Goal: Task Accomplishment & Management: Use online tool/utility

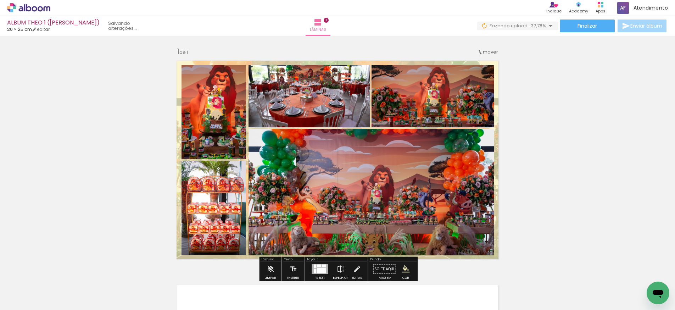
scroll to position [77, 0]
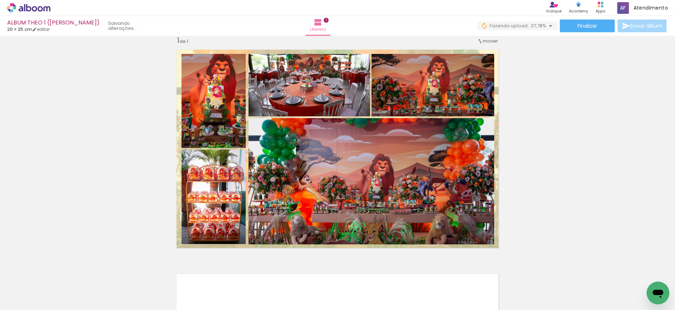
click at [32, 8] on icon at bounding box center [34, 8] width 5 height 5
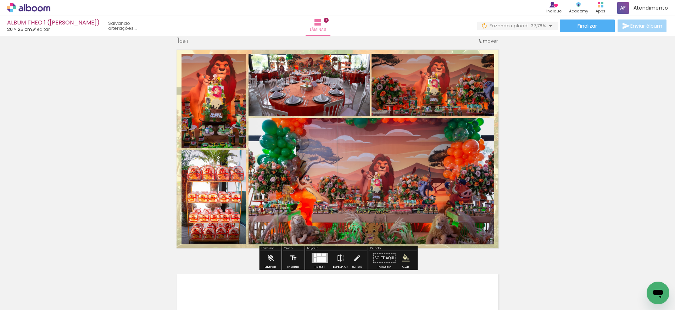
drag, startPoint x: 484, startPoint y: 26, endPoint x: 496, endPoint y: 64, distance: 39.5
click at [484, 26] on iron-icon at bounding box center [484, 25] width 7 height 7
click at [547, 38] on iron-icon at bounding box center [547, 38] width 7 height 7
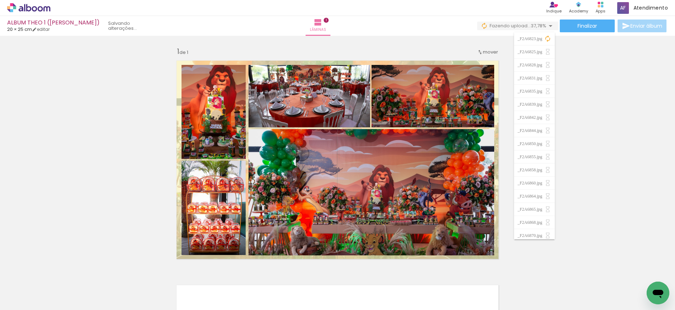
click at [579, 116] on div "Inserir lâmina 1 de 1 O Designbox precisará aumentar a sua imagem em 165% para …" at bounding box center [337, 262] width 675 height 449
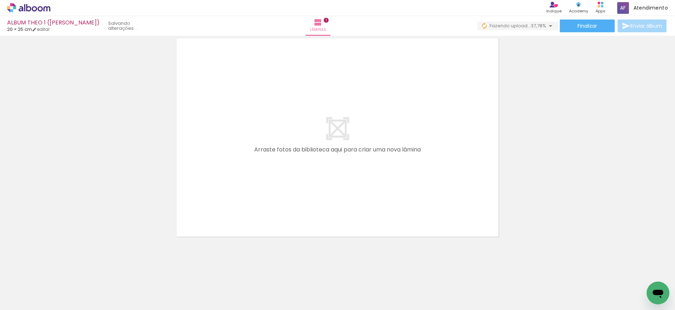
scroll to position [247, 0]
drag, startPoint x: 273, startPoint y: 290, endPoint x: 260, endPoint y: 181, distance: 109.7
click at [260, 181] on quentale-workspace at bounding box center [337, 155] width 675 height 310
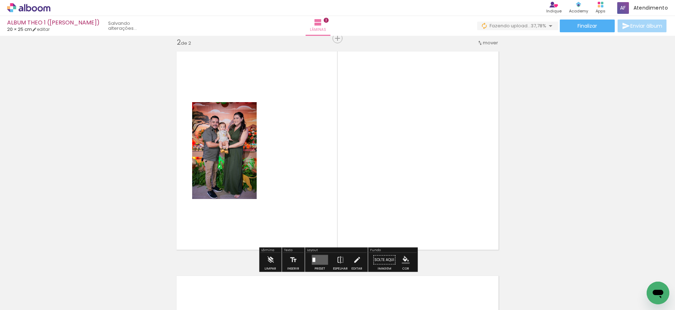
scroll to position [233, 0]
click at [481, 26] on iron-icon at bounding box center [484, 25] width 7 height 7
click at [547, 38] on iron-icon at bounding box center [547, 38] width 7 height 7
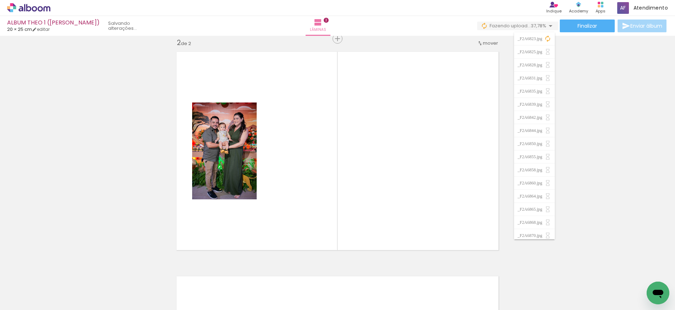
click at [545, 38] on iron-icon at bounding box center [547, 38] width 7 height 7
click at [550, 187] on paper-item "_F2A6860.jpg" at bounding box center [534, 183] width 41 height 13
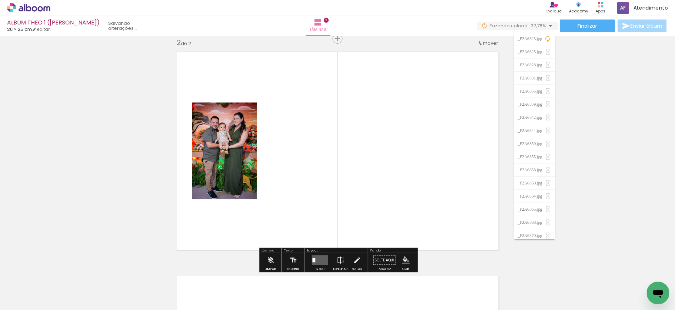
click at [331, 31] on div "Lâminas 2" at bounding box center [318, 26] width 26 height 20
click at [549, 26] on iron-icon at bounding box center [550, 26] width 9 height 9
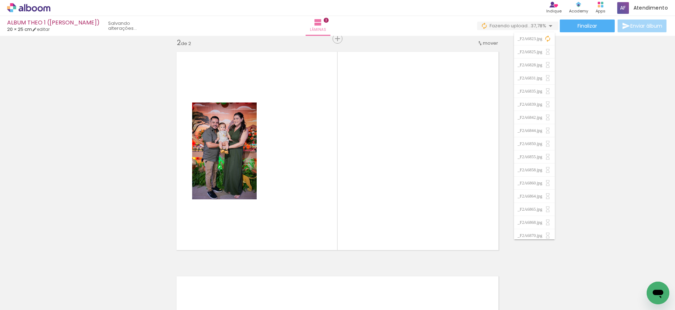
click at [549, 26] on iron-icon at bounding box center [550, 26] width 9 height 9
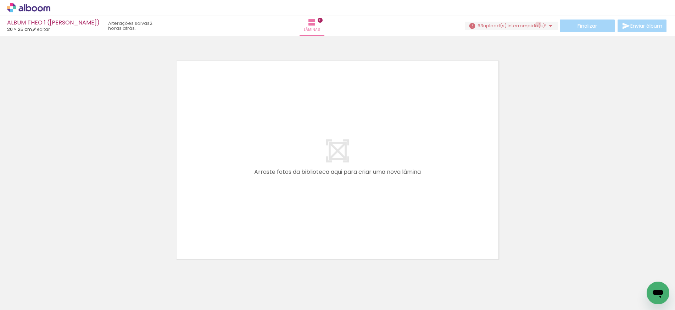
click at [535, 24] on span "upload(s) interrompido(s)!" at bounding box center [514, 25] width 63 height 7
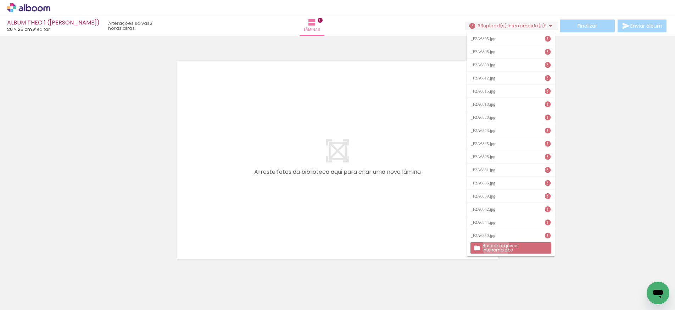
click at [0, 0] on slot "Buscar arquivos interrompidos" at bounding box center [0, 0] width 0 height 0
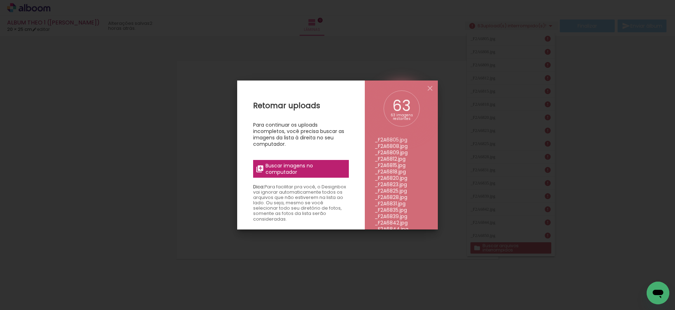
click at [274, 167] on span "Buscar imagens no computador" at bounding box center [305, 168] width 79 height 13
click at [0, 0] on input "file" at bounding box center [0, 0] width 0 height 0
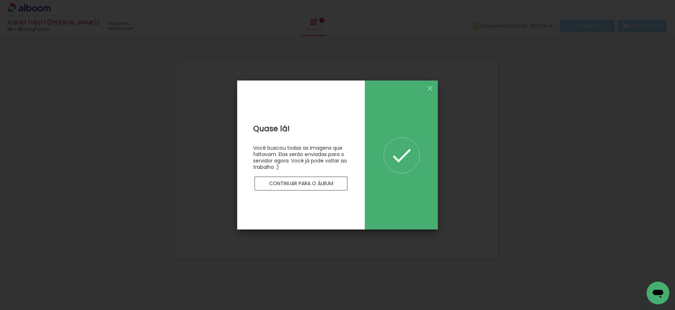
click at [0, 0] on slot "Continuar para o álbum" at bounding box center [0, 0] width 0 height 0
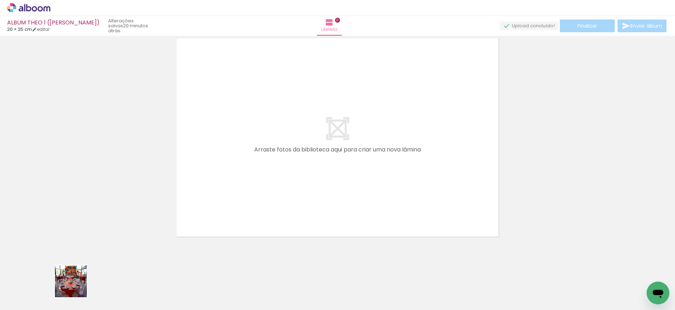
drag, startPoint x: 72, startPoint y: 285, endPoint x: 92, endPoint y: 260, distance: 32.1
click at [76, 286] on div at bounding box center [71, 285] width 32 height 21
click at [19, 9] on icon at bounding box center [28, 7] width 43 height 9
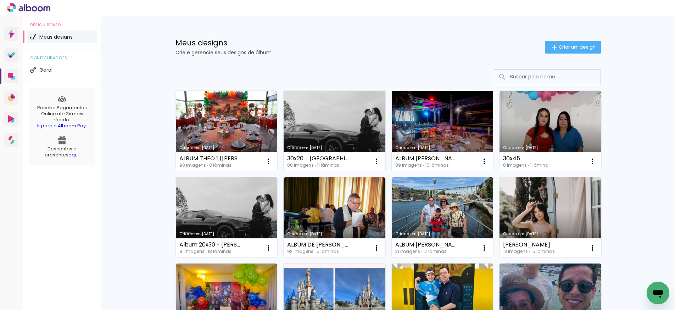
click at [431, 131] on link "Criado em [DATE]" at bounding box center [443, 131] width 102 height 80
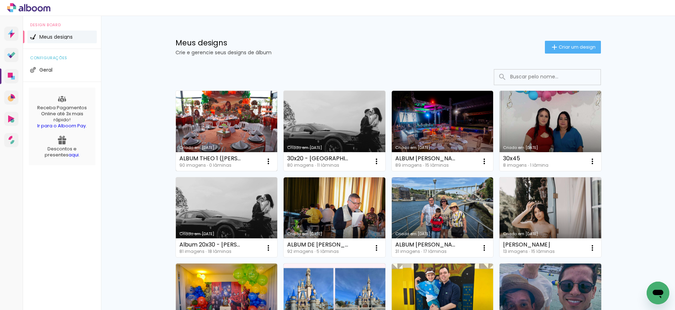
click at [248, 117] on link "Criado em [DATE]" at bounding box center [227, 131] width 102 height 80
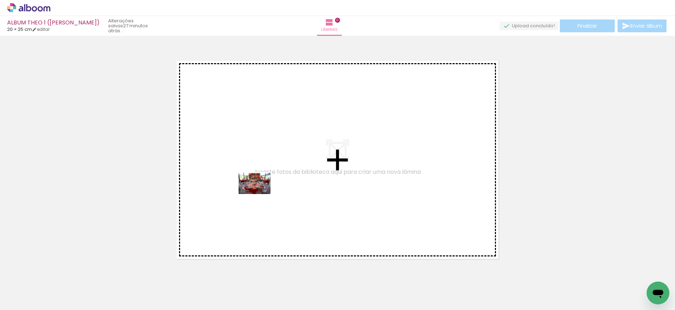
drag, startPoint x: 74, startPoint y: 293, endPoint x: 272, endPoint y: 190, distance: 223.0
click at [272, 190] on quentale-workspace at bounding box center [337, 155] width 675 height 310
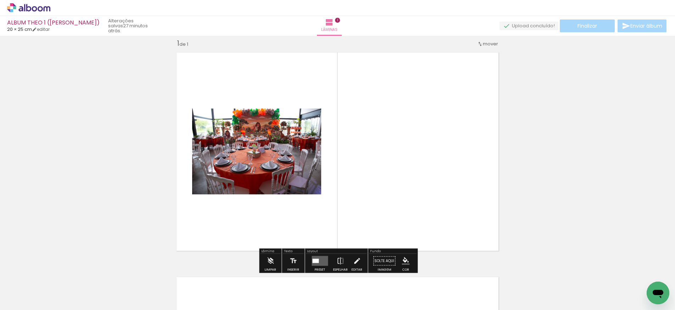
scroll to position [9, 0]
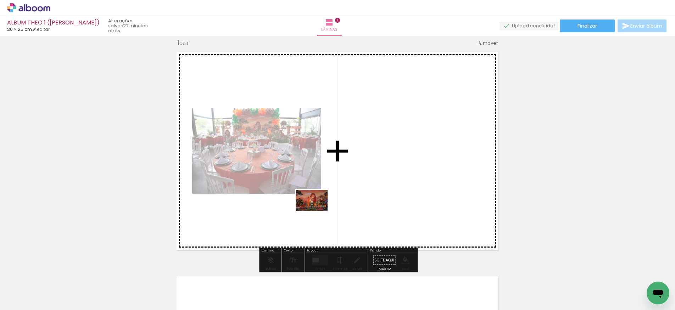
drag, startPoint x: 130, startPoint y: 285, endPoint x: 316, endPoint y: 212, distance: 199.9
click at [316, 212] on quentale-workspace at bounding box center [337, 155] width 675 height 310
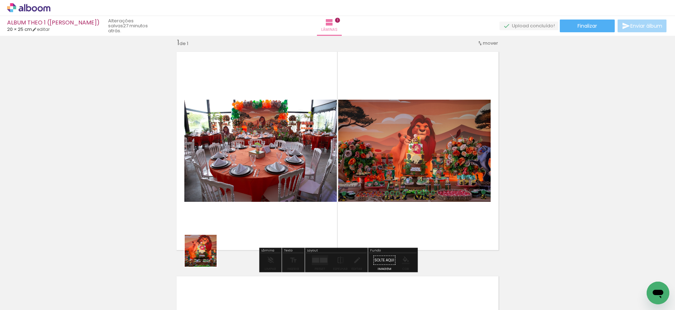
drag, startPoint x: 149, startPoint y: 288, endPoint x: 289, endPoint y: 213, distance: 158.9
click at [289, 213] on quentale-workspace at bounding box center [337, 155] width 675 height 310
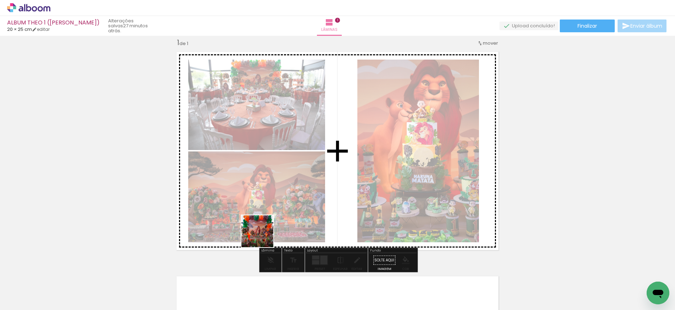
drag, startPoint x: 192, startPoint y: 287, endPoint x: 269, endPoint y: 232, distance: 94.8
click at [269, 232] on quentale-workspace at bounding box center [337, 155] width 675 height 310
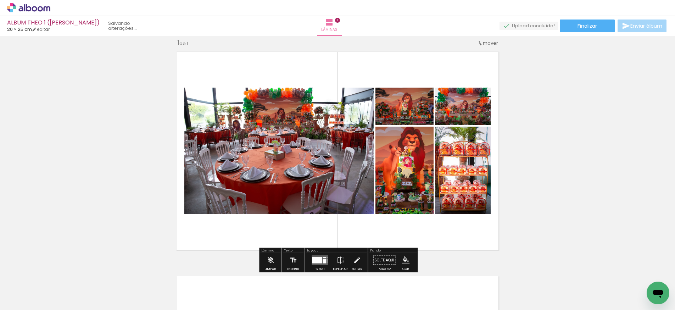
drag, startPoint x: 228, startPoint y: 286, endPoint x: 317, endPoint y: 216, distance: 113.8
click at [317, 216] on quentale-workspace at bounding box center [337, 155] width 675 height 310
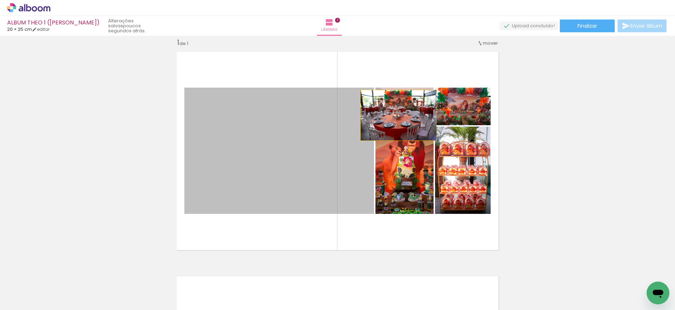
drag, startPoint x: 321, startPoint y: 159, endPoint x: 404, endPoint y: 111, distance: 95.9
click at [0, 0] on slot at bounding box center [0, 0] width 0 height 0
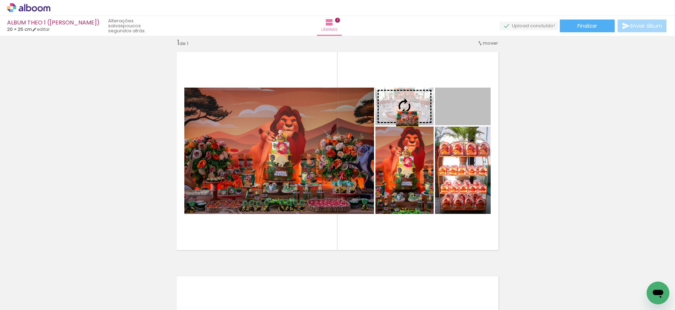
drag, startPoint x: 459, startPoint y: 115, endPoint x: 407, endPoint y: 118, distance: 52.9
click at [0, 0] on slot at bounding box center [0, 0] width 0 height 0
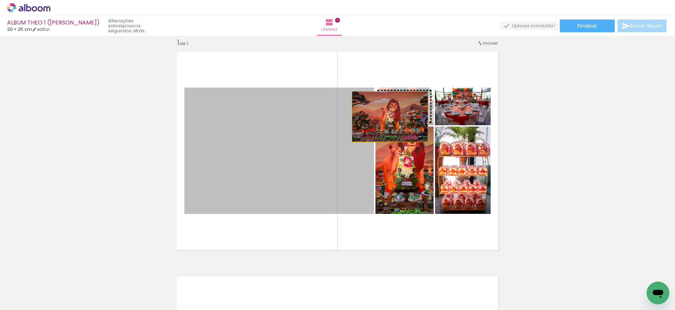
drag, startPoint x: 287, startPoint y: 165, endPoint x: 398, endPoint y: 110, distance: 124.1
click at [0, 0] on slot at bounding box center [0, 0] width 0 height 0
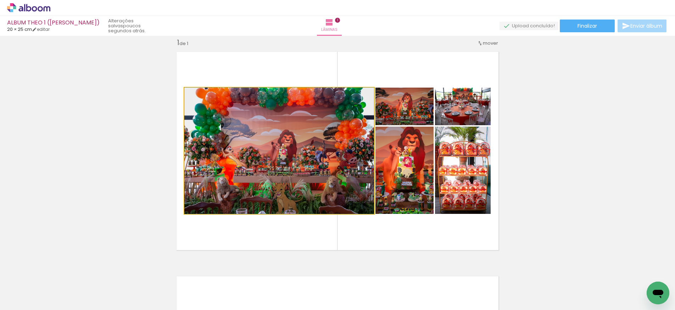
click at [306, 164] on quentale-photo at bounding box center [279, 151] width 190 height 126
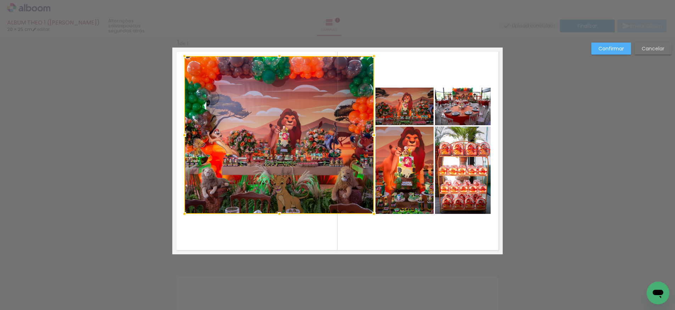
drag, startPoint x: 279, startPoint y: 88, endPoint x: 281, endPoint y: 58, distance: 29.5
click at [283, 56] on div at bounding box center [279, 56] width 14 height 14
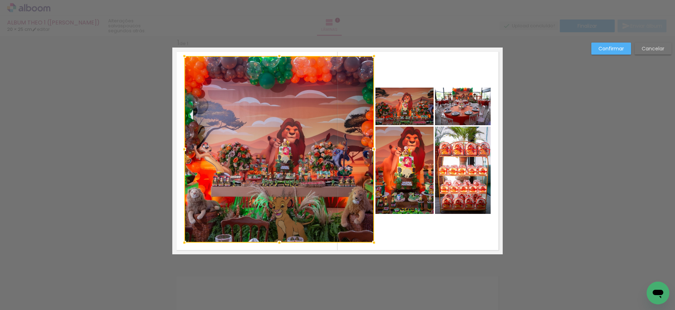
drag, startPoint x: 280, startPoint y: 214, endPoint x: 280, endPoint y: 243, distance: 28.7
click at [280, 243] on div at bounding box center [279, 242] width 14 height 14
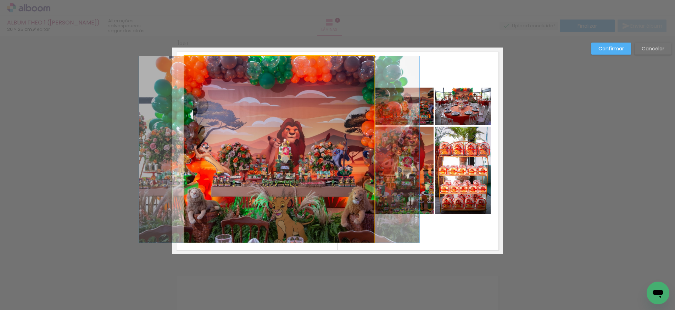
click at [274, 57] on quentale-photo at bounding box center [279, 149] width 190 height 186
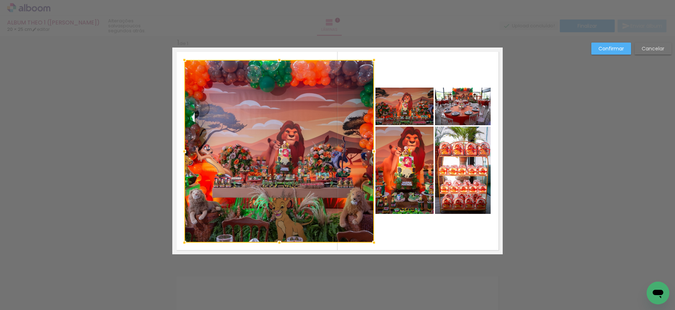
drag, startPoint x: 279, startPoint y: 56, endPoint x: 279, endPoint y: 60, distance: 3.9
click at [279, 60] on div at bounding box center [279, 60] width 14 height 14
click at [408, 160] on quentale-photo at bounding box center [404, 170] width 58 height 87
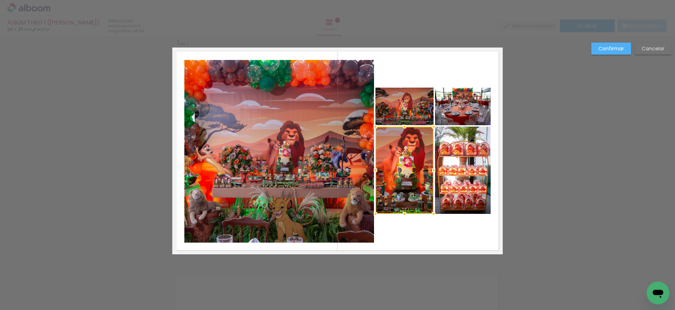
click at [467, 157] on quentale-photo at bounding box center [463, 170] width 56 height 87
click at [455, 117] on quentale-photo at bounding box center [463, 107] width 56 height 38
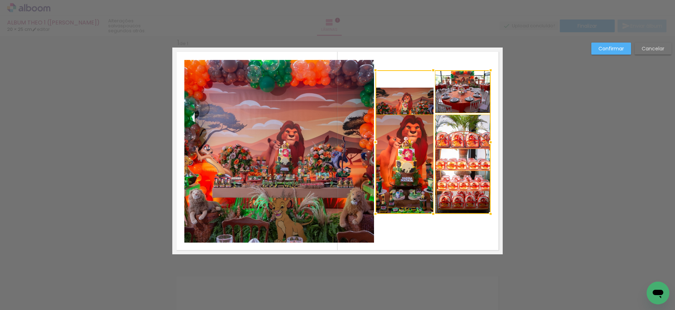
drag, startPoint x: 434, startPoint y: 88, endPoint x: 435, endPoint y: 71, distance: 17.5
click at [435, 71] on div at bounding box center [433, 70] width 14 height 14
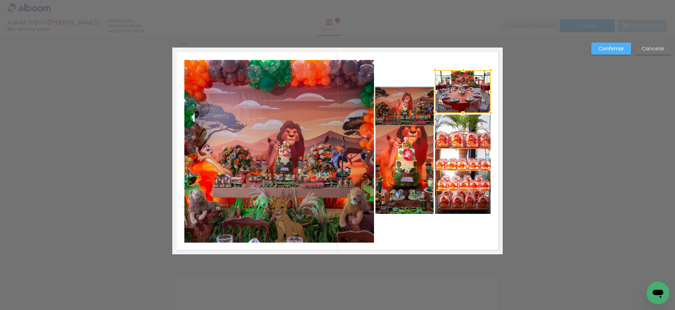
click at [405, 95] on quentale-photo at bounding box center [404, 107] width 58 height 38
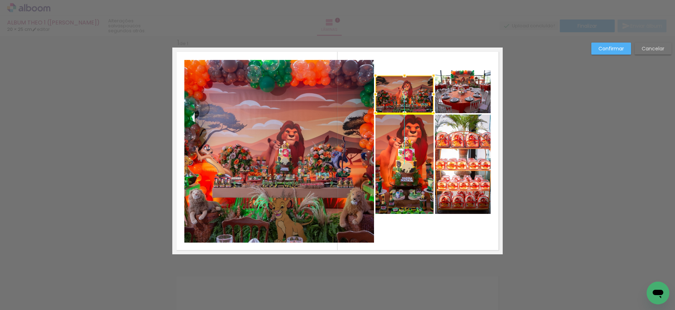
drag, startPoint x: 417, startPoint y: 107, endPoint x: 417, endPoint y: 95, distance: 12.1
click at [417, 95] on div at bounding box center [404, 95] width 58 height 38
click at [417, 91] on quentale-photo at bounding box center [404, 95] width 58 height 38
click at [405, 72] on div at bounding box center [404, 70] width 14 height 14
click at [524, 117] on div "Confirmar Cancelar" at bounding box center [337, 260] width 675 height 466
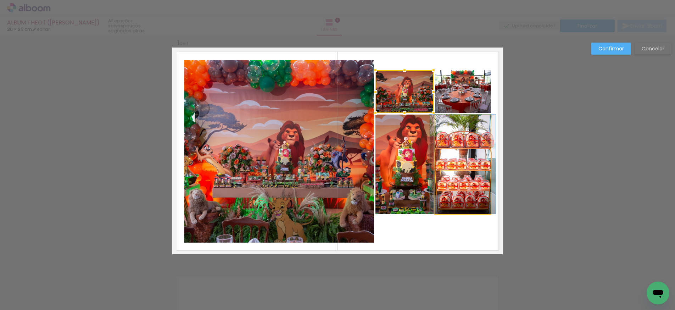
click at [461, 147] on quentale-photo at bounding box center [463, 164] width 56 height 99
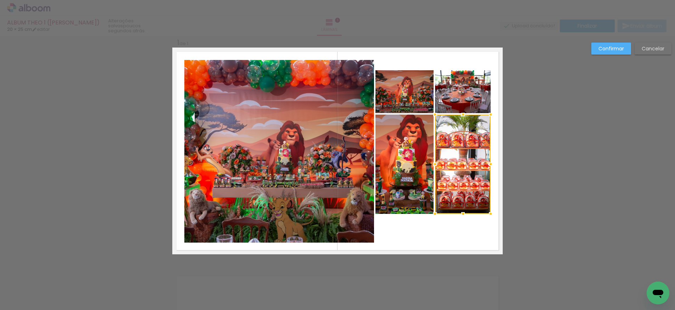
click at [411, 171] on quentale-photo at bounding box center [404, 164] width 58 height 99
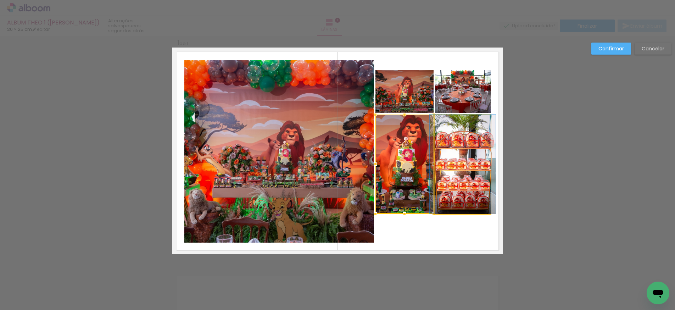
click at [453, 180] on quentale-photo at bounding box center [463, 164] width 56 height 99
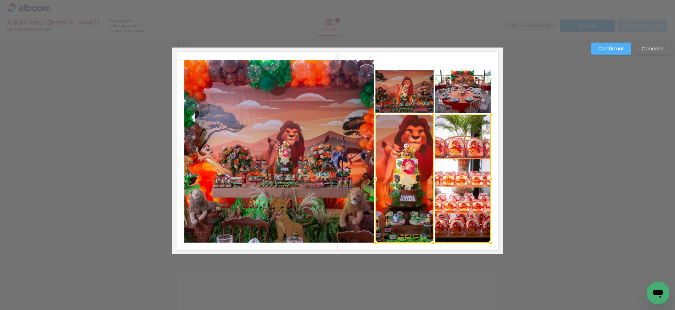
drag, startPoint x: 433, startPoint y: 214, endPoint x: 432, endPoint y: 241, distance: 26.6
click at [432, 241] on div at bounding box center [433, 243] width 14 height 14
click at [452, 84] on quentale-photo at bounding box center [463, 91] width 56 height 43
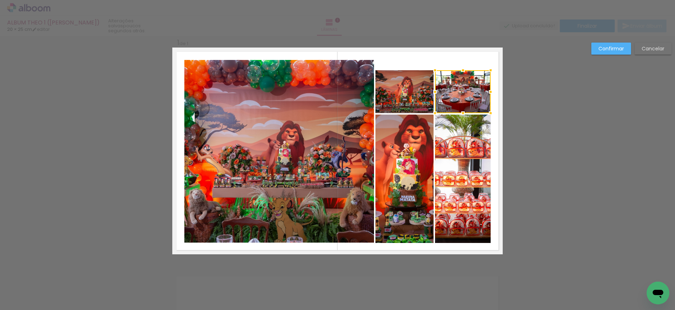
click at [405, 84] on quentale-photo at bounding box center [404, 91] width 58 height 43
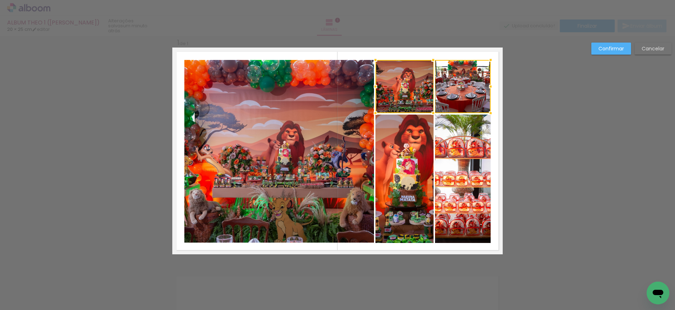
drag, startPoint x: 434, startPoint y: 70, endPoint x: 434, endPoint y: 60, distance: 10.3
click at [434, 60] on div at bounding box center [433, 60] width 14 height 14
click at [573, 107] on div "Confirmar Cancelar" at bounding box center [337, 260] width 675 height 466
click at [279, 262] on div "Confirmar Cancelar" at bounding box center [337, 260] width 675 height 466
click at [329, 247] on quentale-layouter at bounding box center [337, 151] width 330 height 207
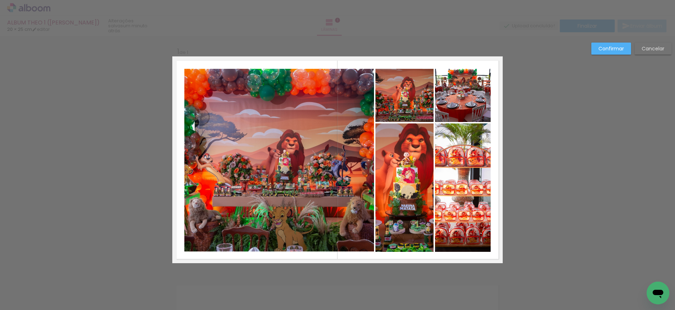
drag, startPoint x: 621, startPoint y: 49, endPoint x: 613, endPoint y: 52, distance: 8.4
click at [0, 0] on slot "Confirmar" at bounding box center [0, 0] width 0 height 0
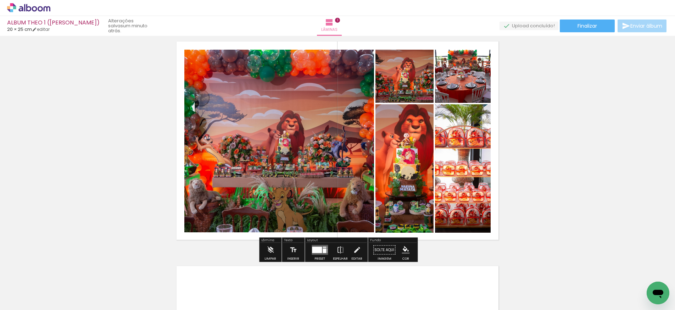
scroll to position [19, 0]
click at [114, 228] on div "Inserir lâmina 1 de 1" at bounding box center [337, 243] width 675 height 449
click at [86, 290] on div at bounding box center [70, 285] width 32 height 21
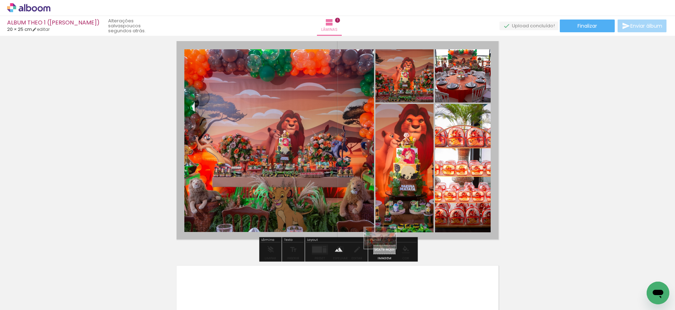
drag, startPoint x: 193, startPoint y: 289, endPoint x: 383, endPoint y: 251, distance: 193.6
click at [385, 249] on quentale-workspace at bounding box center [337, 155] width 675 height 310
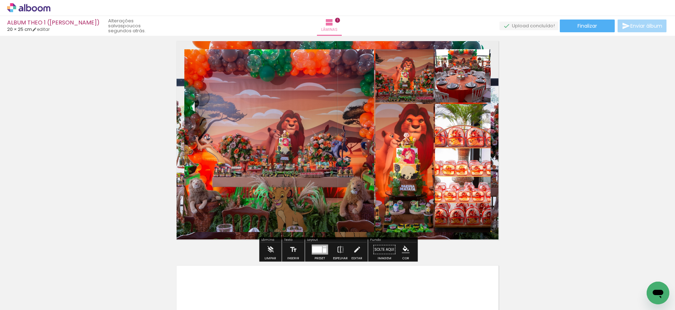
click at [378, 44] on quentale-layouter at bounding box center [337, 140] width 330 height 207
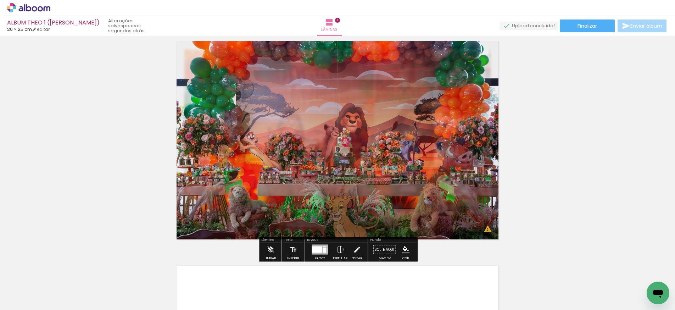
click at [259, 55] on paper-progress at bounding box center [263, 54] width 28 height 11
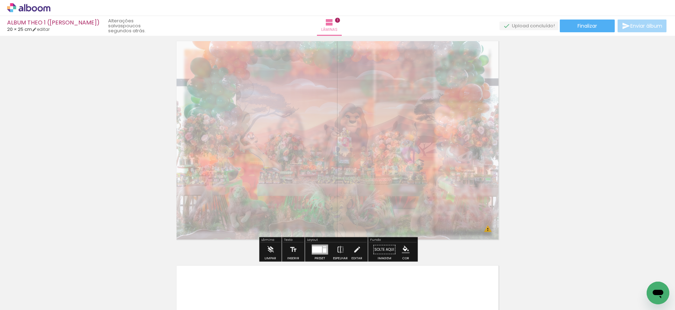
type paper-slider "25"
click at [256, 55] on div at bounding box center [256, 55] width 4 height 4
click at [403, 250] on iron-icon "color picker" at bounding box center [406, 250] width 8 height 8
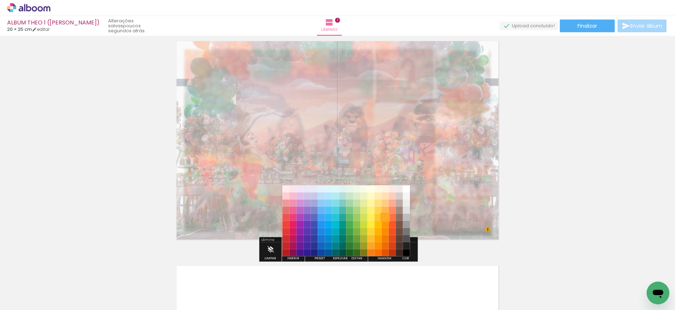
click at [386, 217] on paper-item "#ffa726" at bounding box center [385, 217] width 7 height 7
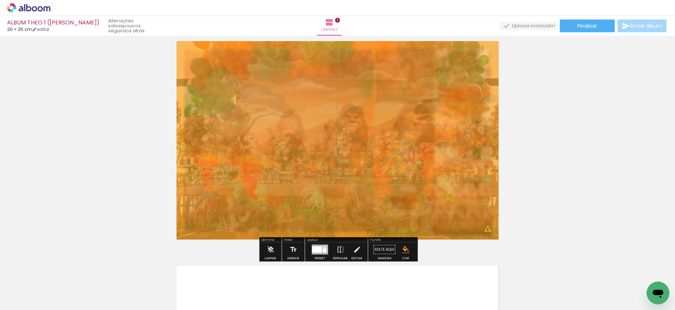
click at [403, 246] on iron-icon "color picker" at bounding box center [406, 250] width 8 height 8
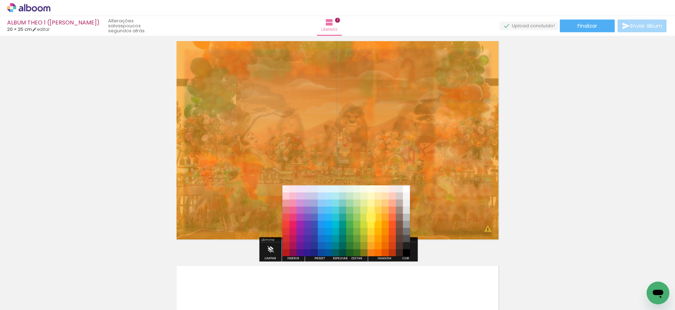
click at [373, 216] on paper-item "#ffee58" at bounding box center [371, 217] width 7 height 7
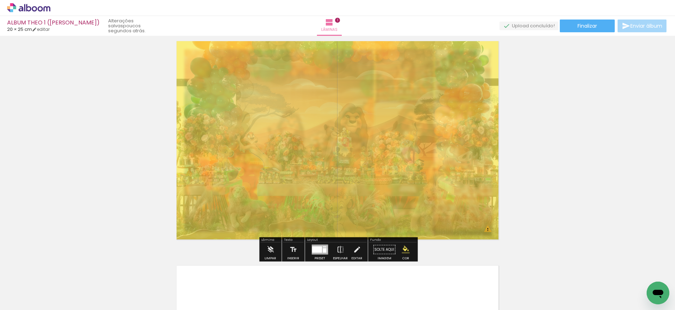
click at [402, 246] on iron-icon "color picker" at bounding box center [406, 250] width 8 height 8
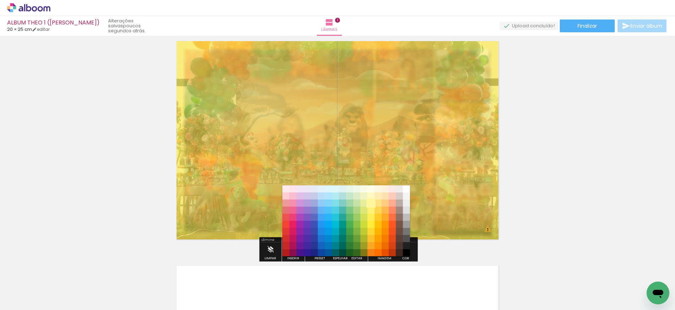
click at [373, 203] on paper-item "#fff59d" at bounding box center [371, 203] width 7 height 7
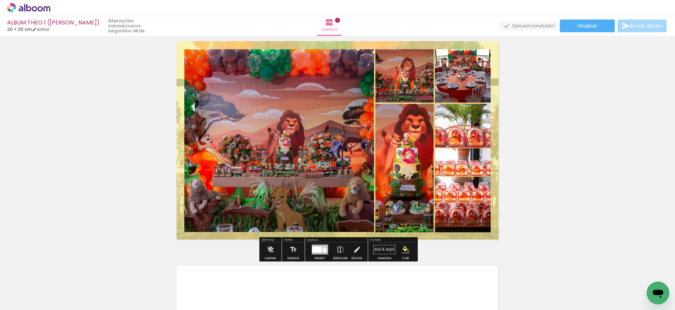
click at [543, 205] on div "Inserir lâmina 1 de 1 O Designbox precisará aumentar a sua imagem em 165% para …" at bounding box center [337, 243] width 675 height 449
click at [537, 209] on div "Inserir lâmina 1 de 1 O Designbox precisará aumentar a sua imagem em 165% para …" at bounding box center [337, 243] width 675 height 449
click at [496, 217] on quentale-layouter at bounding box center [337, 140] width 330 height 207
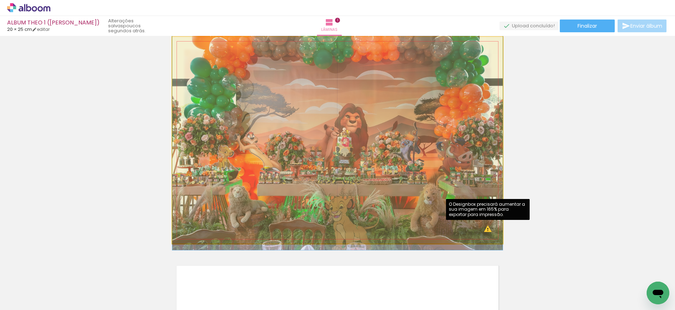
click at [485, 231] on quentale-photo at bounding box center [337, 140] width 330 height 207
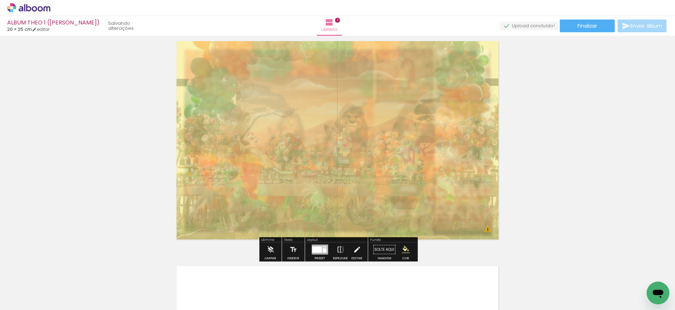
scroll to position [0, 0]
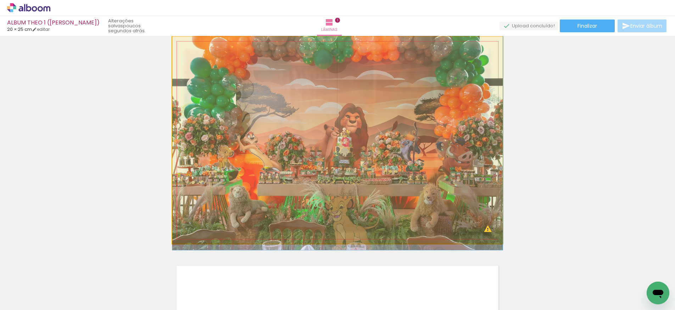
type paper-slider "100"
drag, startPoint x: 202, startPoint y: 54, endPoint x: 194, endPoint y: 56, distance: 8.7
click at [193, 56] on div at bounding box center [209, 55] width 49 height 11
drag, startPoint x: 199, startPoint y: 55, endPoint x: 208, endPoint y: 68, distance: 16.7
click at [185, 56] on quentale-photo at bounding box center [337, 140] width 330 height 207
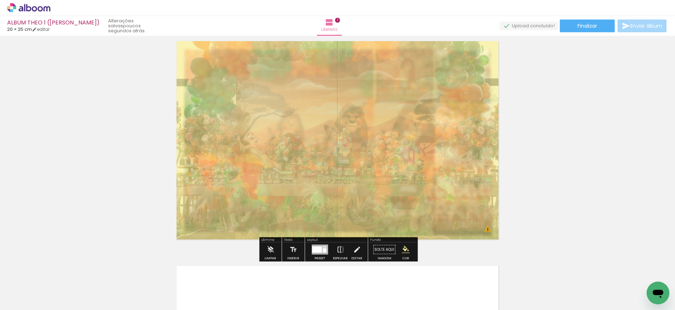
click at [0, 0] on slot at bounding box center [0, 0] width 0 height 0
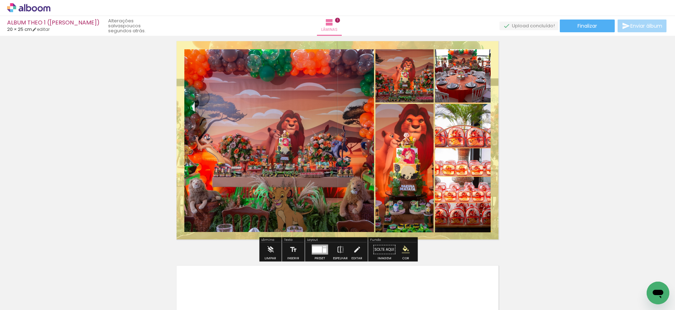
click at [473, 236] on quentale-layouter at bounding box center [337, 140] width 330 height 207
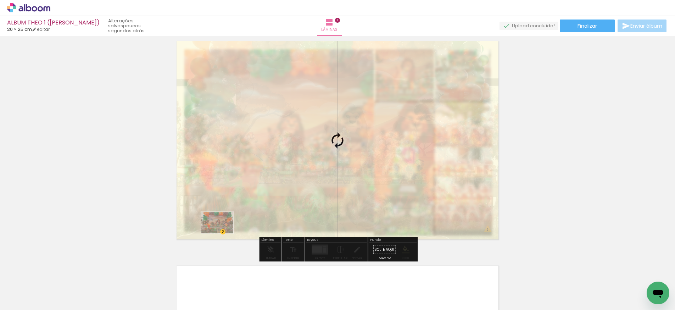
drag, startPoint x: 180, startPoint y: 293, endPoint x: 224, endPoint y: 228, distance: 78.2
click at [224, 228] on quentale-workspace at bounding box center [337, 155] width 675 height 310
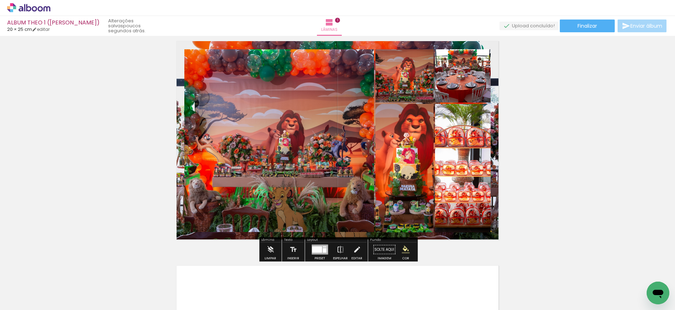
click at [426, 236] on quentale-layouter at bounding box center [337, 140] width 330 height 207
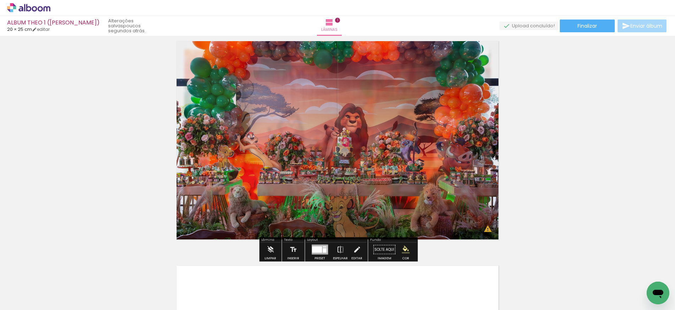
click at [409, 196] on quentale-photo at bounding box center [337, 140] width 330 height 207
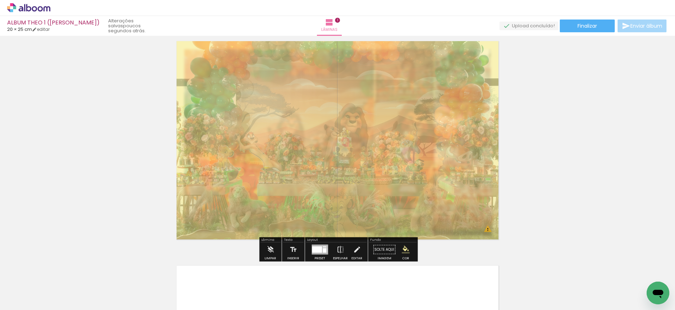
drag, startPoint x: 276, startPoint y: 55, endPoint x: 256, endPoint y: 54, distance: 19.9
click at [256, 54] on div at bounding box center [257, 55] width 4 height 4
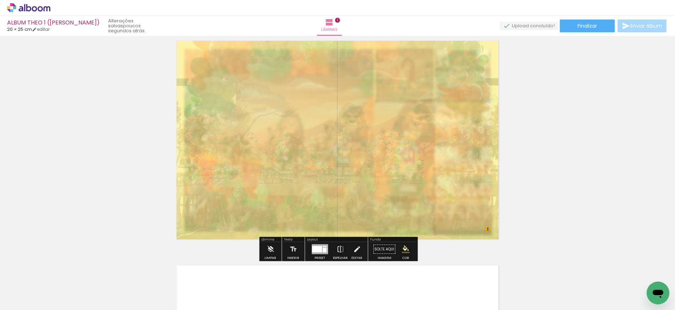
type paper-slider "15"
drag, startPoint x: 258, startPoint y: 54, endPoint x: 254, endPoint y: 54, distance: 3.9
click at [254, 54] on div at bounding box center [253, 54] width 4 height 4
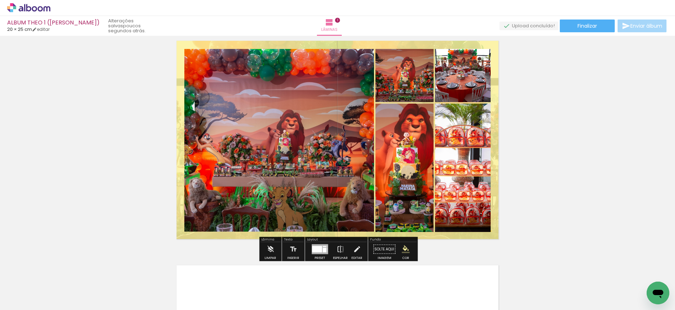
click at [537, 190] on div "Inserir lâmina 1 de 1 O Designbox precisará aumentar a sua imagem em 165% para …" at bounding box center [337, 242] width 675 height 449
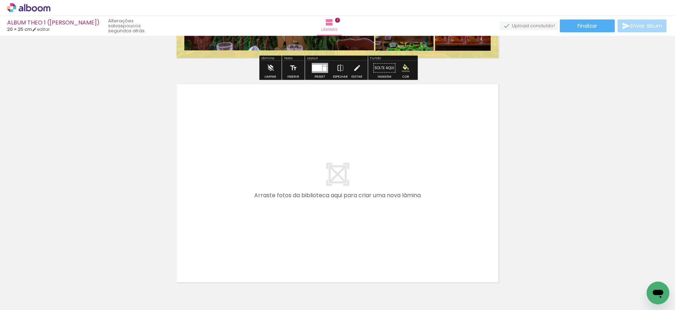
scroll to position [202, 0]
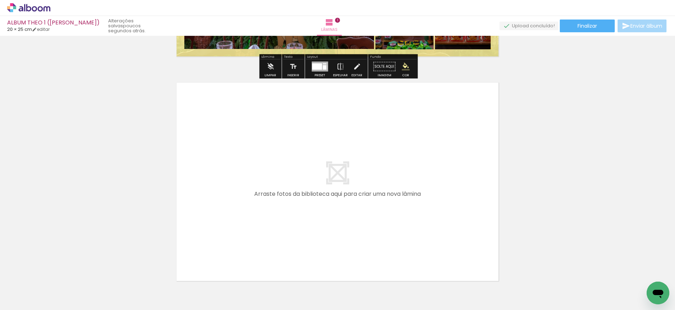
click at [421, 189] on quentale-layouter at bounding box center [337, 181] width 330 height 207
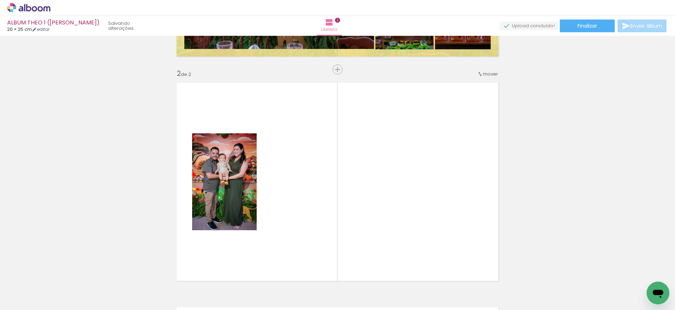
drag, startPoint x: 277, startPoint y: 286, endPoint x: 277, endPoint y: 224, distance: 61.7
click at [277, 224] on quentale-workspace at bounding box center [337, 155] width 675 height 310
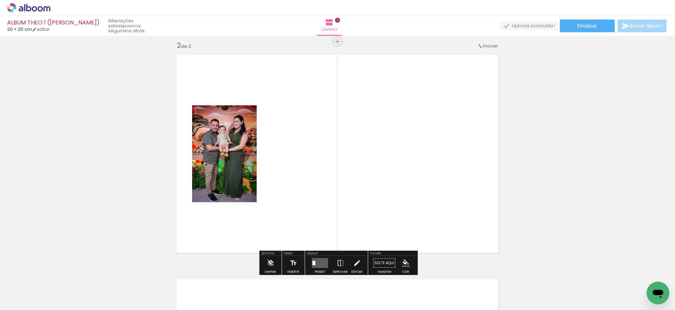
scroll to position [233, 0]
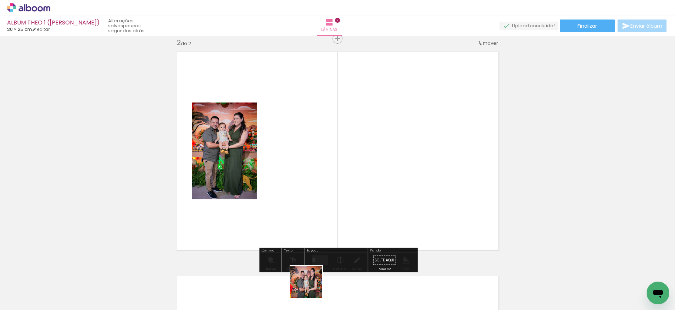
drag, startPoint x: 312, startPoint y: 287, endPoint x: 315, endPoint y: 201, distance: 86.6
click at [315, 201] on quentale-workspace at bounding box center [337, 155] width 675 height 310
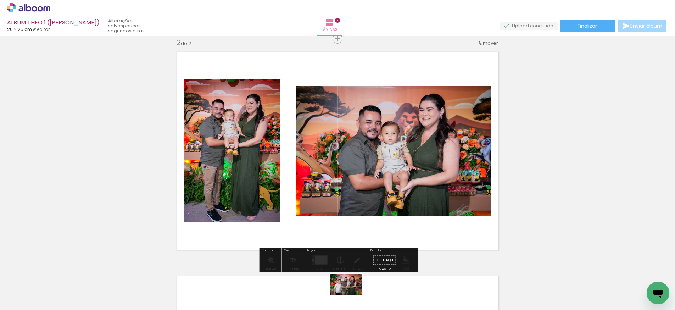
drag, startPoint x: 357, startPoint y: 289, endPoint x: 351, endPoint y: 295, distance: 8.0
click at [351, 295] on div at bounding box center [348, 285] width 35 height 23
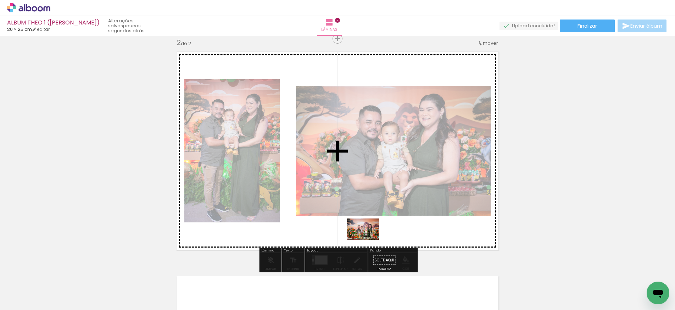
drag, startPoint x: 394, startPoint y: 285, endPoint x: 368, endPoint y: 239, distance: 53.2
click at [368, 239] on quentale-workspace at bounding box center [337, 155] width 675 height 310
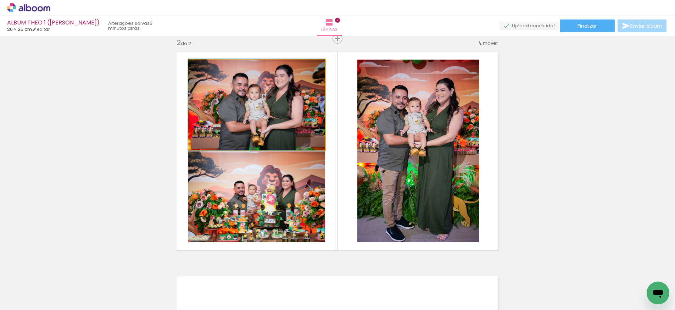
click at [319, 113] on quentale-photo at bounding box center [256, 105] width 137 height 90
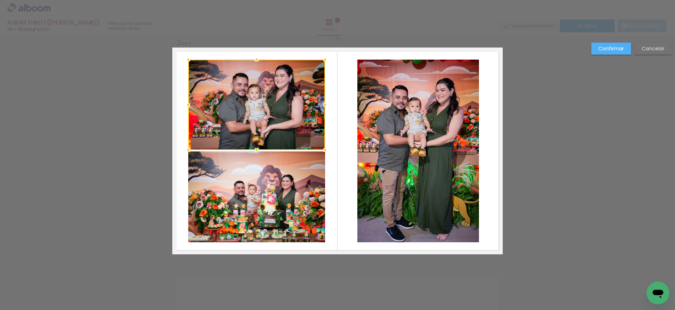
click at [272, 172] on quentale-photo at bounding box center [256, 196] width 137 height 91
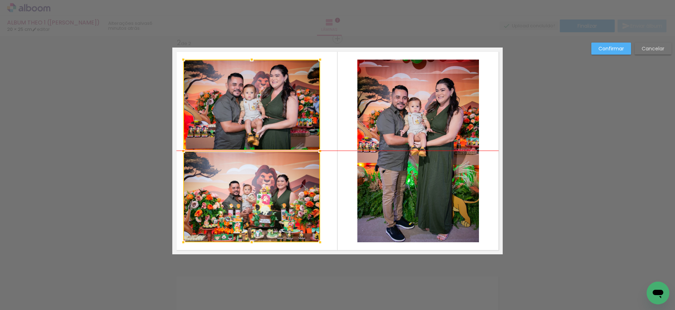
drag, startPoint x: 292, startPoint y: 171, endPoint x: 288, endPoint y: 171, distance: 5.0
click at [288, 172] on div at bounding box center [251, 151] width 137 height 183
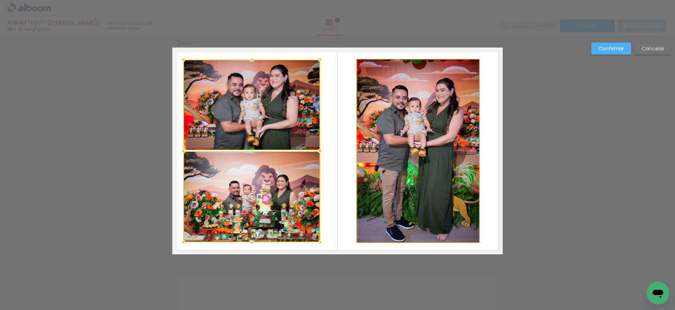
click at [403, 137] on quentale-photo at bounding box center [418, 151] width 122 height 183
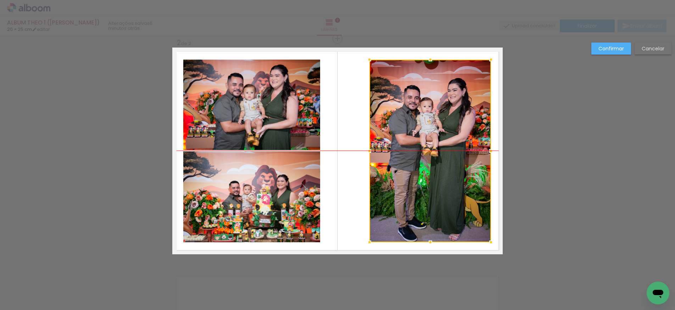
drag, startPoint x: 446, startPoint y: 115, endPoint x: 458, endPoint y: 115, distance: 12.1
click at [458, 115] on div at bounding box center [430, 151] width 122 height 183
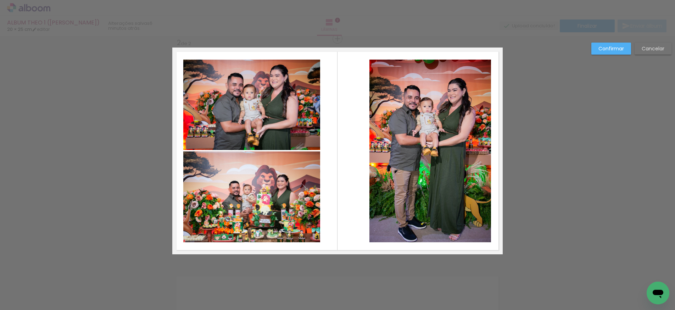
click at [551, 111] on div "Confirmar Cancelar" at bounding box center [337, 148] width 675 height 690
click at [0, 0] on slot "Confirmar" at bounding box center [0, 0] width 0 height 0
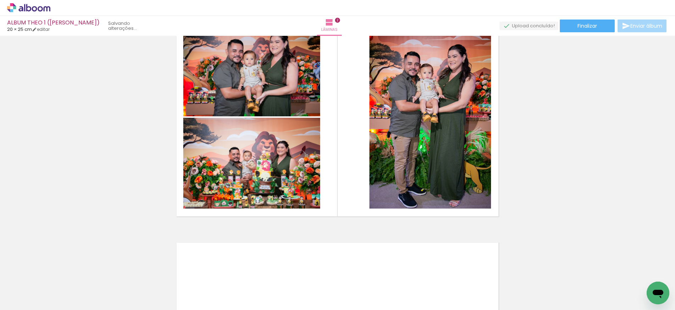
scroll to position [0, 0]
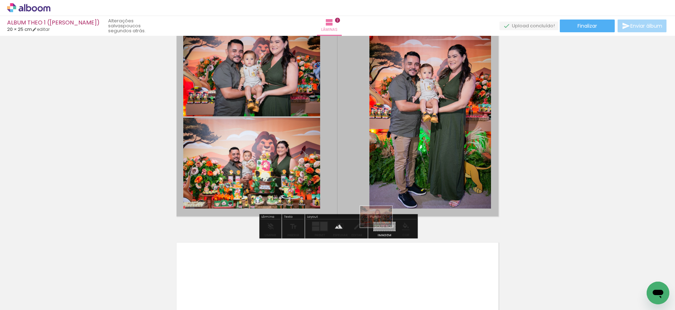
drag, startPoint x: 107, startPoint y: 289, endPoint x: 381, endPoint y: 227, distance: 280.9
click at [381, 227] on quentale-workspace at bounding box center [337, 155] width 675 height 310
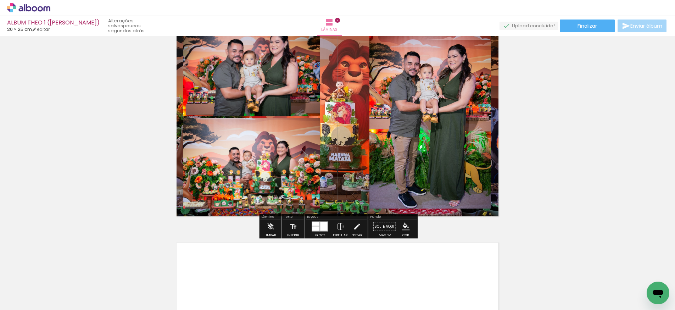
click at [335, 152] on quentale-layouter at bounding box center [337, 117] width 330 height 207
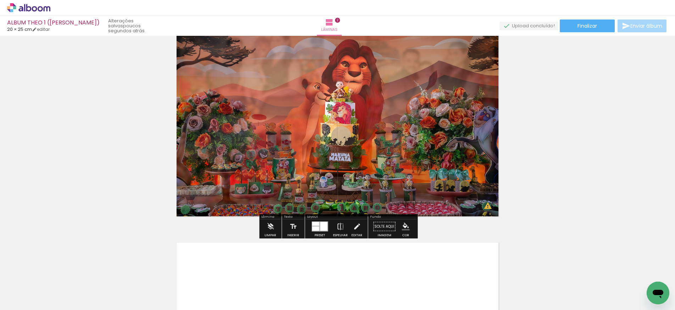
click at [368, 140] on quentale-photo at bounding box center [337, 117] width 330 height 207
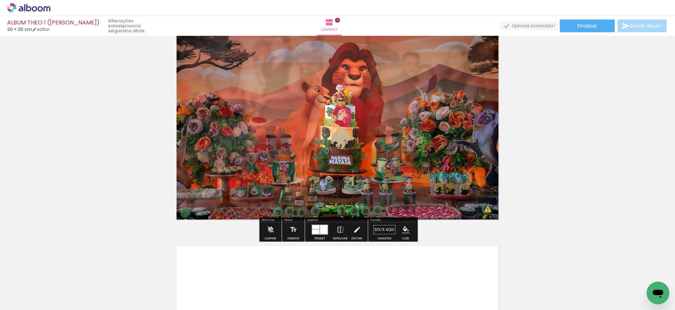
click at [295, 75] on quentale-photo at bounding box center [337, 120] width 330 height 207
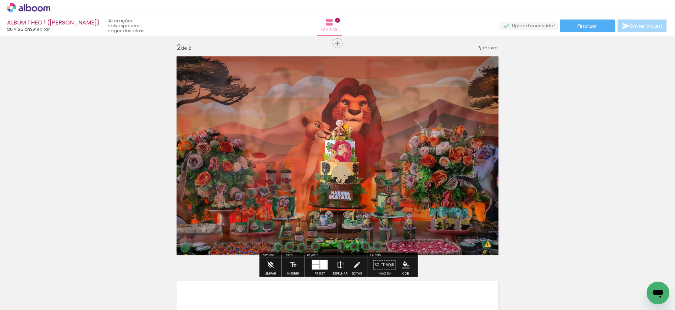
scroll to position [228, 0]
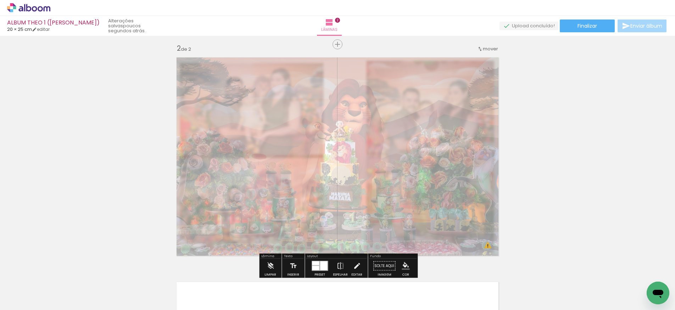
drag, startPoint x: 275, startPoint y: 71, endPoint x: 257, endPoint y: 73, distance: 18.9
type paper-slider "30"
click at [257, 73] on div at bounding box center [257, 71] width 4 height 4
click at [151, 120] on div "Inserir lâmina 1 de 2 Inserir lâmina 2 de 2 O Designbox precisará aumentar a su…" at bounding box center [337, 148] width 675 height 674
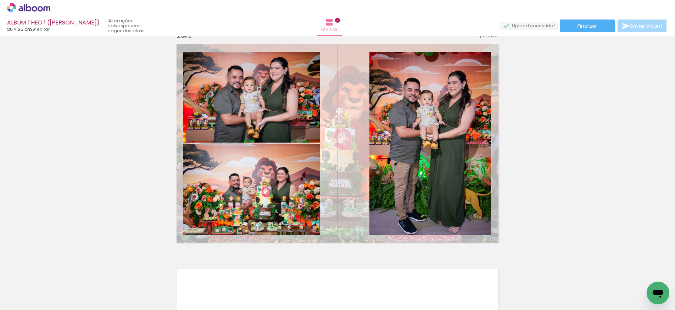
scroll to position [241, 0]
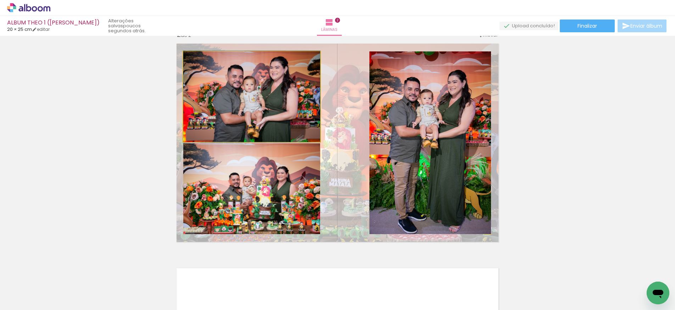
click at [301, 136] on quentale-photo at bounding box center [251, 96] width 137 height 90
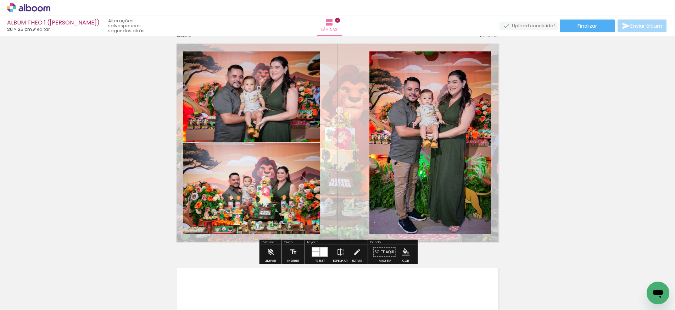
click at [296, 127] on quentale-photo at bounding box center [251, 96] width 137 height 90
click at [0, 0] on paper-item at bounding box center [0, 0] width 0 height 0
click at [279, 154] on quentale-photo at bounding box center [251, 188] width 137 height 91
click at [0, 0] on paper-item at bounding box center [0, 0] width 0 height 0
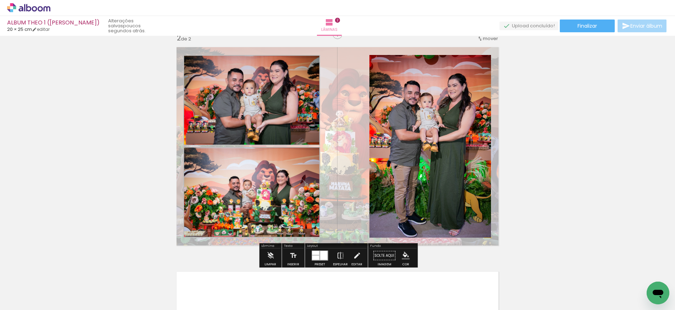
scroll to position [237, 0]
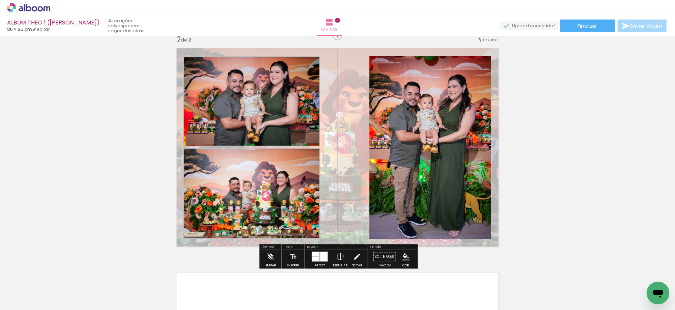
click at [442, 61] on div at bounding box center [441, 63] width 9 height 7
click at [440, 85] on paper-item at bounding box center [441, 85] width 13 height 5
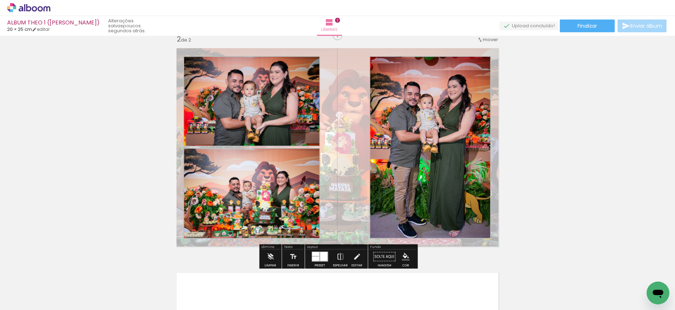
click at [440, 107] on iron-icon "color picker" at bounding box center [442, 108] width 9 height 7
click at [448, 49] on paper-item "#ffffff" at bounding box center [445, 47] width 7 height 7
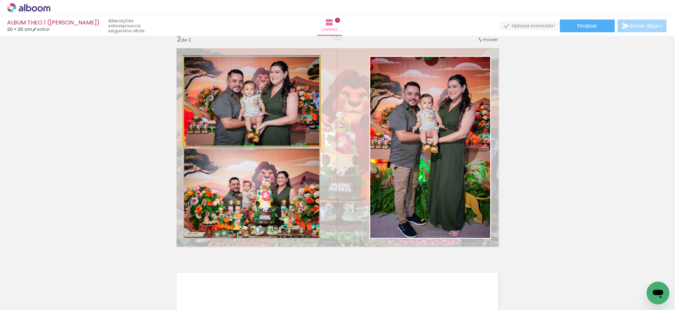
click at [270, 128] on quentale-photo at bounding box center [251, 101] width 137 height 90
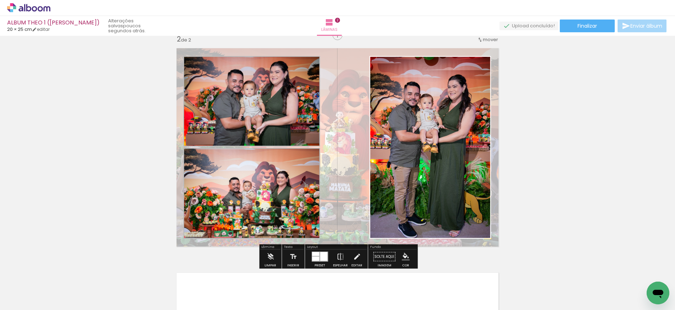
click at [437, 66] on div at bounding box center [441, 63] width 9 height 7
click at [0, 0] on iron-icon "color picker" at bounding box center [0, 0] width 0 height 0
click at [0, 0] on paper-item "#ffffff" at bounding box center [0, 0] width 0 height 0
click at [294, 176] on quentale-photo at bounding box center [251, 193] width 137 height 91
click at [437, 67] on div at bounding box center [441, 63] width 9 height 7
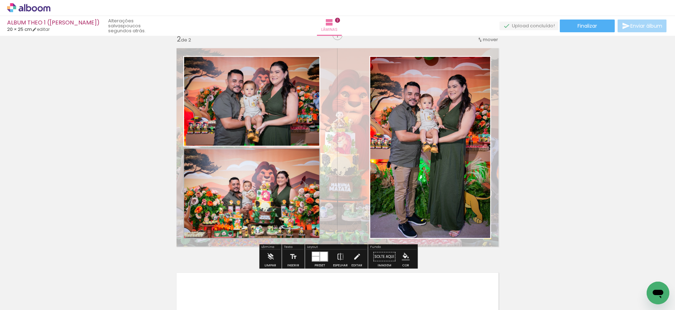
click at [0, 0] on iron-icon "color picker" at bounding box center [0, 0] width 0 height 0
click at [0, 0] on paper-item "#ffffff" at bounding box center [0, 0] width 0 height 0
click at [258, 133] on quentale-photo at bounding box center [251, 101] width 137 height 90
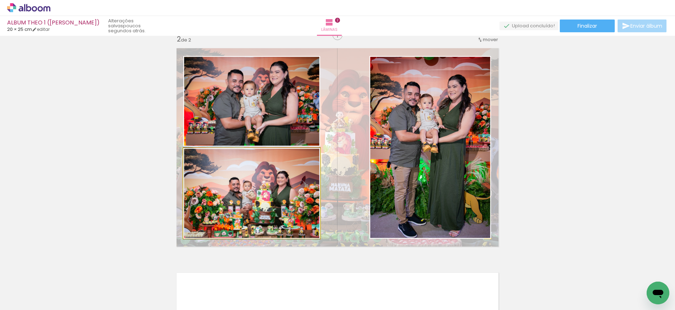
click at [206, 172] on quentale-photo at bounding box center [251, 193] width 137 height 91
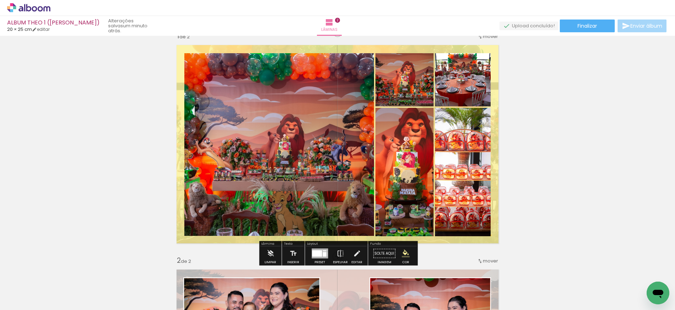
scroll to position [15, 0]
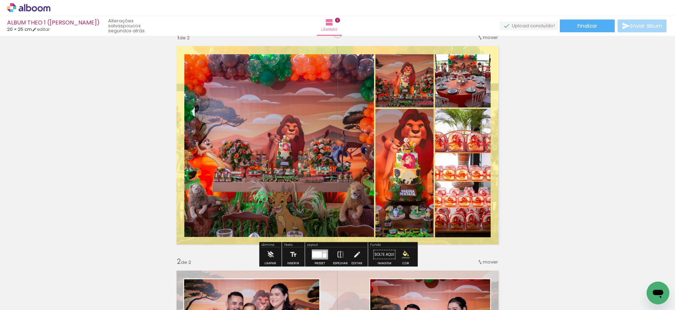
click at [316, 160] on quentale-photo at bounding box center [279, 145] width 190 height 183
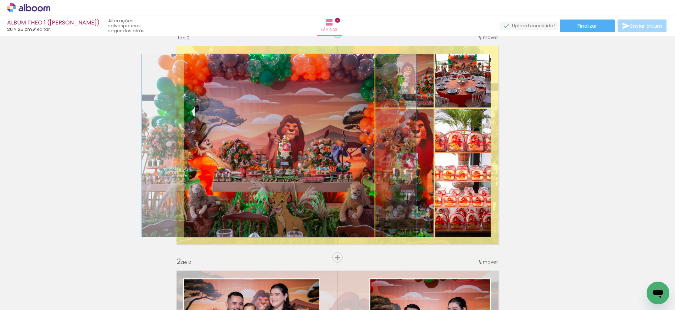
click at [316, 156] on quentale-photo at bounding box center [279, 145] width 190 height 183
click at [333, 157] on quentale-photo at bounding box center [279, 145] width 190 height 183
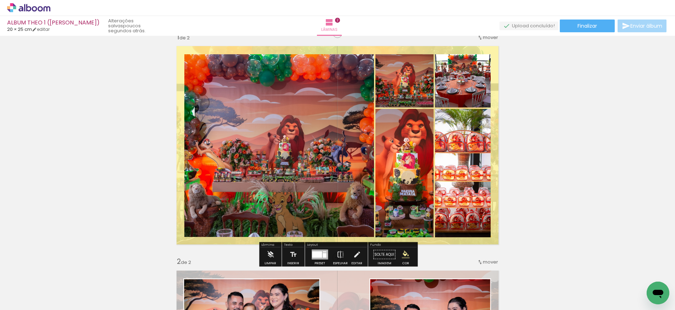
click at [332, 156] on quentale-photo at bounding box center [279, 145] width 190 height 183
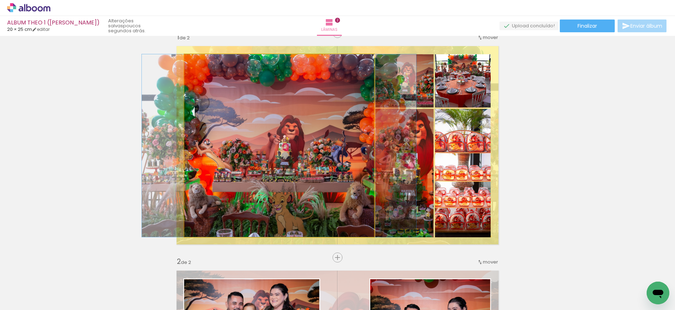
click at [332, 156] on quentale-photo at bounding box center [279, 145] width 190 height 183
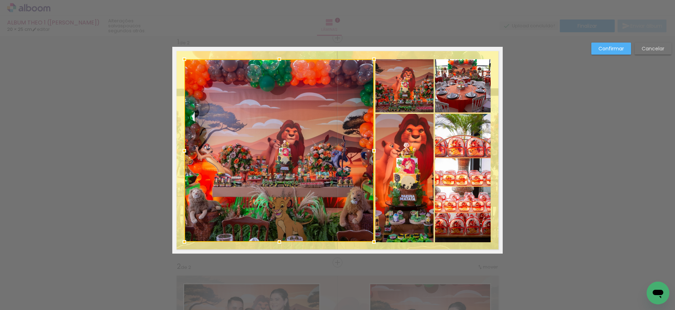
scroll to position [9, 0]
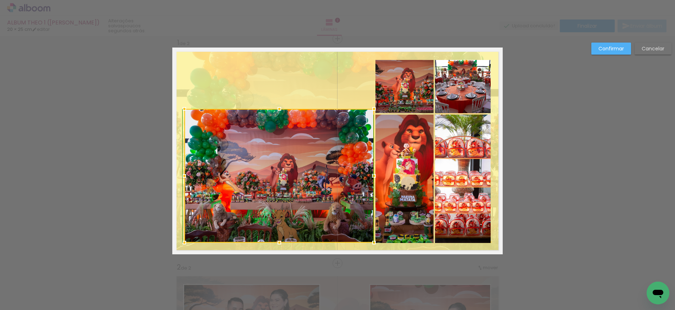
drag, startPoint x: 280, startPoint y: 65, endPoint x: 280, endPoint y: 109, distance: 44.0
click at [280, 109] on div at bounding box center [279, 109] width 14 height 14
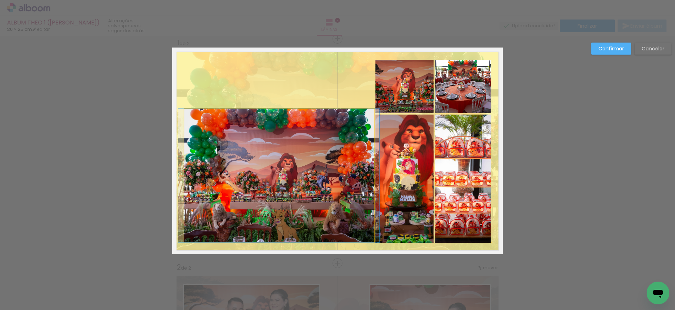
drag, startPoint x: 276, startPoint y: 136, endPoint x: 275, endPoint y: 125, distance: 11.4
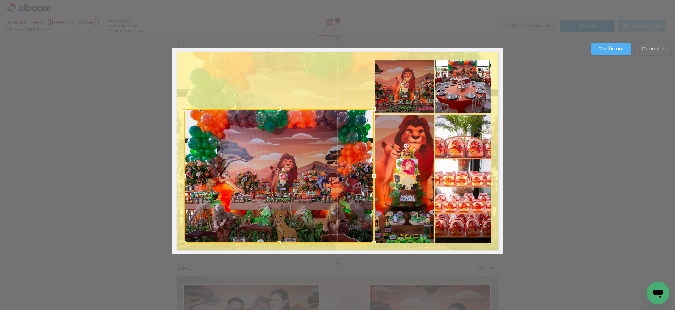
click at [280, 127] on div at bounding box center [279, 176] width 190 height 134
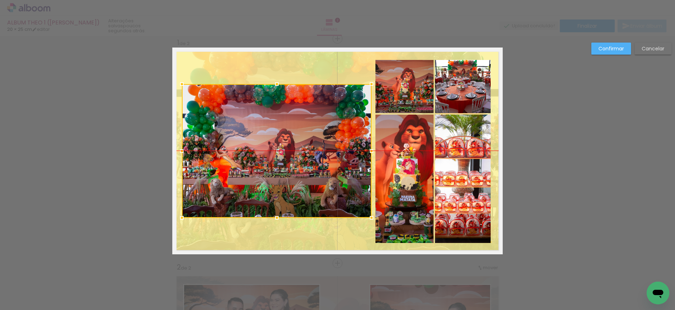
drag, startPoint x: 278, startPoint y: 122, endPoint x: 276, endPoint y: 100, distance: 22.8
click at [276, 100] on div at bounding box center [277, 151] width 190 height 134
click at [300, 58] on quentale-layouter at bounding box center [337, 151] width 330 height 207
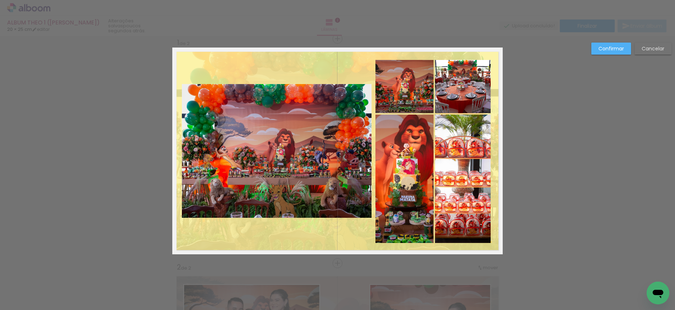
click at [336, 64] on quentale-layouter at bounding box center [337, 151] width 330 height 207
click at [0, 0] on slot "Confirmar" at bounding box center [0, 0] width 0 height 0
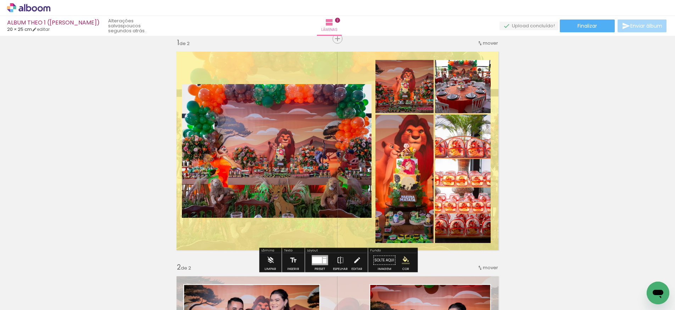
click at [351, 69] on quentale-layouter at bounding box center [337, 151] width 330 height 207
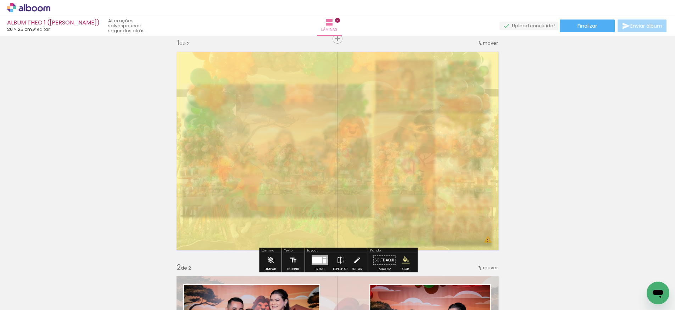
click at [351, 69] on quentale-photo at bounding box center [337, 151] width 330 height 207
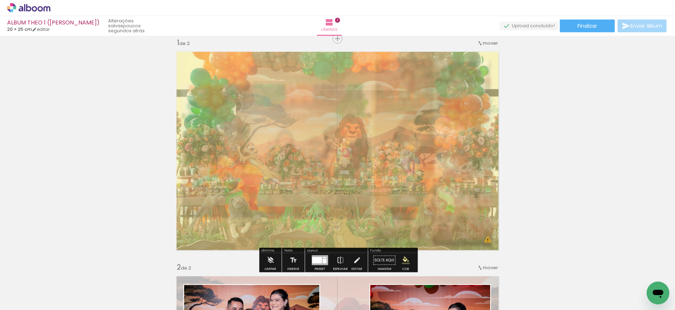
type paper-slider "40"
drag, startPoint x: 255, startPoint y: 66, endPoint x: 271, endPoint y: 78, distance: 19.7
click at [260, 67] on div at bounding box center [260, 65] width 4 height 4
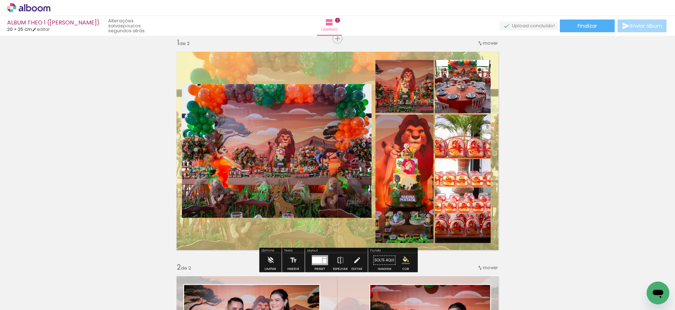
click at [313, 230] on quentale-layouter at bounding box center [337, 151] width 330 height 207
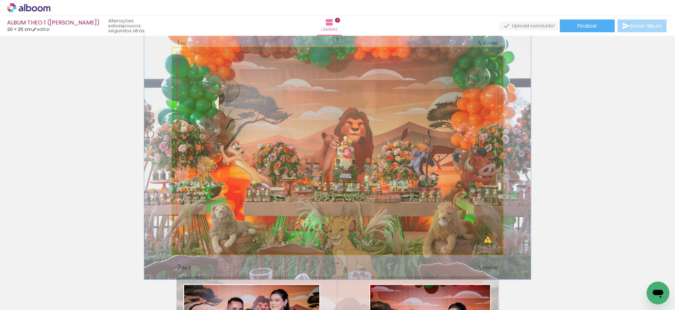
type paper-slider "117"
click at [204, 65] on div at bounding box center [204, 65] width 6 height 6
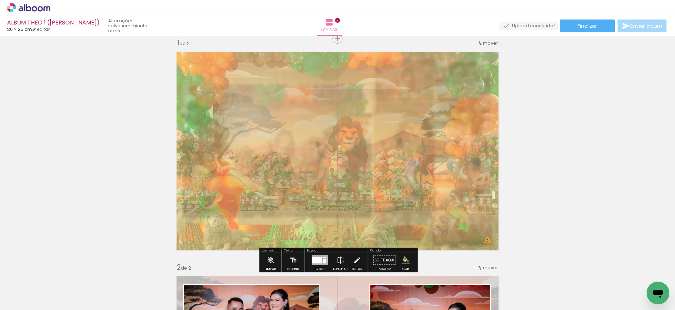
drag, startPoint x: 299, startPoint y: 140, endPoint x: 294, endPoint y: 149, distance: 10.5
click at [294, 149] on div at bounding box center [331, 159] width 386 height 257
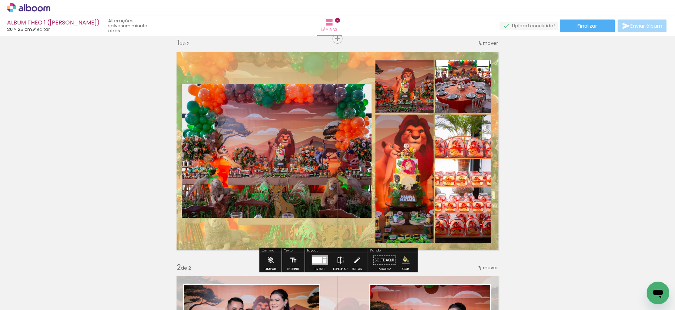
click at [246, 143] on quentale-photo at bounding box center [277, 151] width 190 height 134
click at [255, 91] on div at bounding box center [254, 91] width 9 height 7
click at [252, 111] on paper-item at bounding box center [254, 113] width 13 height 5
click at [255, 94] on div at bounding box center [254, 91] width 9 height 7
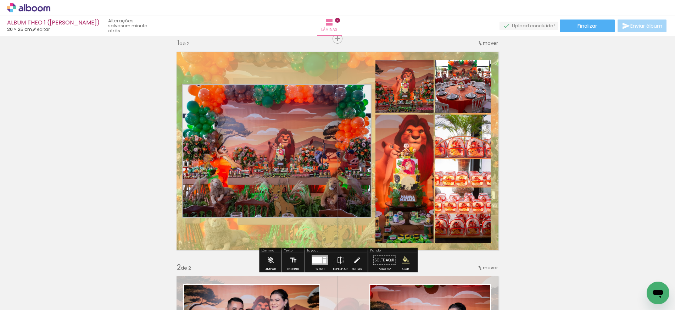
click at [255, 135] on iron-icon "color picker" at bounding box center [255, 136] width 9 height 7
click at [258, 74] on paper-item "#ffffff" at bounding box center [258, 75] width 7 height 7
click at [424, 107] on quentale-photo at bounding box center [404, 86] width 58 height 53
click at [0, 0] on paper-item at bounding box center [0, 0] width 0 height 0
click at [457, 79] on div at bounding box center [457, 78] width 9 height 7
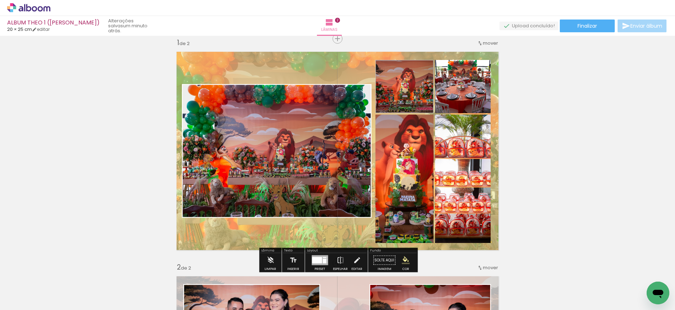
click at [458, 94] on paper-item at bounding box center [457, 95] width 13 height 5
click at [0, 0] on slot "P&B" at bounding box center [0, 0] width 0 height 0
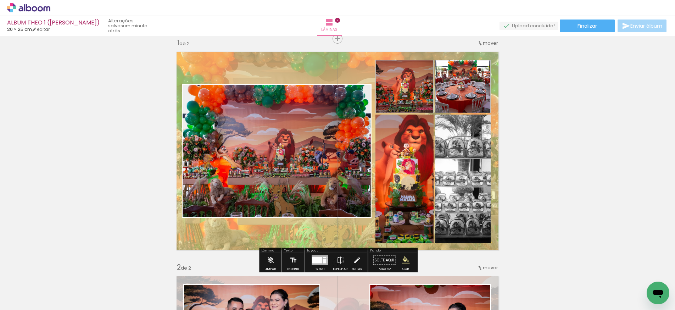
click at [0, 0] on slot "P&B" at bounding box center [0, 0] width 0 height 0
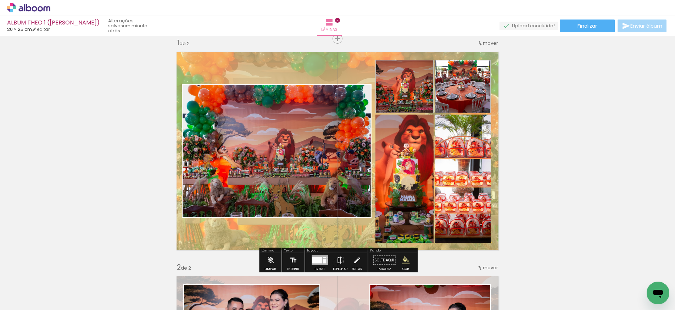
click at [0, 0] on paper-item at bounding box center [0, 0] width 0 height 0
click at [400, 155] on paper-item at bounding box center [398, 154] width 13 height 5
click at [0, 0] on iron-icon "color picker" at bounding box center [0, 0] width 0 height 0
click at [0, 0] on paper-item "#ffffff" at bounding box center [0, 0] width 0 height 0
click at [448, 195] on quentale-photo at bounding box center [463, 179] width 56 height 128
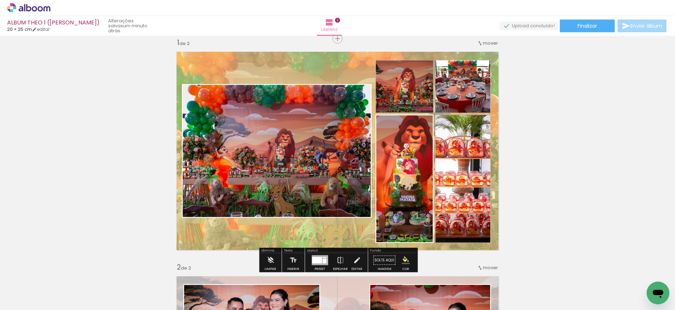
scroll to position [7, 0]
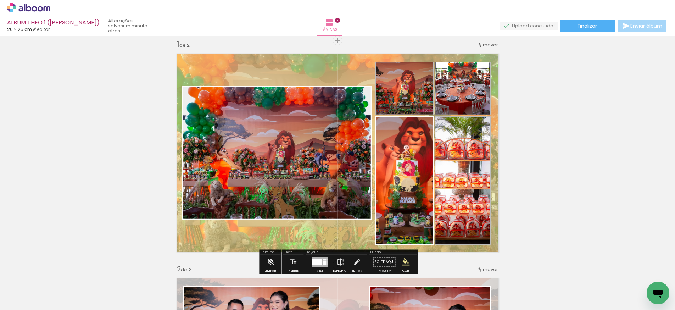
click at [0, 0] on iron-icon "color picker" at bounding box center [0, 0] width 0 height 0
click at [0, 0] on paper-item "#ffffff" at bounding box center [0, 0] width 0 height 0
click at [461, 81] on div at bounding box center [457, 80] width 9 height 7
click at [459, 126] on iron-icon "color picker" at bounding box center [458, 125] width 9 height 7
click at [462, 64] on paper-item "#ffffff" at bounding box center [461, 64] width 7 height 7
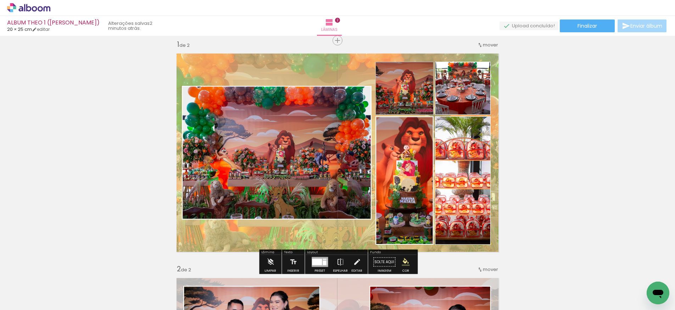
click at [0, 0] on iron-icon "color picker" at bounding box center [0, 0] width 0 height 0
click at [0, 0] on paper-item "#ffffff" at bounding box center [0, 0] width 0 height 0
click at [0, 0] on paper-item at bounding box center [0, 0] width 0 height 0
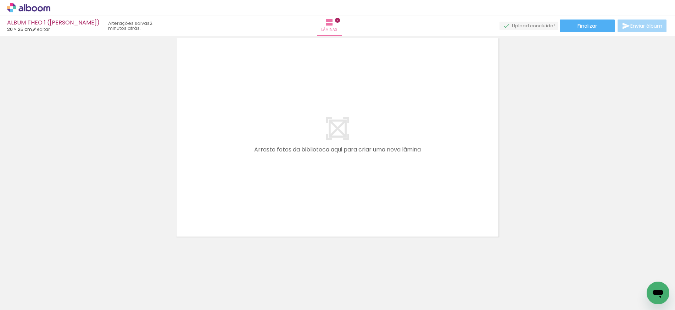
scroll to position [471, 0]
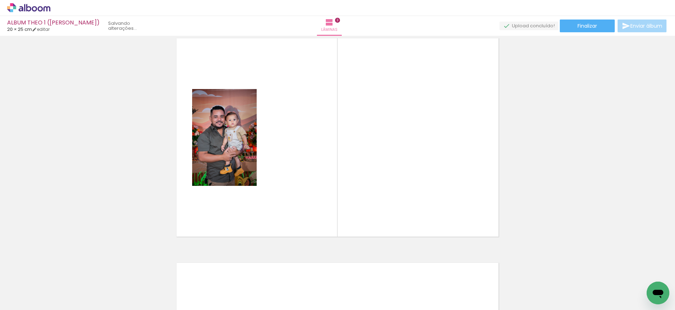
drag, startPoint x: 510, startPoint y: 285, endPoint x: 340, endPoint y: 206, distance: 188.0
click at [340, 206] on quentale-workspace at bounding box center [337, 155] width 675 height 310
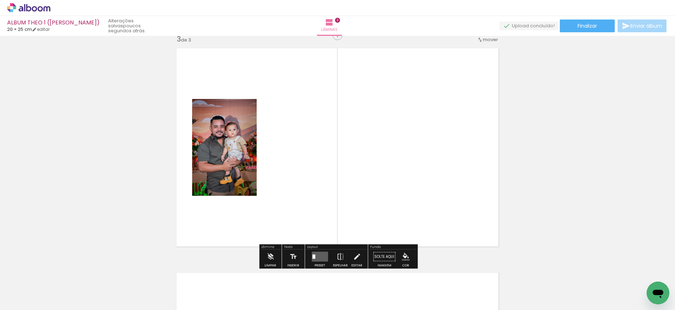
scroll to position [458, 0]
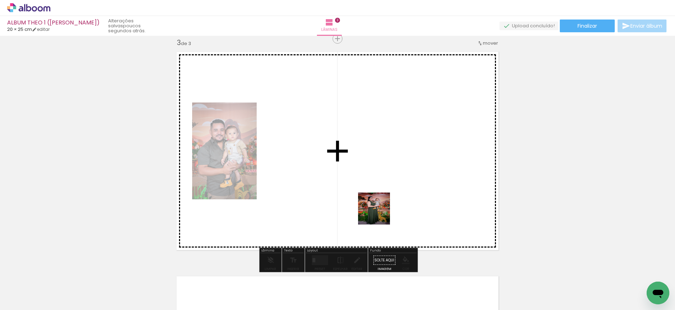
drag, startPoint x: 554, startPoint y: 293, endPoint x: 331, endPoint y: 197, distance: 243.0
click at [331, 197] on quentale-workspace at bounding box center [337, 155] width 675 height 310
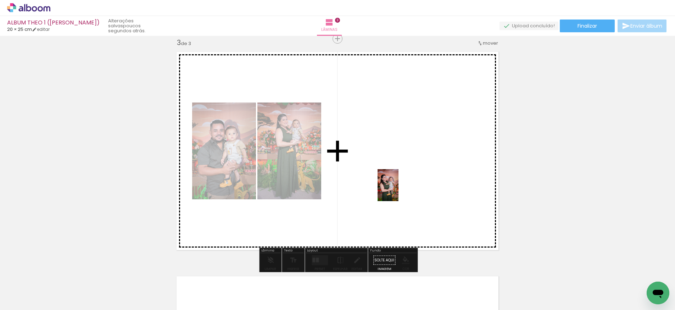
drag, startPoint x: 590, startPoint y: 286, endPoint x: 398, endPoint y: 190, distance: 214.2
click at [398, 190] on quentale-workspace at bounding box center [337, 155] width 675 height 310
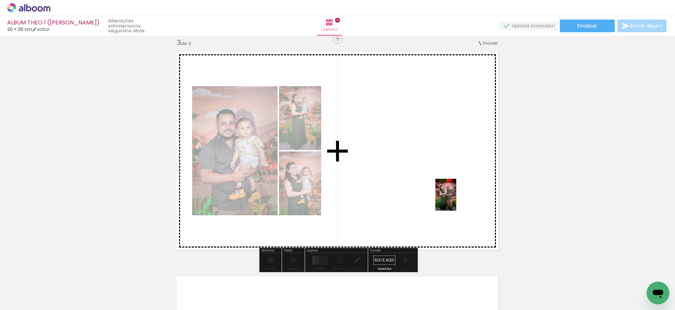
drag, startPoint x: 630, startPoint y: 284, endPoint x: 450, endPoint y: 194, distance: 201.4
click at [450, 194] on quentale-workspace at bounding box center [337, 155] width 675 height 310
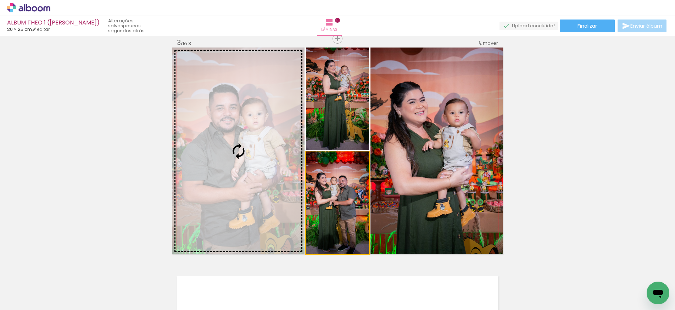
drag, startPoint x: 353, startPoint y: 191, endPoint x: 276, endPoint y: 174, distance: 79.6
click at [0, 0] on slot at bounding box center [0, 0] width 0 height 0
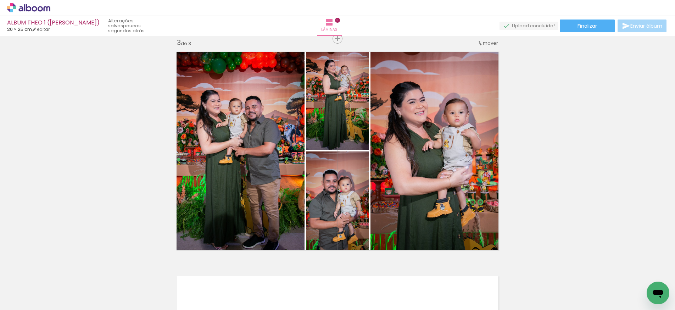
click at [525, 175] on div "Inserir lâmina 1 de 3 Inserir lâmina 2 de 3 Inserir lâmina 3 de 3 O Designbox p…" at bounding box center [337, 30] width 675 height 898
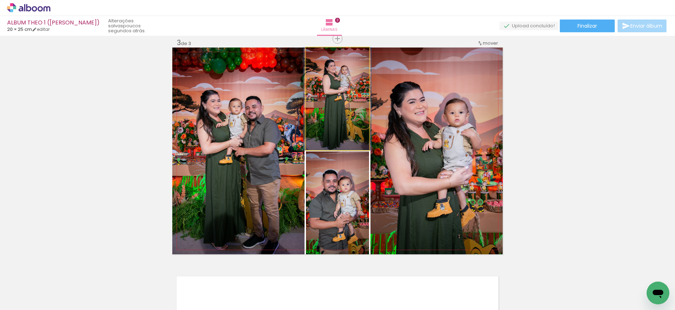
click at [335, 104] on quentale-photo at bounding box center [337, 99] width 63 height 102
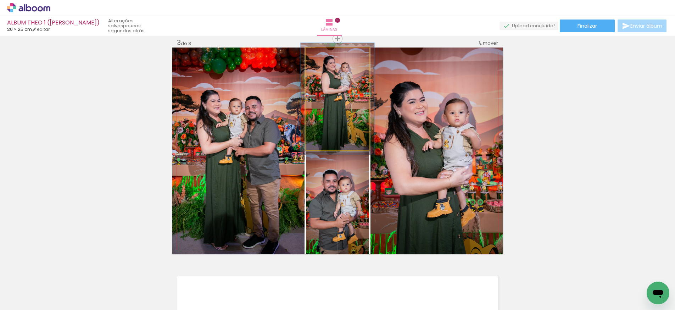
type paper-slider "109"
click at [325, 56] on div at bounding box center [325, 55] width 6 height 6
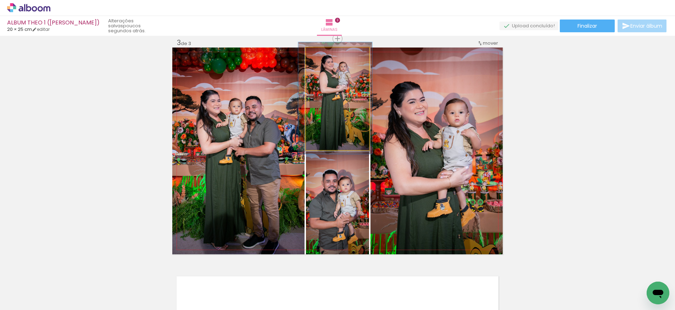
drag, startPoint x: 357, startPoint y: 93, endPoint x: 361, endPoint y: 98, distance: 6.1
click at [357, 94] on div at bounding box center [335, 98] width 74 height 112
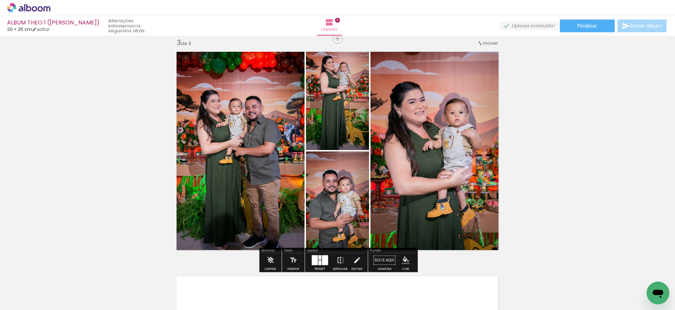
click at [564, 127] on div "Inserir lâmina 1 de 3 Inserir lâmina 2 de 3 Inserir lâmina 3 de 3 O Designbox p…" at bounding box center [337, 30] width 675 height 898
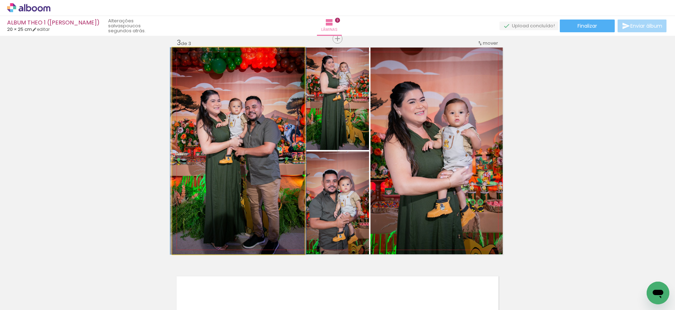
click at [245, 90] on quentale-photo at bounding box center [238, 151] width 132 height 207
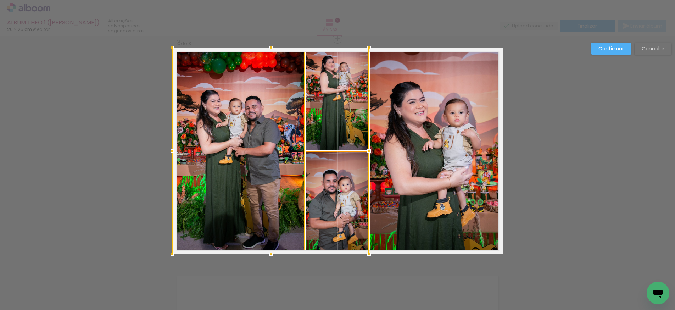
click at [346, 189] on album-spread "3 de 3" at bounding box center [337, 151] width 330 height 207
click at [336, 126] on div at bounding box center [270, 151] width 197 height 207
click at [447, 147] on quentale-photo at bounding box center [436, 151] width 132 height 207
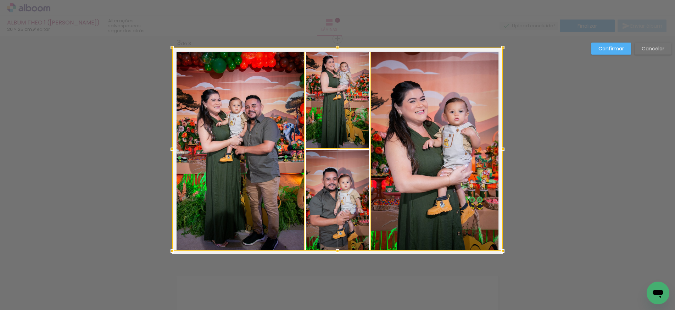
drag, startPoint x: 502, startPoint y: 252, endPoint x: 469, endPoint y: 228, distance: 41.1
click at [500, 250] on div at bounding box center [503, 251] width 14 height 14
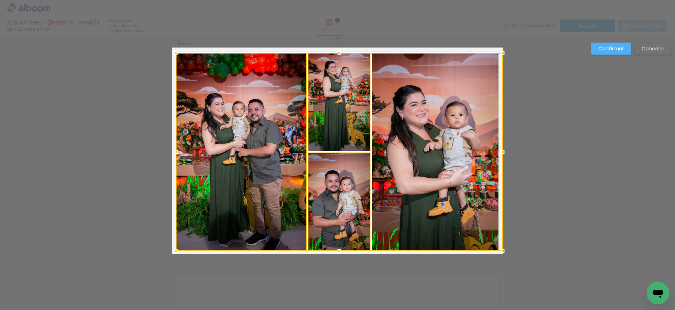
drag, startPoint x: 173, startPoint y: 47, endPoint x: 179, endPoint y: 52, distance: 8.6
click at [179, 52] on div at bounding box center [176, 53] width 14 height 14
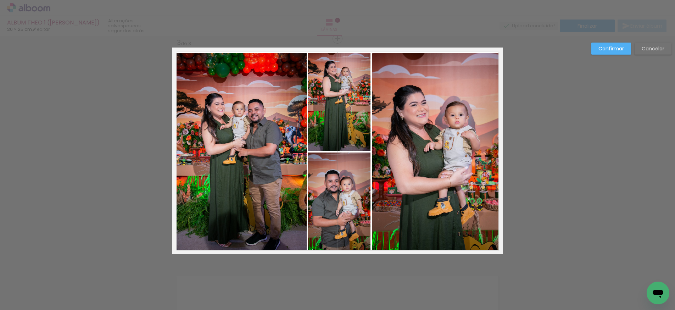
click at [278, 68] on quentale-photo at bounding box center [241, 152] width 131 height 198
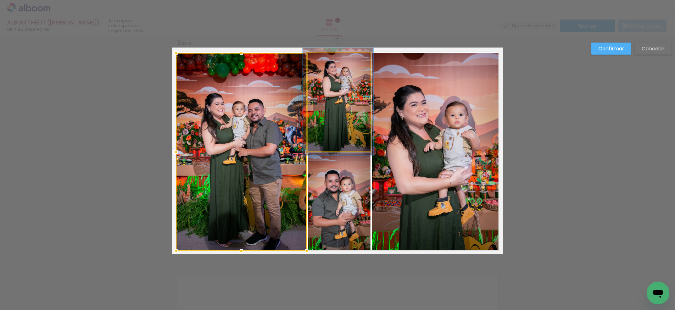
click at [325, 81] on quentale-photo at bounding box center [339, 102] width 62 height 98
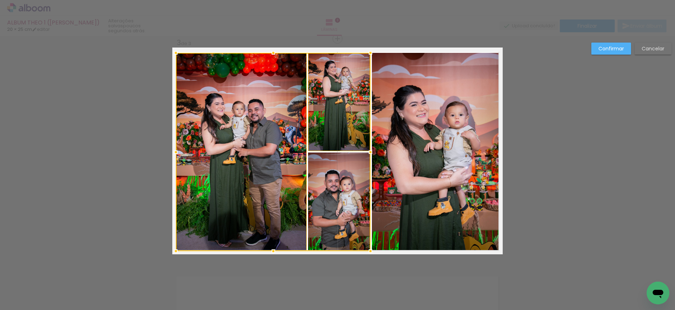
click at [336, 184] on div at bounding box center [273, 152] width 195 height 198
click at [408, 177] on quentale-photo at bounding box center [437, 152] width 131 height 198
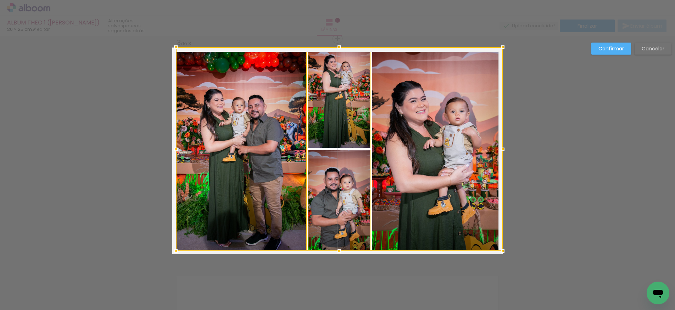
click at [341, 52] on div at bounding box center [339, 47] width 14 height 14
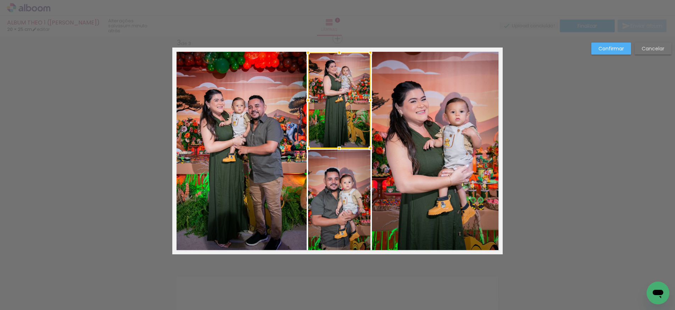
click at [339, 49] on div at bounding box center [339, 52] width 14 height 14
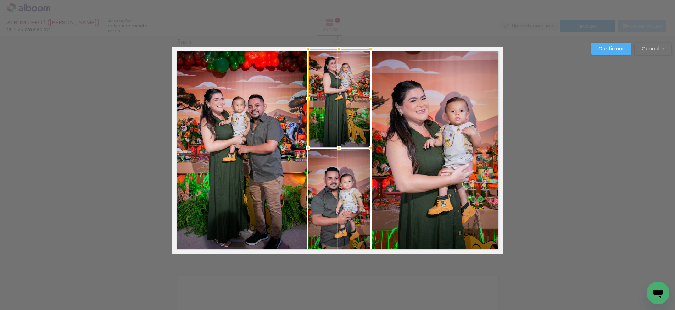
click at [340, 52] on div at bounding box center [339, 49] width 14 height 14
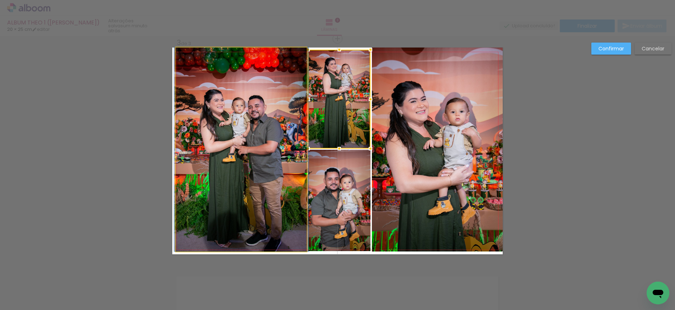
click at [278, 83] on quentale-photo at bounding box center [241, 150] width 131 height 204
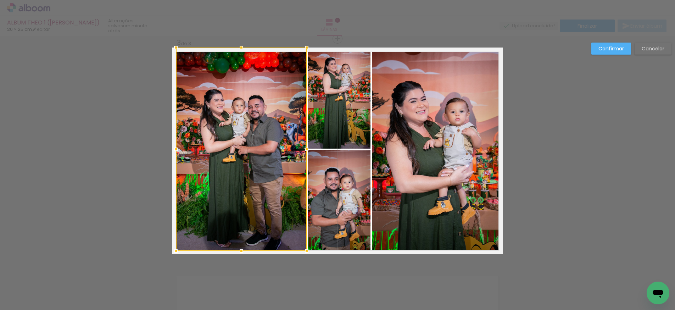
click at [388, 88] on quentale-photo at bounding box center [437, 150] width 131 height 204
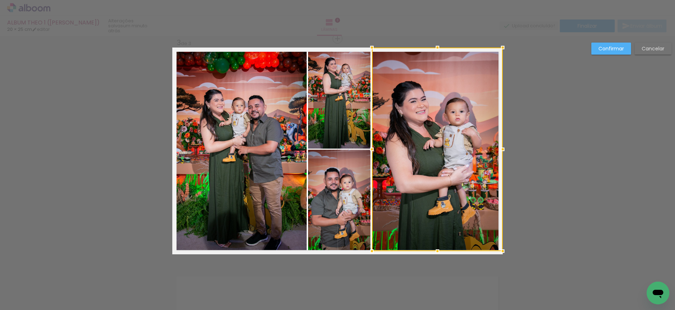
click at [569, 171] on div "Confirmar Cancelar" at bounding box center [337, 35] width 675 height 915
click at [0, 0] on slot "Confirmar" at bounding box center [0, 0] width 0 height 0
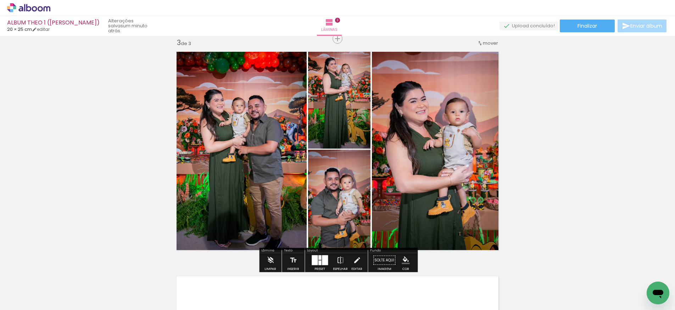
click at [513, 136] on div "Inserir lâmina 1 de 3 Inserir lâmina 2 de 3 Inserir lâmina 3 de 3 O Designbox p…" at bounding box center [337, 30] width 675 height 898
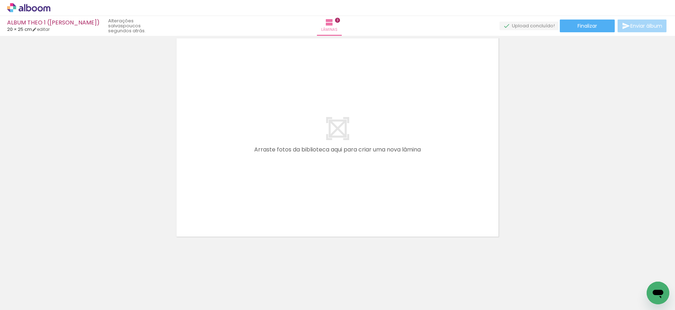
scroll to position [0, 195]
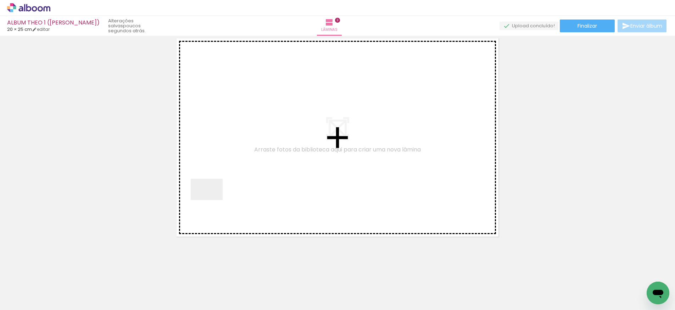
drag, startPoint x: 151, startPoint y: 289, endPoint x: 216, endPoint y: 200, distance: 110.8
click at [216, 200] on quentale-workspace at bounding box center [337, 155] width 675 height 310
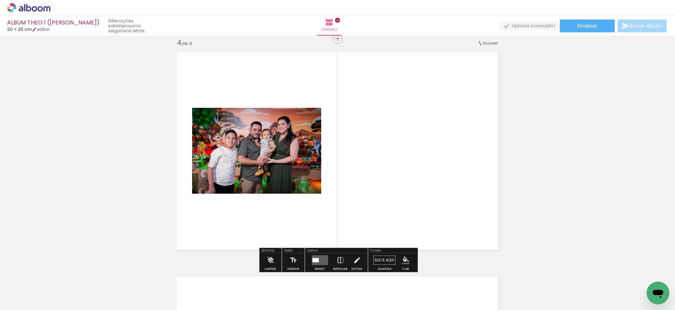
scroll to position [0, 229]
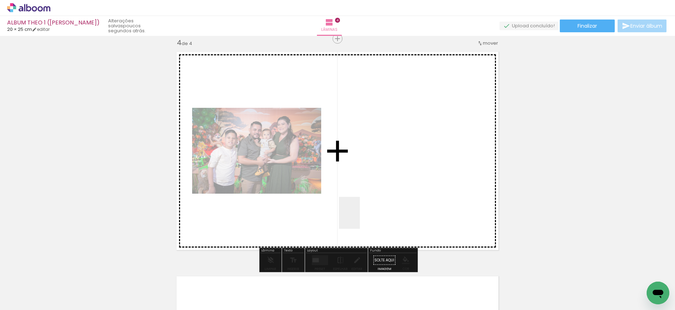
drag, startPoint x: 635, startPoint y: 289, endPoint x: 360, endPoint y: 218, distance: 284.1
click at [360, 218] on quentale-workspace at bounding box center [337, 155] width 675 height 310
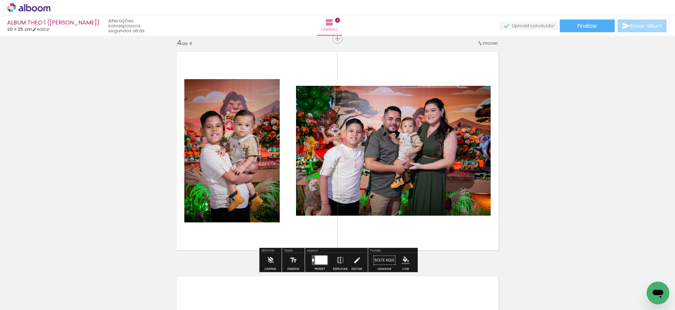
scroll to position [0, 255]
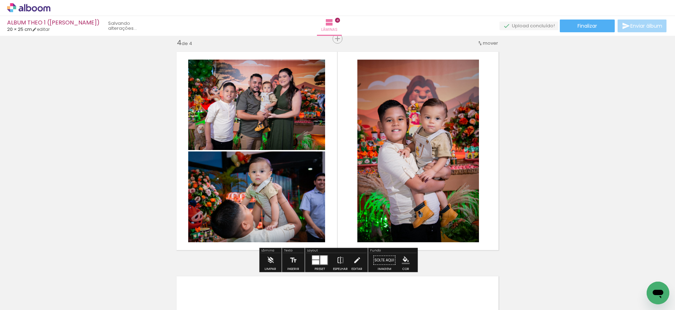
drag, startPoint x: 643, startPoint y: 280, endPoint x: 391, endPoint y: 205, distance: 263.1
click at [391, 205] on quentale-workspace at bounding box center [337, 155] width 675 height 310
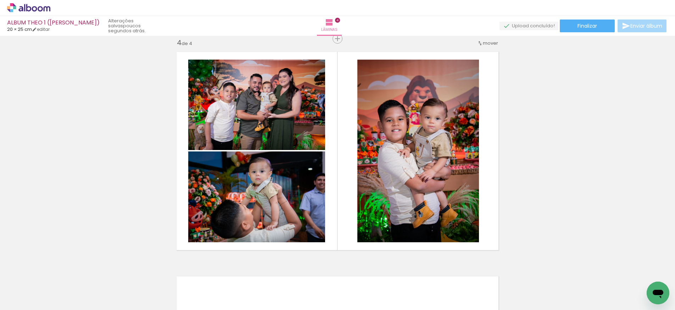
scroll to position [0, 949]
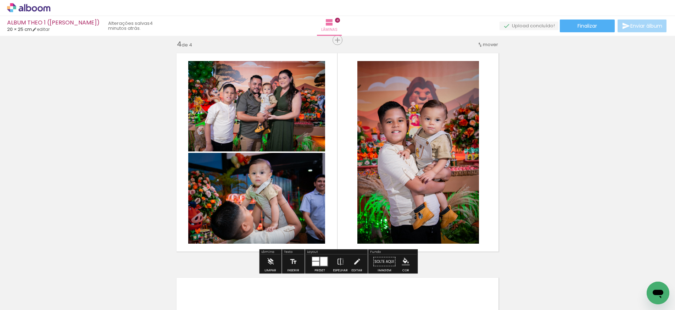
click at [262, 134] on quentale-photo at bounding box center [256, 106] width 137 height 90
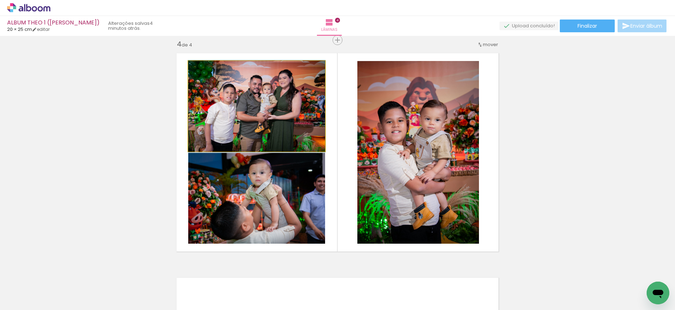
click at [262, 134] on quentale-photo at bounding box center [256, 106] width 137 height 90
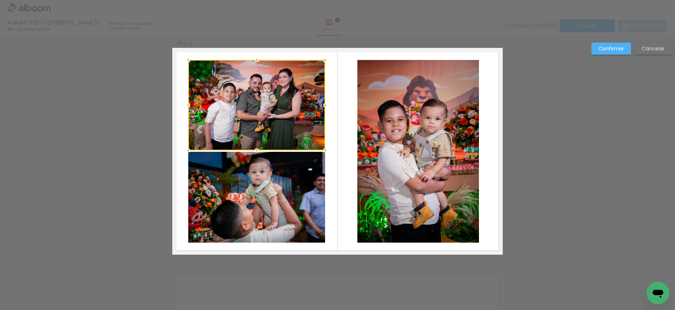
scroll to position [682, 0]
click at [260, 133] on div at bounding box center [256, 105] width 137 height 90
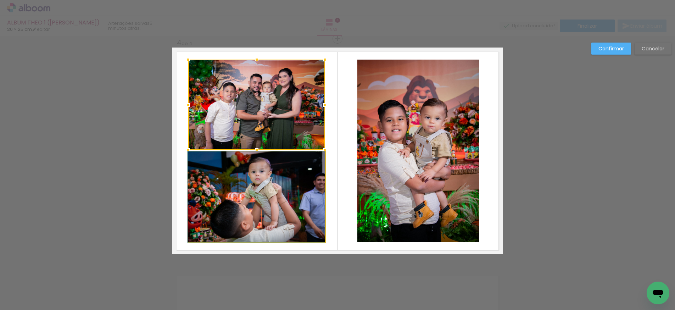
drag, startPoint x: 234, startPoint y: 177, endPoint x: 228, endPoint y: 176, distance: 5.7
click at [228, 177] on album-spread "4 de 4" at bounding box center [337, 151] width 330 height 207
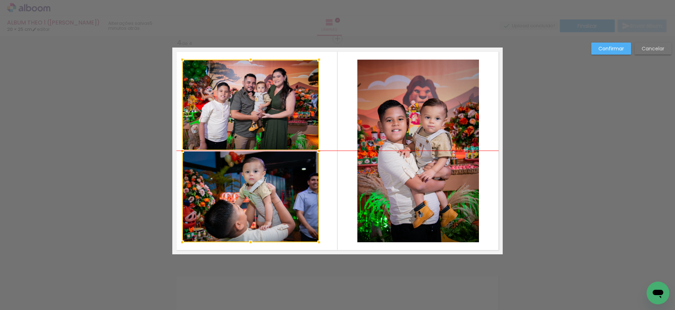
drag, startPoint x: 234, startPoint y: 133, endPoint x: 228, endPoint y: 133, distance: 6.1
click at [228, 133] on div at bounding box center [250, 151] width 137 height 183
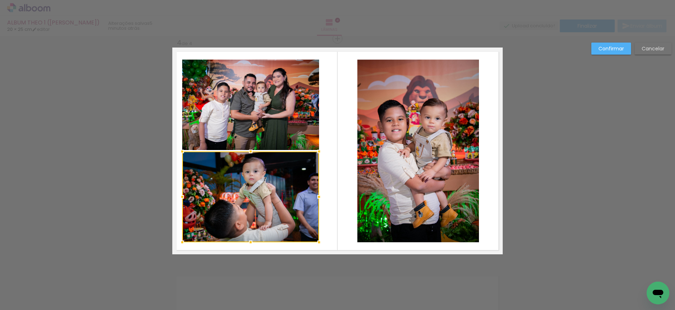
click at [344, 197] on quentale-layouter at bounding box center [337, 151] width 330 height 207
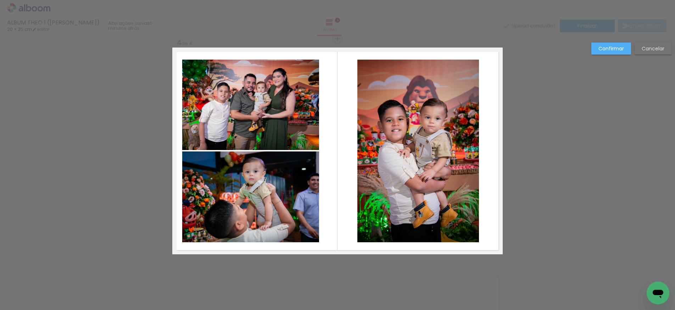
click at [279, 105] on quentale-photo at bounding box center [250, 105] width 137 height 90
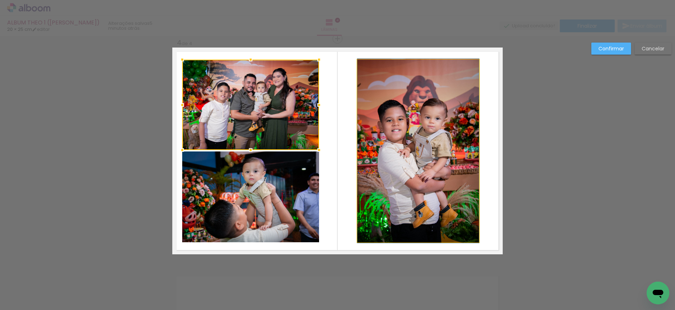
click at [411, 145] on quentale-photo at bounding box center [418, 151] width 122 height 183
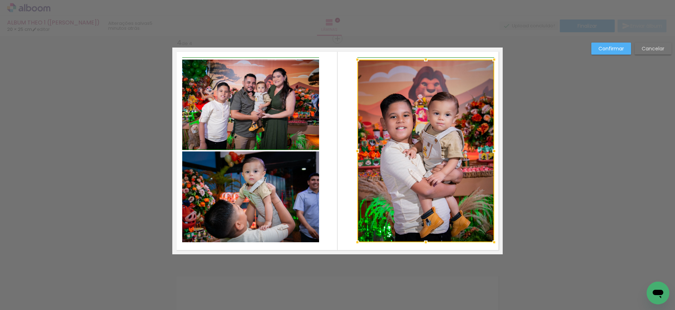
drag, startPoint x: 480, startPoint y: 152, endPoint x: 492, endPoint y: 152, distance: 12.1
click at [492, 152] on div at bounding box center [494, 151] width 14 height 14
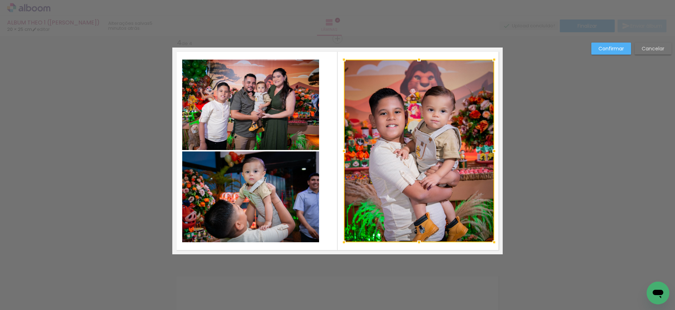
drag, startPoint x: 357, startPoint y: 151, endPoint x: 347, endPoint y: 152, distance: 10.3
click at [347, 152] on div at bounding box center [344, 151] width 14 height 14
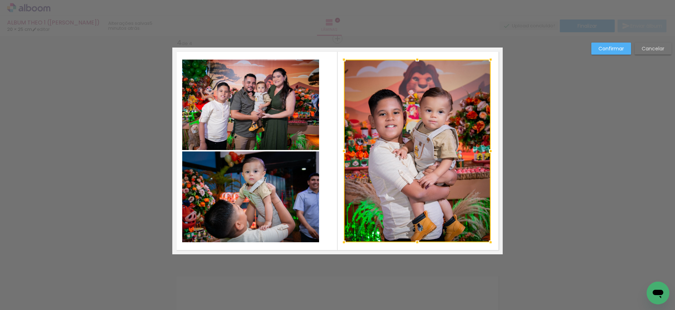
drag, startPoint x: 494, startPoint y: 151, endPoint x: 490, endPoint y: 151, distance: 3.6
click at [490, 151] on div at bounding box center [491, 151] width 14 height 14
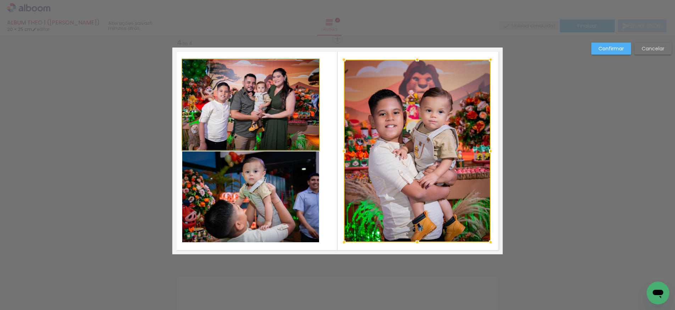
click at [268, 113] on quentale-photo at bounding box center [250, 105] width 137 height 90
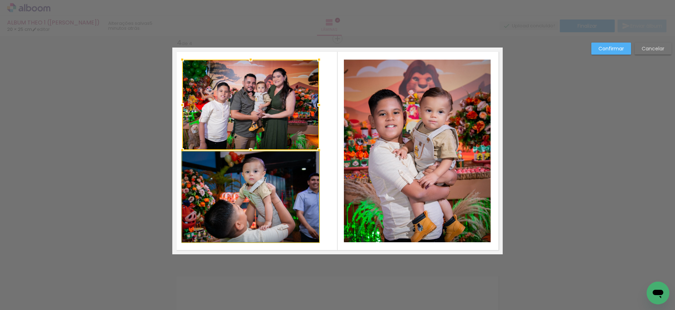
click at [298, 177] on quentale-photo at bounding box center [250, 196] width 137 height 91
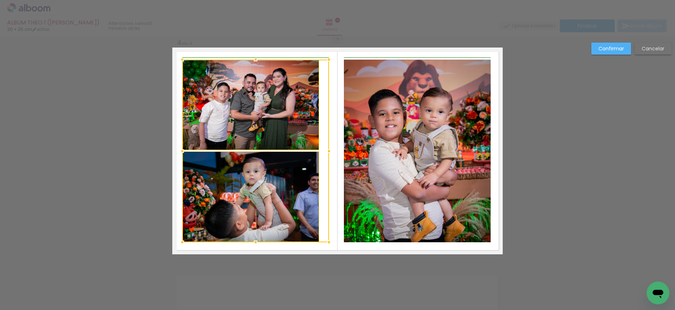
drag, startPoint x: 320, startPoint y: 151, endPoint x: 331, endPoint y: 151, distance: 11.4
click at [331, 151] on div at bounding box center [329, 151] width 14 height 14
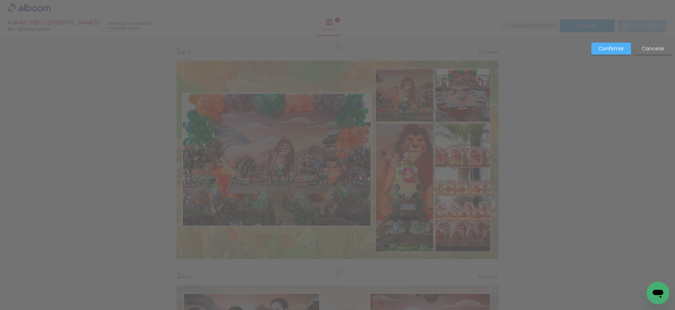
scroll to position [0, 954]
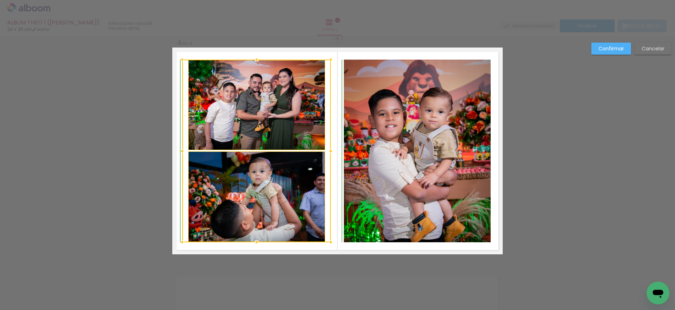
click at [330, 60] on div at bounding box center [331, 59] width 14 height 14
click at [304, 96] on div at bounding box center [256, 151] width 149 height 183
click at [374, 128] on quentale-photo at bounding box center [417, 151] width 147 height 183
click at [376, 135] on quentale-photo at bounding box center [417, 151] width 147 height 183
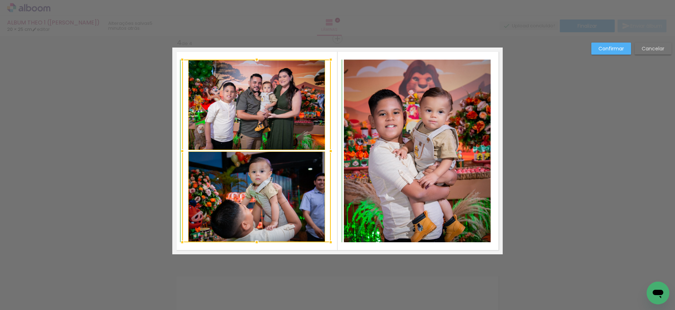
click at [376, 135] on quentale-photo at bounding box center [417, 151] width 147 height 183
click at [0, 0] on slot "Confirmar" at bounding box center [0, 0] width 0 height 0
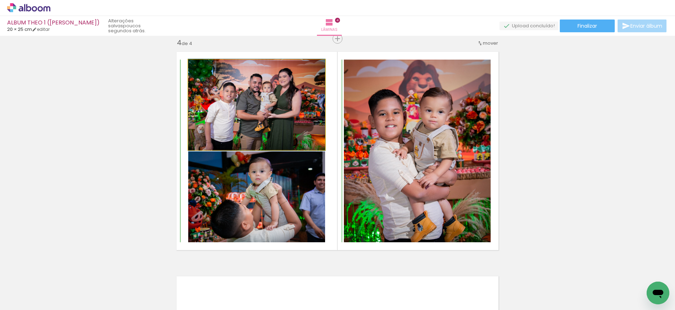
click at [297, 128] on quentale-photo at bounding box center [256, 105] width 137 height 90
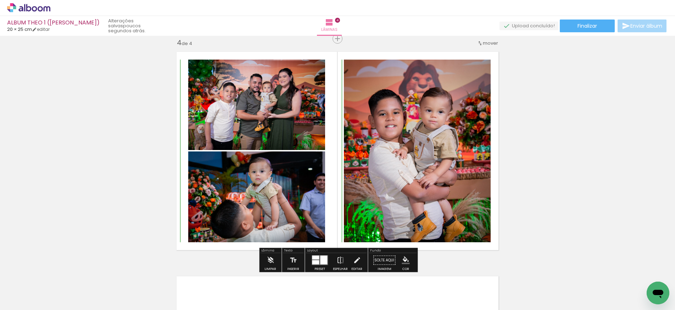
click at [365, 160] on quentale-photo at bounding box center [417, 151] width 147 height 183
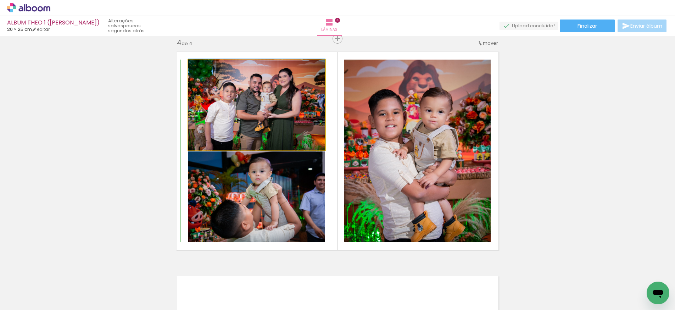
click at [297, 139] on quentale-photo at bounding box center [256, 105] width 137 height 90
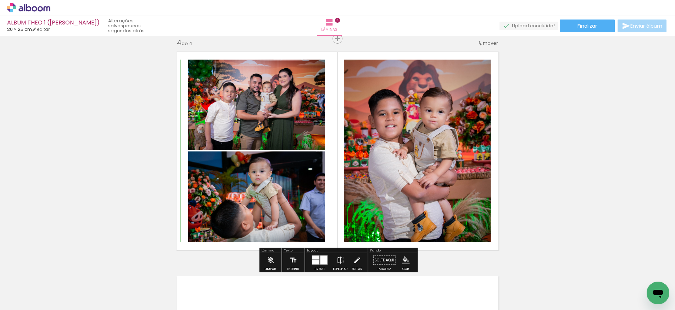
click at [297, 139] on quentale-photo at bounding box center [256, 105] width 137 height 90
click at [294, 128] on quentale-photo at bounding box center [256, 105] width 137 height 90
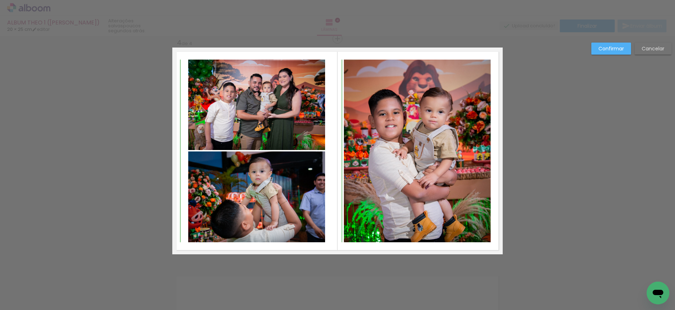
click at [288, 133] on quentale-photo at bounding box center [256, 105] width 137 height 90
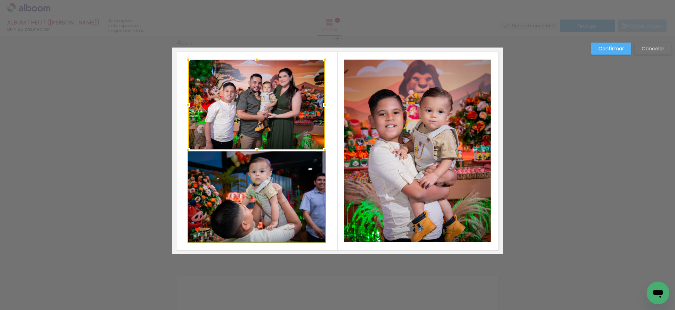
click at [267, 172] on quentale-photo at bounding box center [256, 196] width 137 height 91
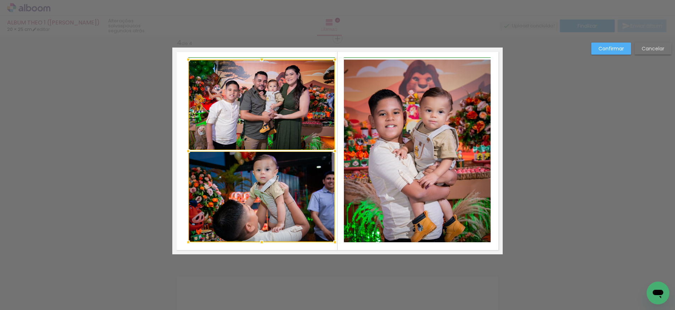
drag, startPoint x: 325, startPoint y: 150, endPoint x: 332, endPoint y: 150, distance: 7.1
click at [332, 150] on div at bounding box center [335, 151] width 14 height 14
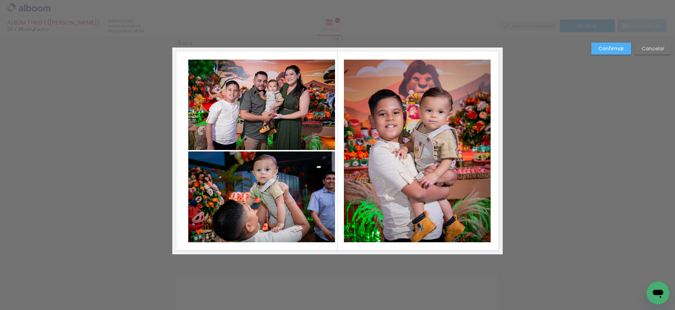
click at [292, 170] on quentale-photo at bounding box center [261, 196] width 147 height 91
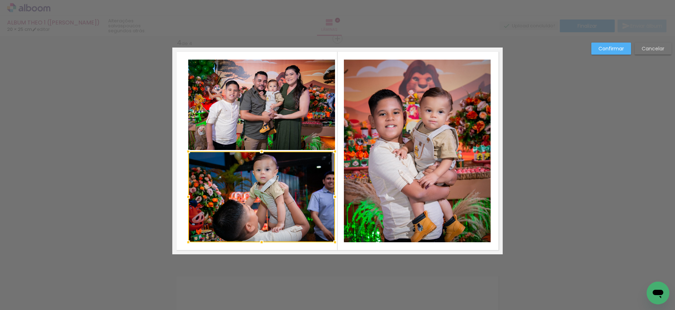
click at [261, 124] on quentale-photo at bounding box center [261, 105] width 147 height 90
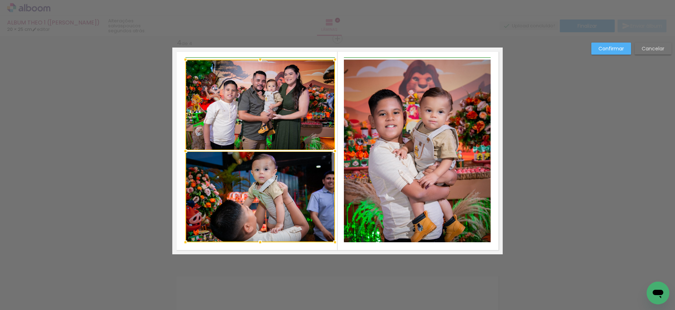
click at [185, 151] on div at bounding box center [185, 151] width 14 height 14
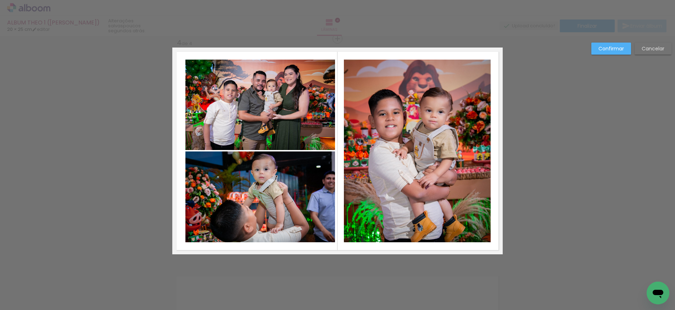
click at [297, 117] on quentale-photo at bounding box center [260, 105] width 150 height 90
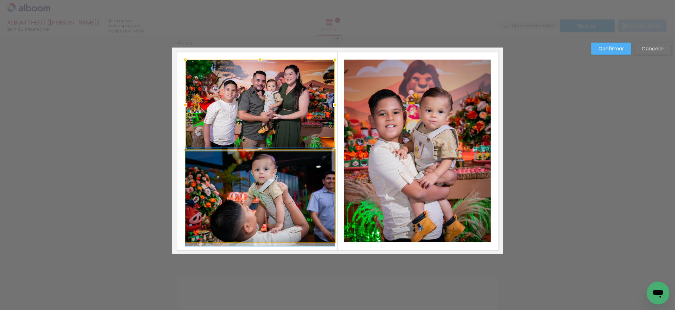
click at [290, 167] on quentale-photo at bounding box center [260, 196] width 150 height 91
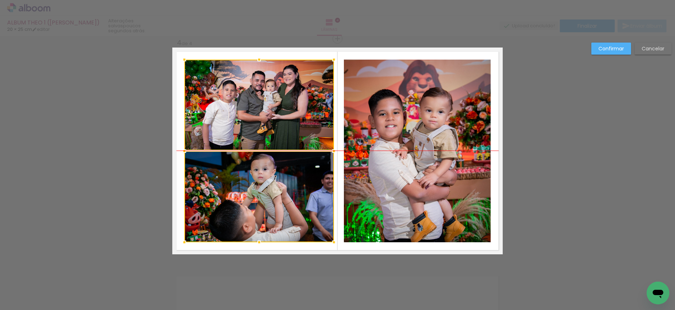
click at [286, 165] on div at bounding box center [259, 151] width 150 height 183
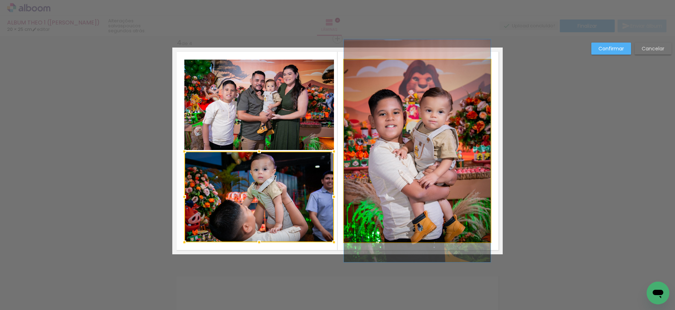
click at [453, 167] on quentale-photo at bounding box center [417, 151] width 147 height 183
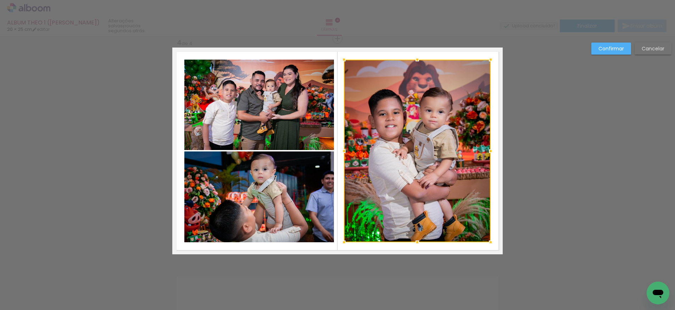
click at [454, 167] on div at bounding box center [417, 151] width 147 height 183
click at [0, 0] on slot "Confirmar" at bounding box center [0, 0] width 0 height 0
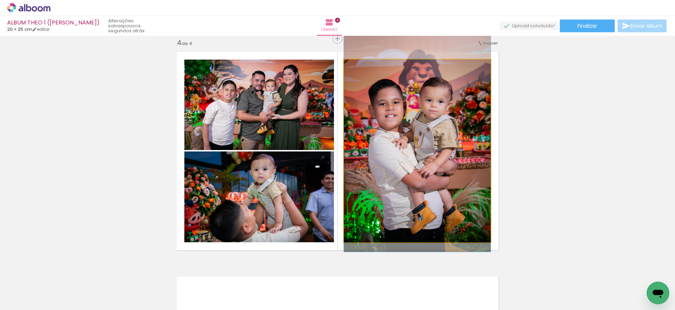
drag, startPoint x: 440, startPoint y: 141, endPoint x: 439, endPoint y: 131, distance: 10.3
click at [439, 131] on div at bounding box center [417, 140] width 147 height 223
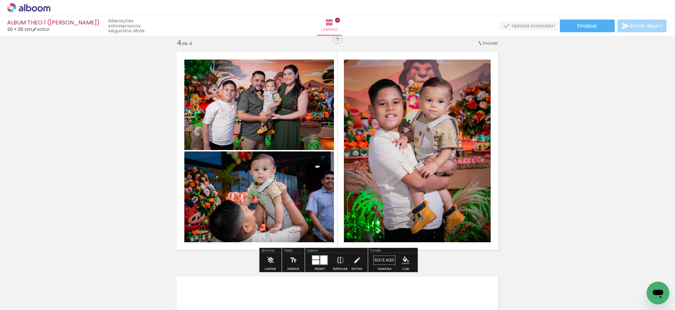
click at [286, 118] on quentale-photo at bounding box center [259, 105] width 150 height 90
click at [284, 183] on quentale-photo at bounding box center [259, 196] width 150 height 91
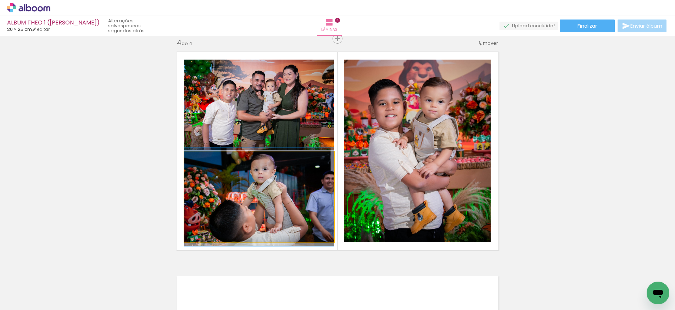
click at [284, 183] on quentale-photo at bounding box center [259, 196] width 150 height 91
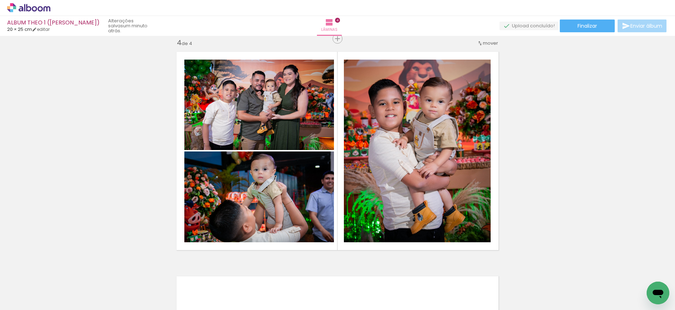
scroll to position [0, 0]
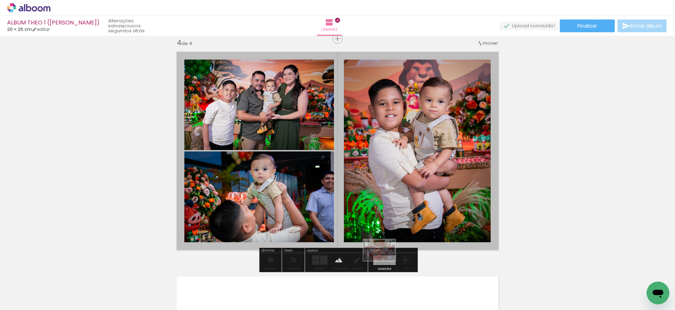
drag, startPoint x: 74, startPoint y: 292, endPoint x: 385, endPoint y: 261, distance: 311.8
click at [385, 261] on quentale-workspace at bounding box center [337, 155] width 675 height 310
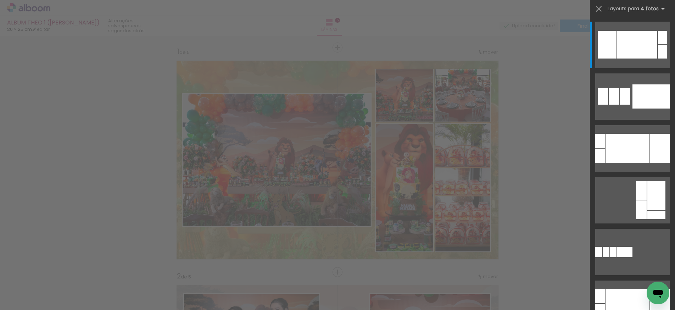
scroll to position [0, 1943]
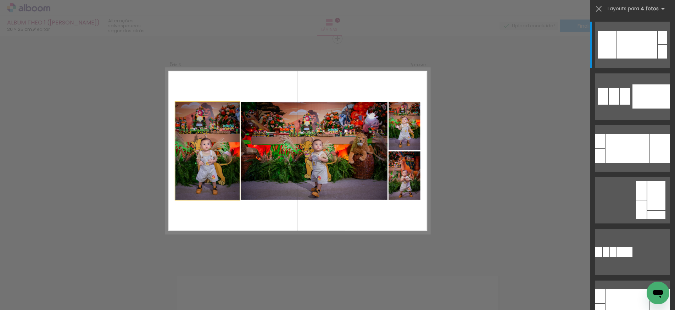
click at [207, 123] on quentale-photo at bounding box center [207, 151] width 65 height 98
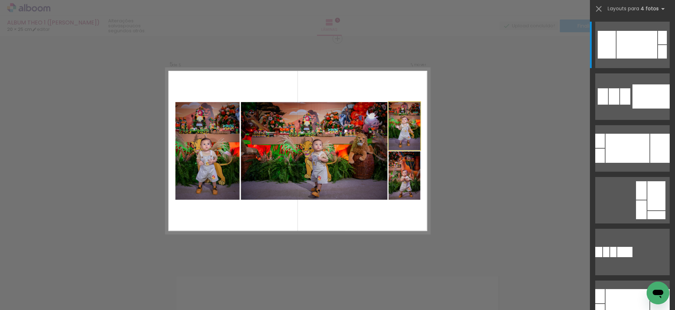
click at [411, 125] on quentale-photo at bounding box center [405, 126] width 32 height 48
click at [406, 164] on quentale-photo at bounding box center [405, 175] width 32 height 49
click at [402, 135] on quentale-photo at bounding box center [405, 126] width 32 height 48
click at [405, 160] on quentale-photo at bounding box center [405, 175] width 32 height 49
click at [403, 138] on quentale-photo at bounding box center [405, 126] width 32 height 48
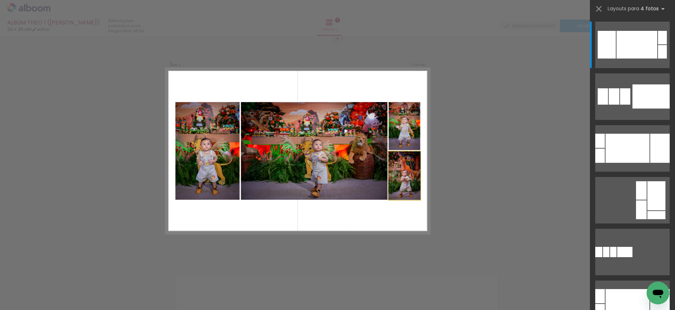
click at [403, 166] on quentale-photo at bounding box center [405, 175] width 32 height 49
click at [406, 135] on quentale-photo at bounding box center [405, 126] width 32 height 48
click at [403, 171] on quentale-photo at bounding box center [405, 175] width 32 height 49
click at [403, 136] on quentale-photo at bounding box center [405, 126] width 32 height 48
click at [402, 170] on quentale-photo at bounding box center [405, 175] width 32 height 49
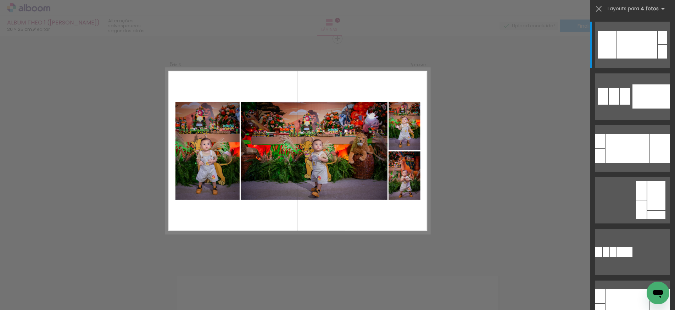
click at [403, 130] on quentale-photo at bounding box center [405, 126] width 32 height 48
click at [400, 171] on quentale-photo at bounding box center [405, 175] width 32 height 49
click at [402, 127] on quentale-photo at bounding box center [405, 126] width 32 height 48
click at [366, 126] on quentale-photo at bounding box center [314, 151] width 147 height 98
click at [186, 124] on quentale-photo at bounding box center [207, 151] width 65 height 98
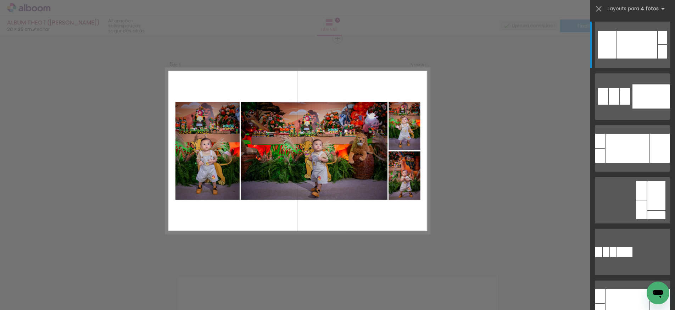
click at [402, 133] on quentale-photo at bounding box center [405, 126] width 32 height 48
click at [402, 169] on quentale-photo at bounding box center [405, 175] width 32 height 49
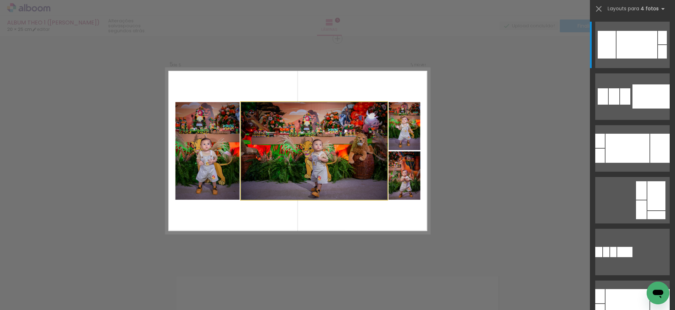
click at [358, 159] on quentale-photo at bounding box center [314, 151] width 147 height 98
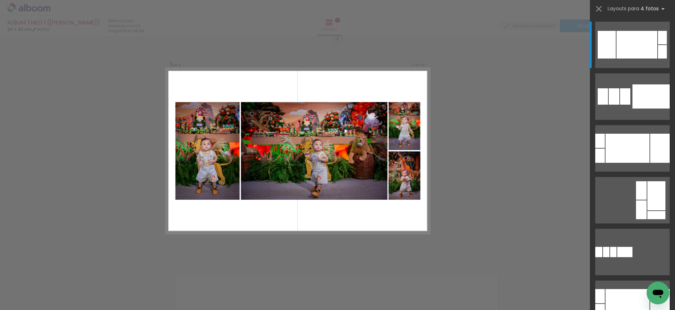
click at [201, 132] on quentale-photo at bounding box center [207, 151] width 65 height 98
click at [212, 142] on quentale-photo at bounding box center [207, 151] width 65 height 98
click at [223, 127] on quentale-photo at bounding box center [207, 151] width 65 height 98
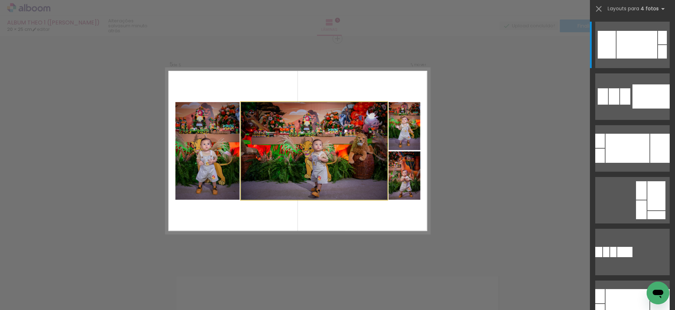
click at [321, 127] on quentale-photo at bounding box center [314, 151] width 147 height 98
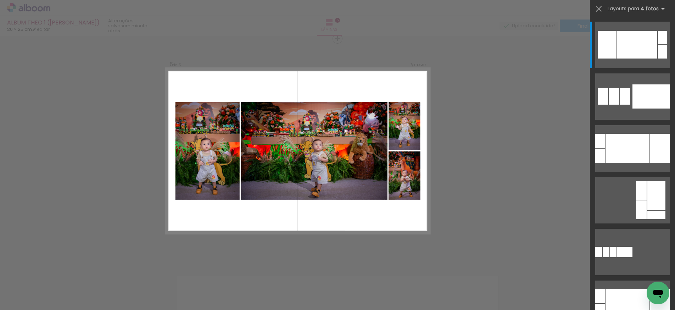
click at [214, 127] on quentale-photo at bounding box center [207, 151] width 65 height 98
click at [311, 130] on quentale-photo at bounding box center [314, 151] width 147 height 98
click at [213, 118] on div at bounding box center [207, 151] width 65 height 98
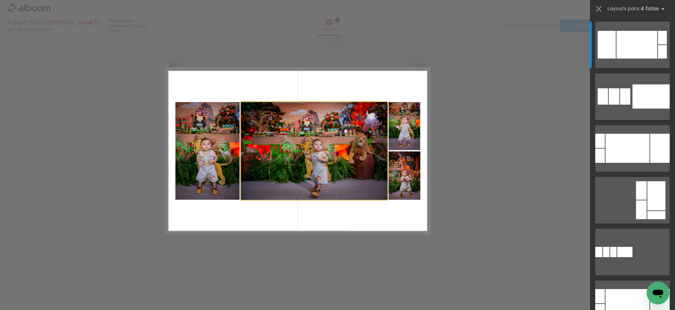
click at [352, 125] on quentale-photo at bounding box center [314, 151] width 147 height 98
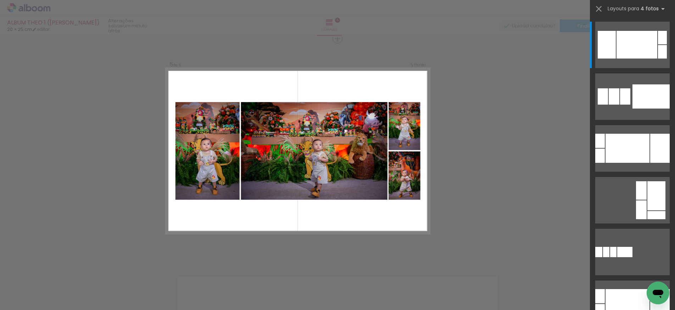
click at [229, 111] on quentale-photo at bounding box center [207, 151] width 65 height 98
click at [317, 122] on quentale-photo at bounding box center [314, 151] width 147 height 98
click at [404, 124] on quentale-photo at bounding box center [405, 126] width 32 height 48
click at [401, 163] on quentale-photo at bounding box center [405, 175] width 32 height 49
click at [402, 132] on quentale-photo at bounding box center [405, 126] width 32 height 48
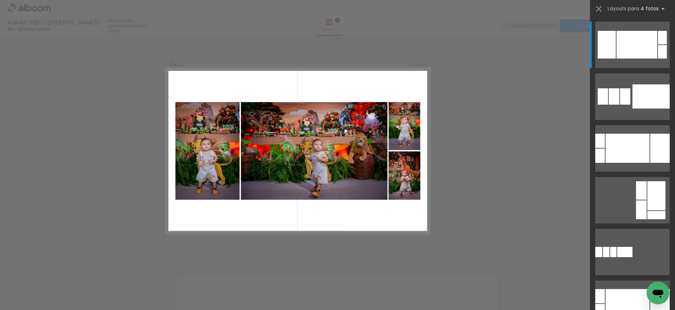
click at [347, 138] on quentale-photo at bounding box center [314, 151] width 147 height 98
click at [209, 151] on quentale-photo at bounding box center [207, 151] width 65 height 98
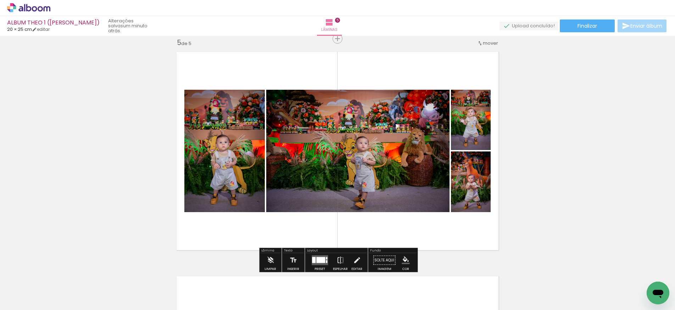
click at [240, 121] on quentale-photo at bounding box center [224, 151] width 80 height 122
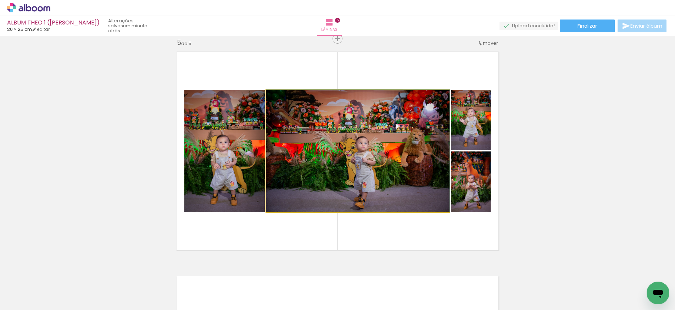
click at [395, 136] on quentale-photo at bounding box center [357, 151] width 183 height 122
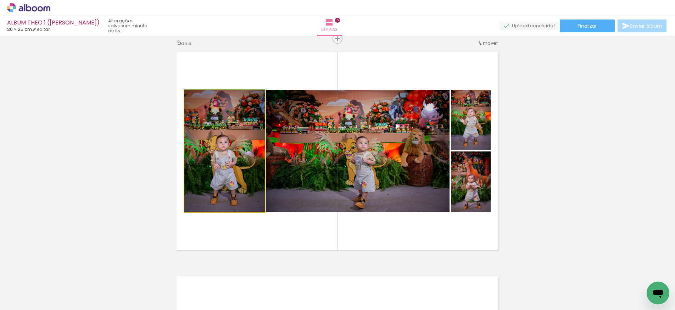
click at [229, 123] on quentale-photo at bounding box center [224, 151] width 80 height 122
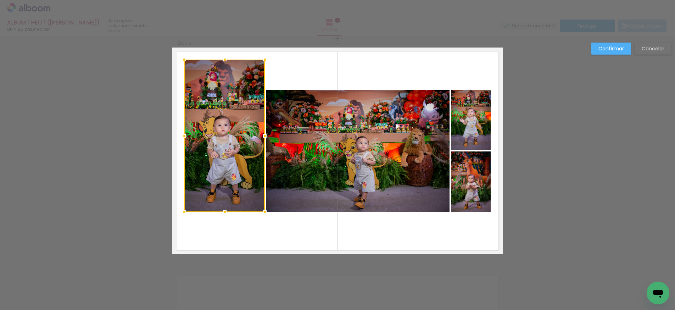
drag, startPoint x: 225, startPoint y: 90, endPoint x: 228, endPoint y: 124, distance: 34.1
click at [227, 60] on div at bounding box center [225, 59] width 14 height 14
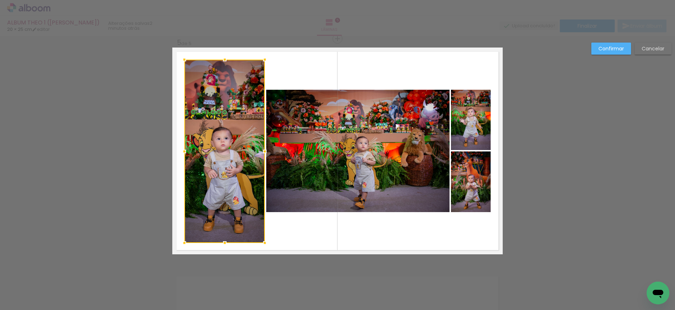
drag, startPoint x: 224, startPoint y: 212, endPoint x: 227, endPoint y: 243, distance: 30.9
click at [226, 243] on div at bounding box center [225, 243] width 14 height 14
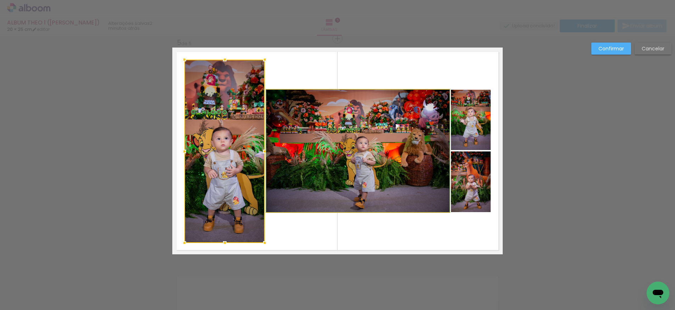
click at [367, 135] on quentale-photo at bounding box center [357, 151] width 183 height 122
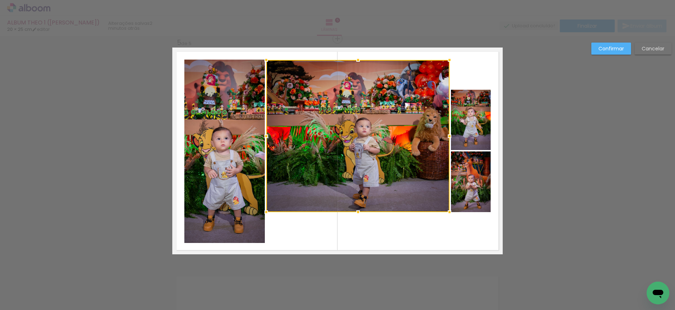
drag, startPoint x: 359, startPoint y: 87, endPoint x: 361, endPoint y: 61, distance: 26.6
click at [361, 61] on div at bounding box center [358, 60] width 14 height 14
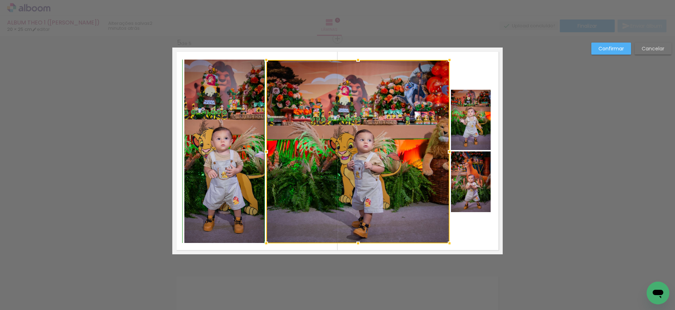
drag, startPoint x: 358, startPoint y: 213, endPoint x: 357, endPoint y: 242, distance: 29.1
click at [358, 242] on div at bounding box center [358, 243] width 14 height 14
click at [470, 167] on quentale-photo at bounding box center [471, 181] width 40 height 61
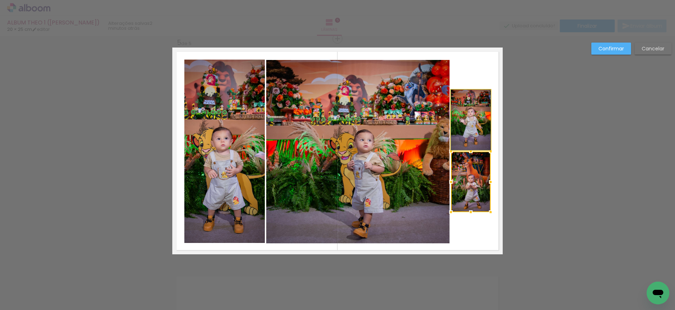
click at [469, 114] on quentale-photo at bounding box center [471, 120] width 40 height 60
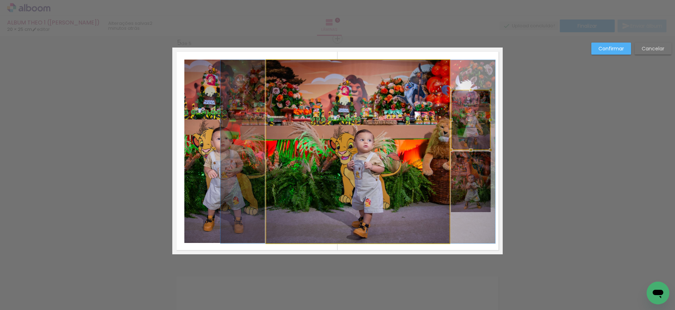
click at [396, 123] on quentale-photo at bounding box center [357, 151] width 183 height 183
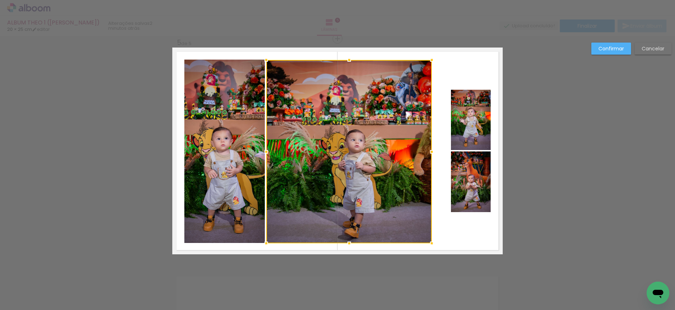
drag, startPoint x: 446, startPoint y: 152, endPoint x: 432, endPoint y: 152, distance: 13.8
click at [432, 152] on div at bounding box center [432, 152] width 14 height 14
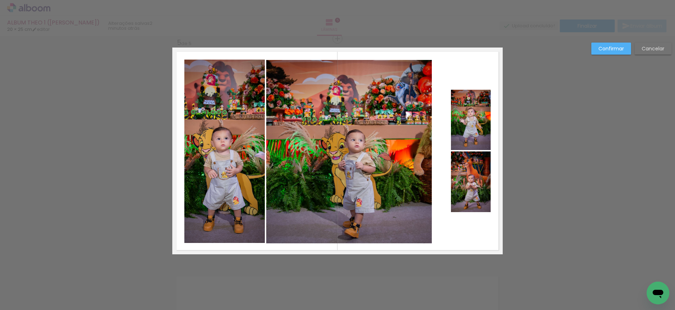
click at [469, 136] on quentale-photo at bounding box center [471, 120] width 40 height 60
click at [467, 174] on quentale-photo at bounding box center [471, 181] width 40 height 61
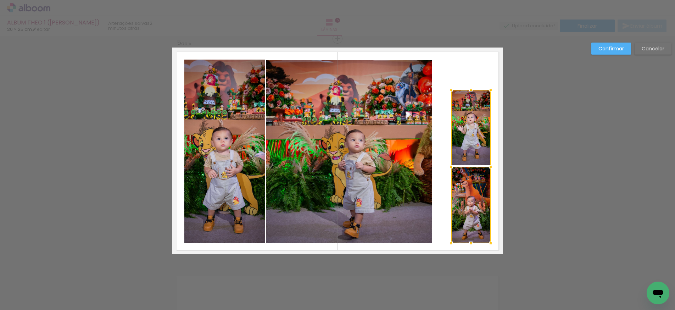
drag, startPoint x: 470, startPoint y: 212, endPoint x: 472, endPoint y: 243, distance: 31.2
click at [472, 243] on div at bounding box center [471, 243] width 14 height 14
click at [466, 121] on quentale-photo at bounding box center [471, 128] width 40 height 76
click at [469, 182] on quentale-photo at bounding box center [471, 205] width 40 height 76
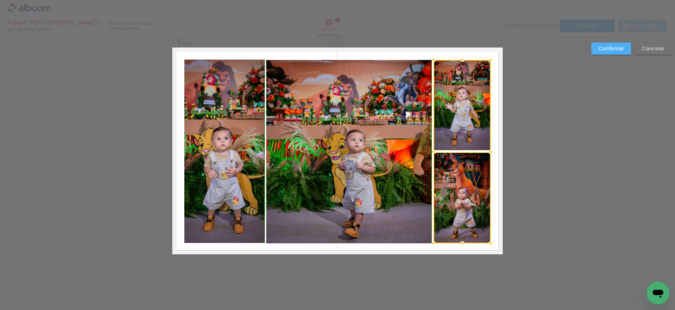
drag, startPoint x: 451, startPoint y: 89, endPoint x: 434, endPoint y: 61, distance: 33.3
click at [434, 61] on div at bounding box center [434, 60] width 14 height 14
click at [468, 174] on quentale-photo at bounding box center [462, 197] width 57 height 91
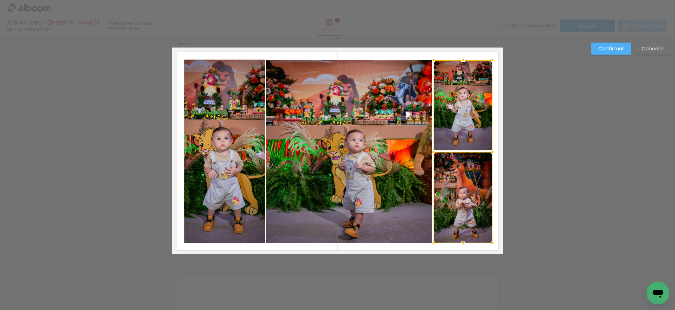
click at [493, 153] on div at bounding box center [492, 152] width 14 height 14
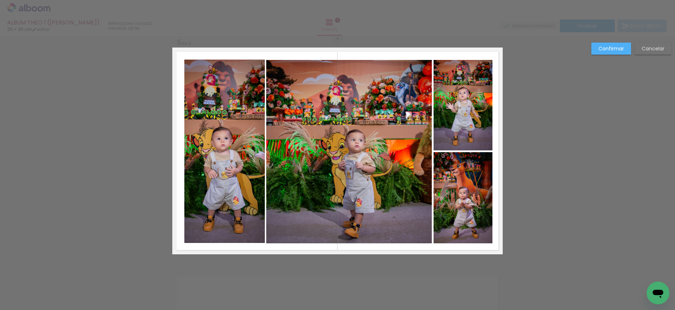
click at [339, 162] on quentale-photo at bounding box center [349, 151] width 166 height 183
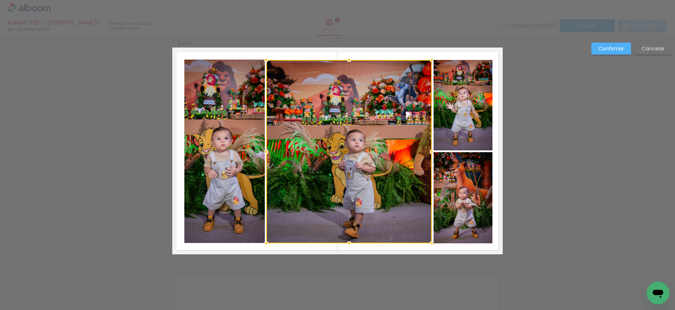
click at [268, 151] on div at bounding box center [266, 152] width 14 height 14
click at [210, 166] on quentale-photo at bounding box center [224, 151] width 80 height 183
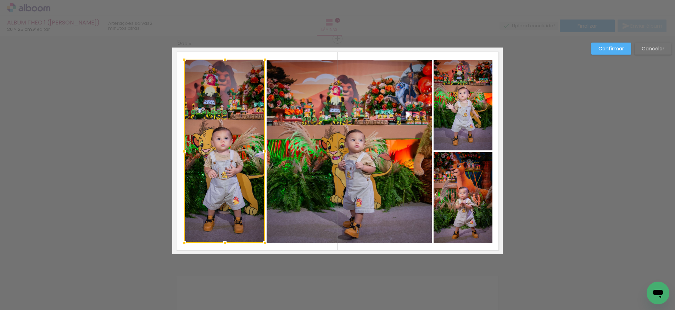
click at [480, 120] on quentale-photo at bounding box center [463, 105] width 59 height 90
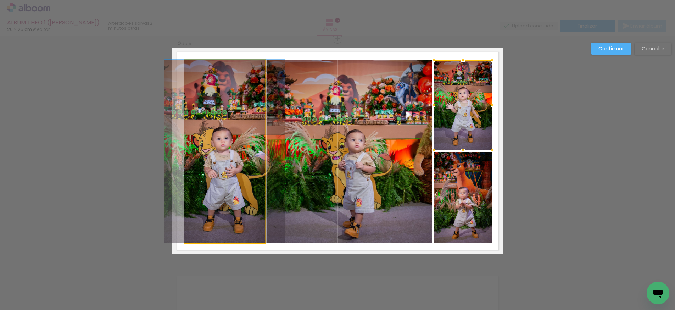
click at [226, 161] on quentale-photo at bounding box center [224, 151] width 80 height 183
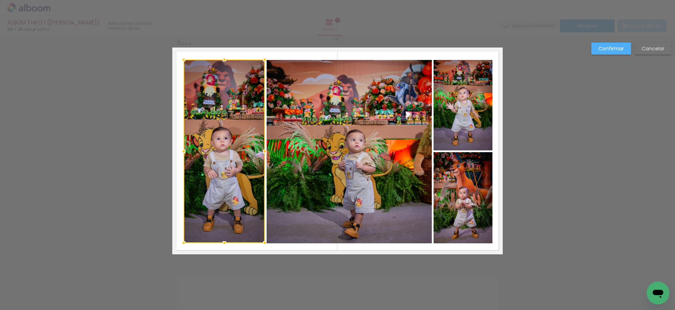
click at [184, 151] on div at bounding box center [184, 151] width 14 height 14
click at [297, 154] on quentale-photo at bounding box center [349, 151] width 165 height 183
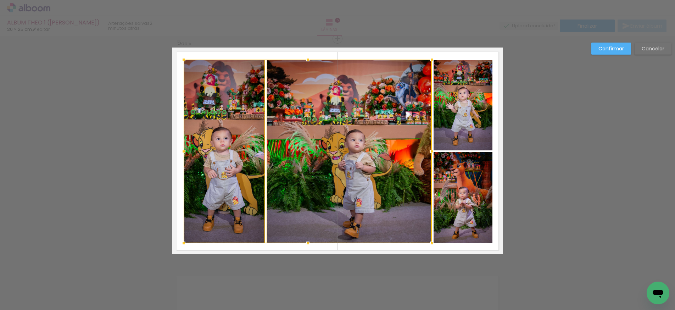
click at [450, 140] on quentale-photo at bounding box center [463, 105] width 59 height 90
click at [451, 175] on div at bounding box center [338, 152] width 309 height 184
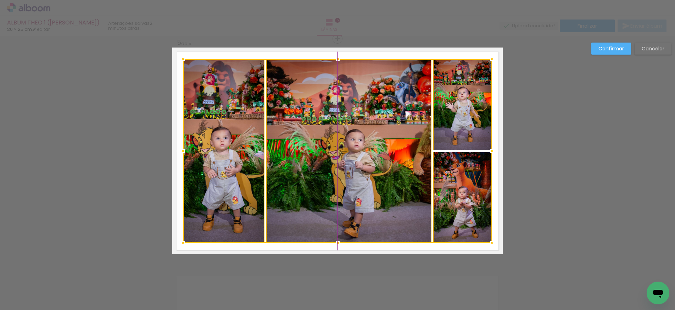
click at [372, 159] on div at bounding box center [337, 151] width 309 height 184
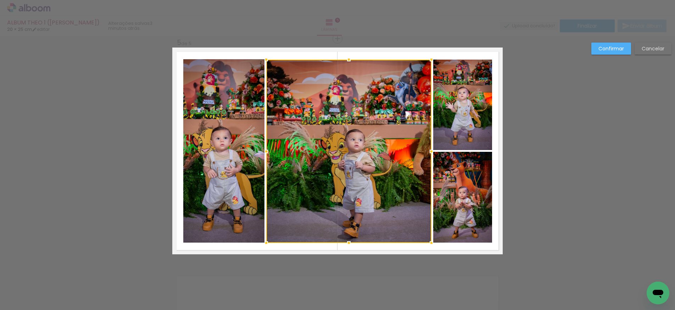
click at [301, 55] on quentale-layouter at bounding box center [337, 151] width 330 height 207
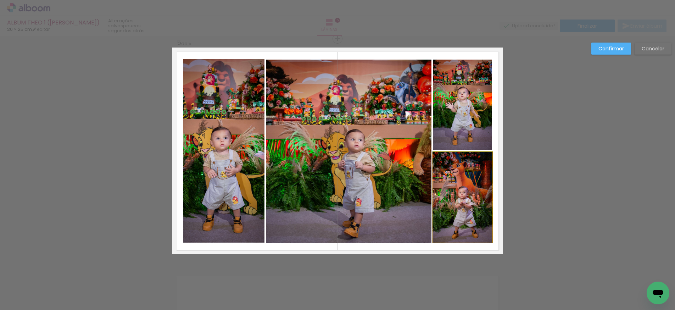
click at [467, 194] on quentale-photo at bounding box center [462, 197] width 59 height 91
click at [0, 0] on slot "Confirmar" at bounding box center [0, 0] width 0 height 0
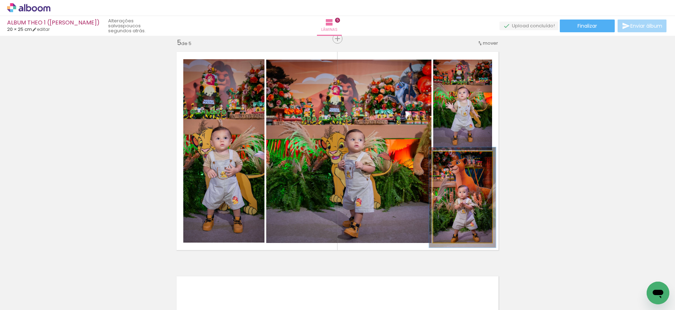
type paper-slider "110"
drag, startPoint x: 449, startPoint y: 159, endPoint x: 455, endPoint y: 163, distance: 6.7
click at [452, 159] on div at bounding box center [452, 159] width 6 height 6
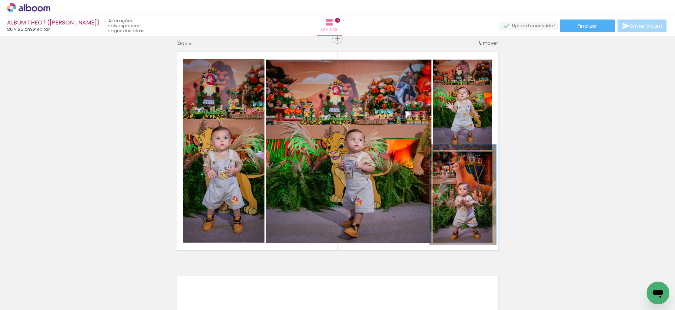
click at [465, 198] on div at bounding box center [462, 194] width 67 height 100
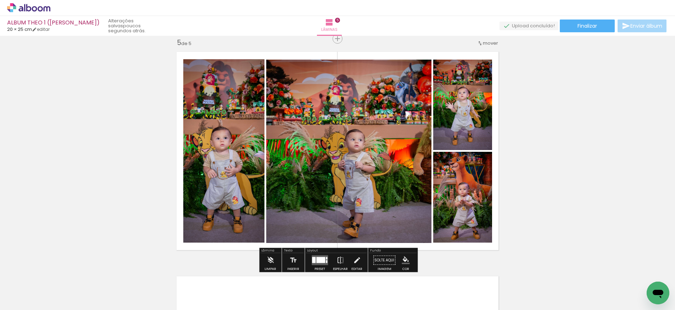
click at [360, 175] on quentale-photo at bounding box center [348, 151] width 165 height 183
click at [210, 175] on quentale-photo at bounding box center [223, 150] width 81 height 183
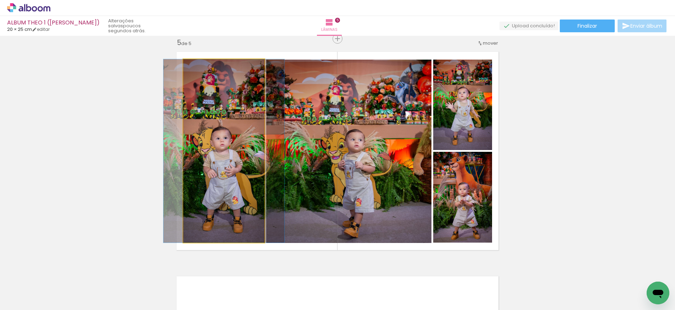
click at [205, 171] on quentale-photo at bounding box center [223, 150] width 81 height 183
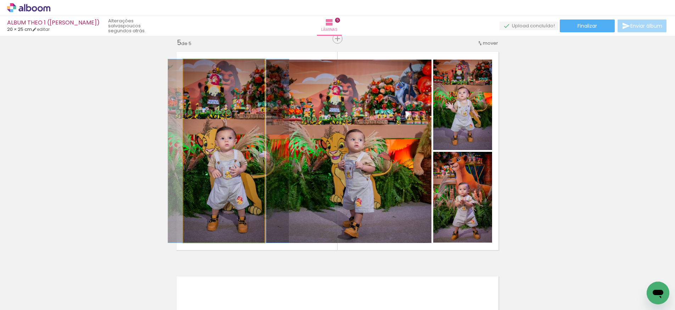
drag, startPoint x: 209, startPoint y: 171, endPoint x: 216, endPoint y: 171, distance: 7.1
click at [213, 169] on div at bounding box center [228, 150] width 121 height 183
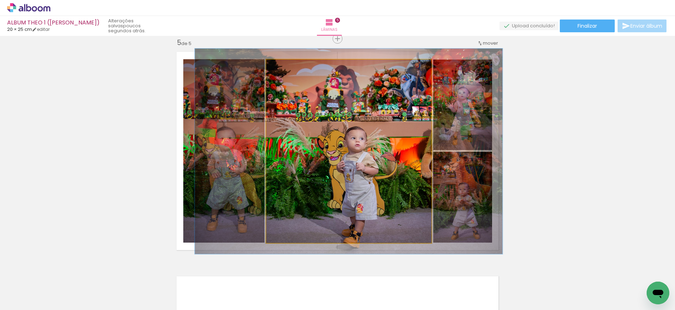
click at [285, 66] on div at bounding box center [286, 67] width 6 height 6
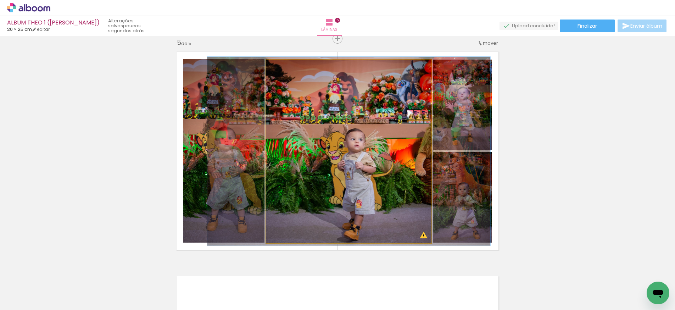
type paper-slider "103"
click at [283, 67] on div at bounding box center [283, 67] width 6 height 6
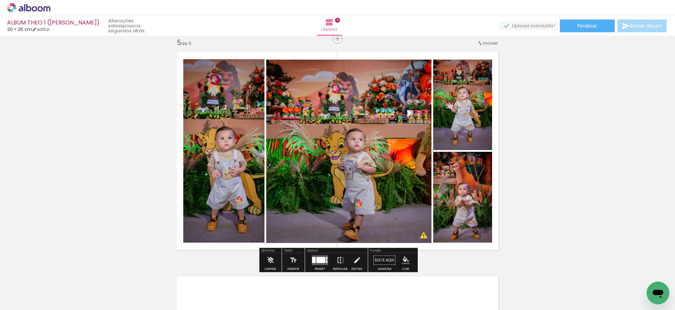
click at [224, 115] on quentale-photo at bounding box center [223, 150] width 81 height 183
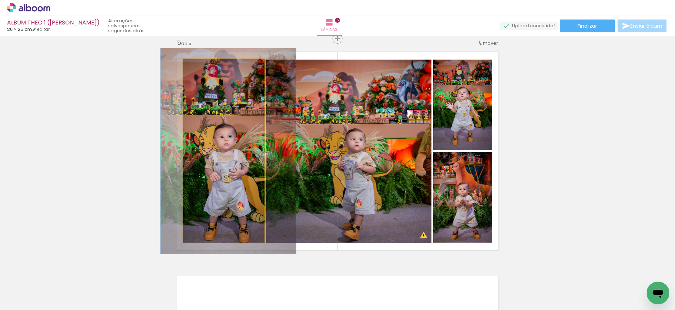
drag, startPoint x: 199, startPoint y: 65, endPoint x: 212, endPoint y: 77, distance: 17.3
click at [201, 66] on div at bounding box center [203, 66] width 6 height 6
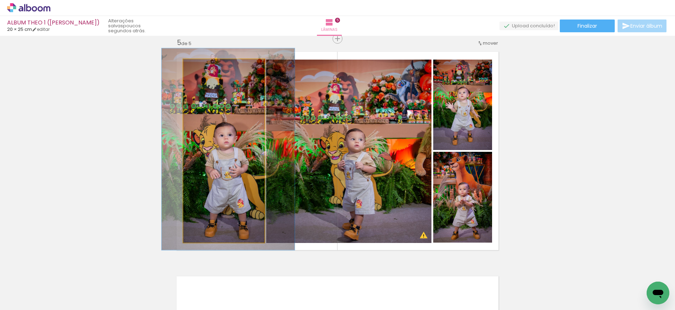
drag, startPoint x: 229, startPoint y: 140, endPoint x: 225, endPoint y: 111, distance: 29.0
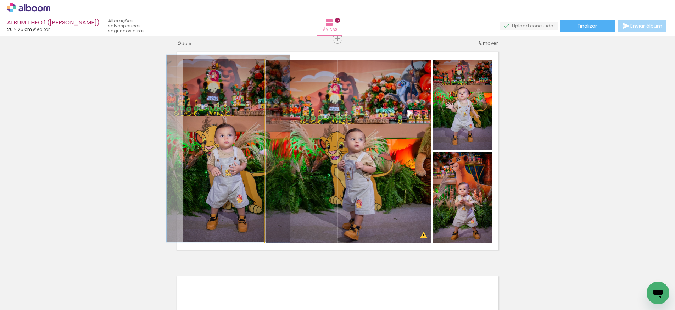
drag, startPoint x: 203, startPoint y: 67, endPoint x: 205, endPoint y: 71, distance: 4.1
click at [201, 69] on div at bounding box center [200, 66] width 6 height 6
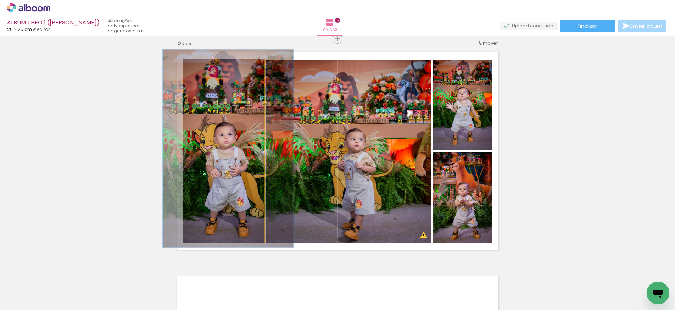
type paper-slider "110"
click at [202, 66] on div at bounding box center [202, 66] width 6 height 6
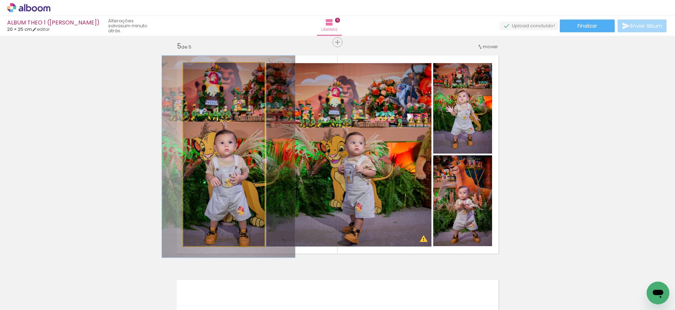
scroll to position [901, 0]
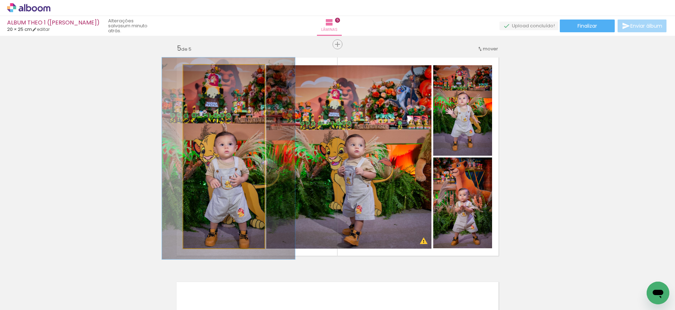
drag, startPoint x: 225, startPoint y: 93, endPoint x: 225, endPoint y: 97, distance: 4.6
click at [225, 97] on div at bounding box center [228, 158] width 133 height 202
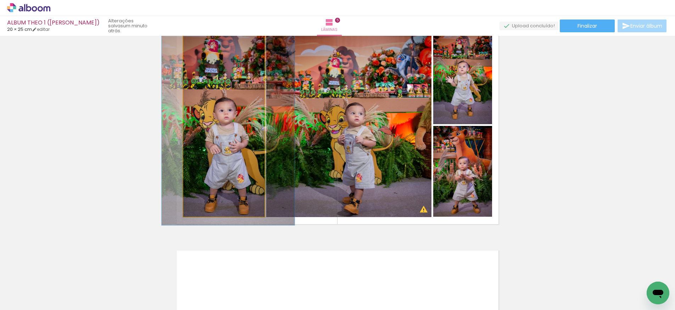
scroll to position [935, 0]
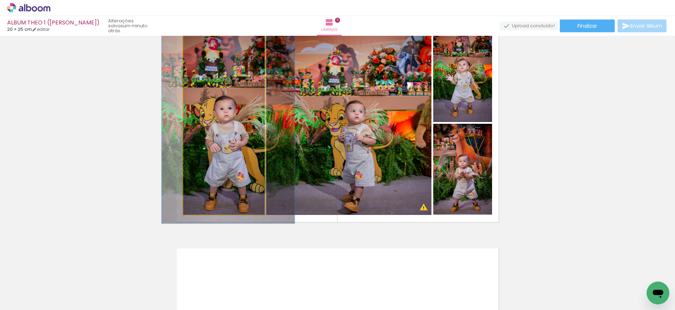
click at [229, 122] on div at bounding box center [227, 123] width 133 height 202
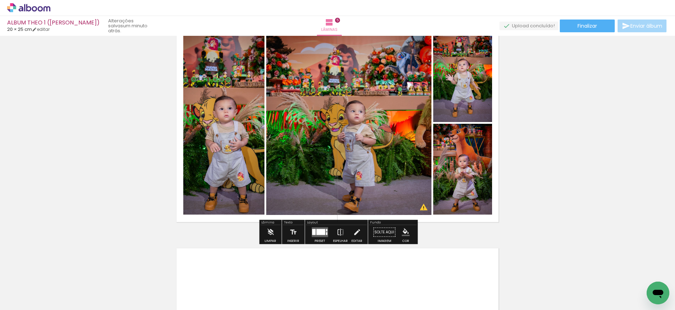
scroll to position [915, 0]
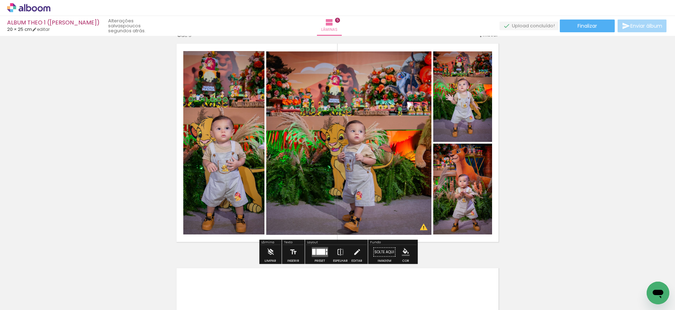
click at [227, 88] on quentale-photo at bounding box center [223, 142] width 81 height 183
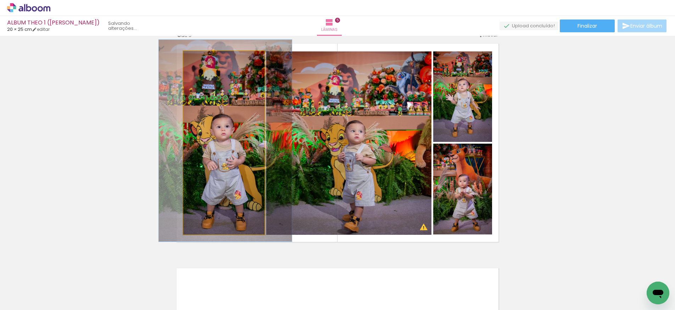
click at [242, 107] on div at bounding box center [224, 141] width 133 height 202
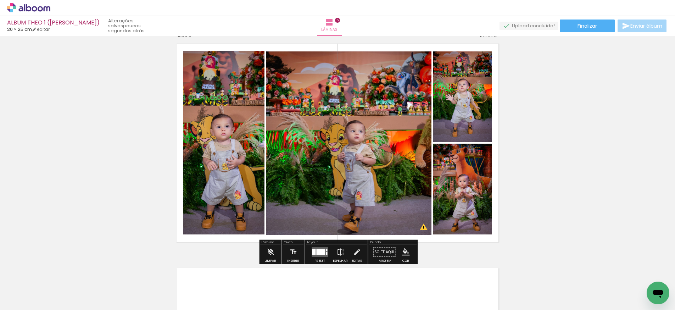
click at [375, 168] on quentale-photo at bounding box center [348, 142] width 165 height 183
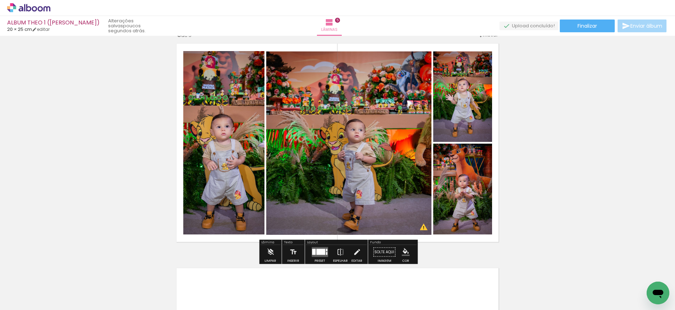
click at [395, 199] on quentale-photo at bounding box center [348, 142] width 165 height 183
click at [424, 228] on quentale-photo at bounding box center [348, 142] width 165 height 183
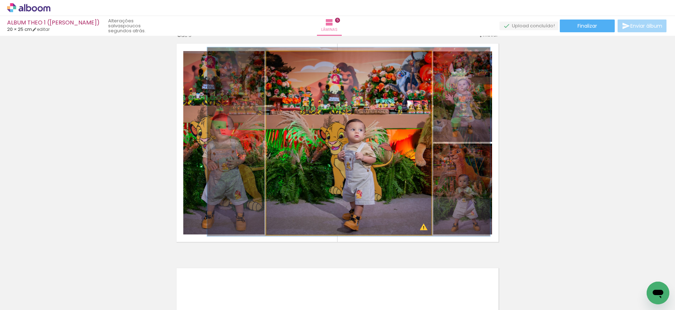
click at [381, 184] on quentale-photo at bounding box center [348, 142] width 165 height 183
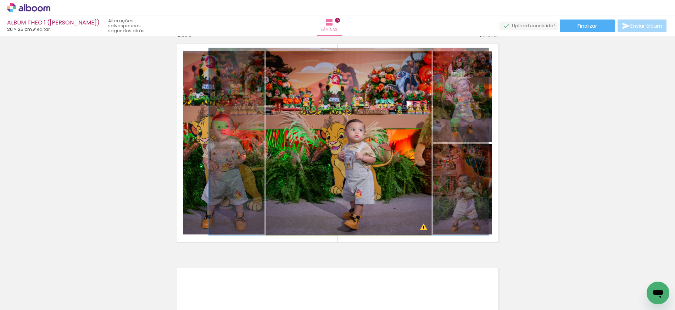
type paper-slider "102"
click at [285, 59] on div at bounding box center [283, 59] width 6 height 6
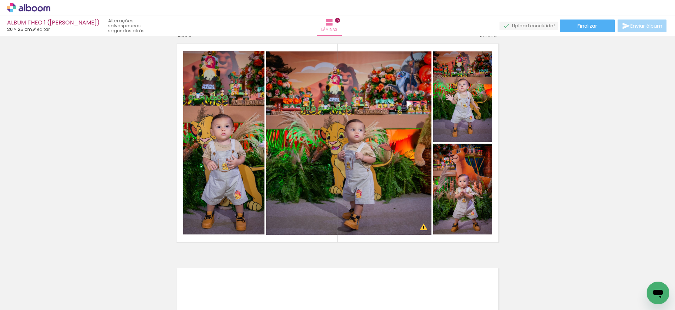
scroll to position [0, 0]
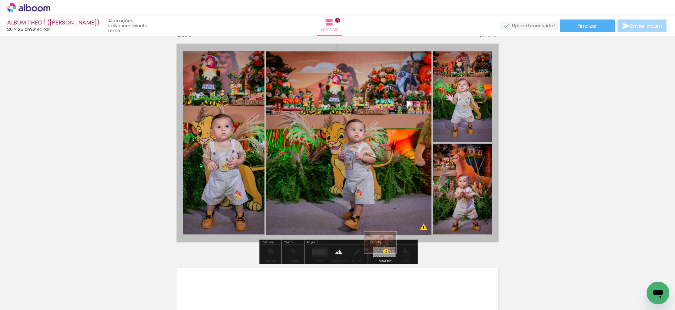
drag, startPoint x: 109, startPoint y: 284, endPoint x: 386, endPoint y: 253, distance: 278.3
click at [386, 252] on quentale-workspace at bounding box center [337, 155] width 675 height 310
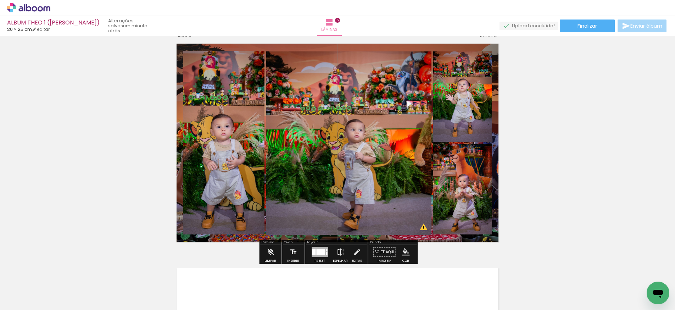
click at [179, 171] on quentale-layouter at bounding box center [337, 142] width 330 height 207
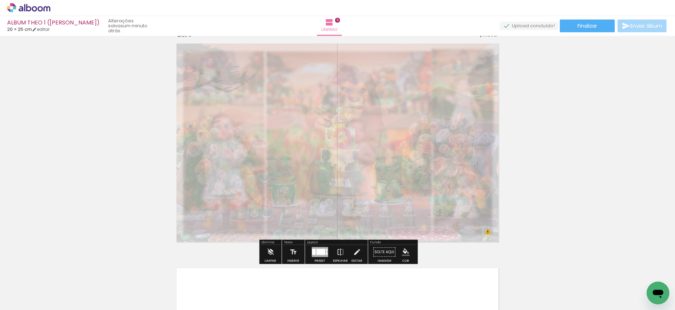
type paper-slider "20"
drag, startPoint x: 277, startPoint y: 58, endPoint x: 255, endPoint y: 58, distance: 22.0
click at [255, 58] on div at bounding box center [255, 57] width 4 height 4
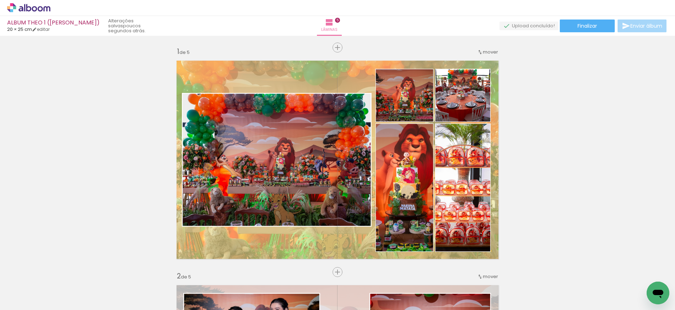
scroll to position [915, 0]
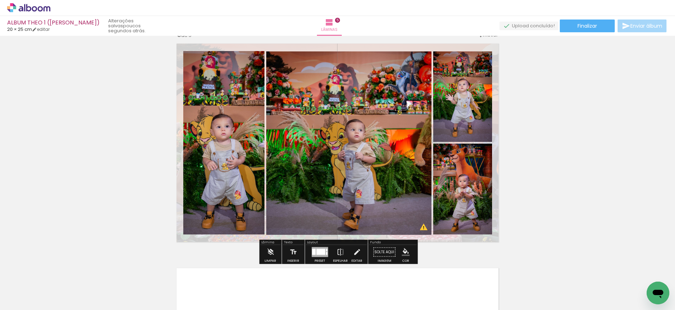
click at [461, 108] on quentale-photo at bounding box center [462, 96] width 59 height 90
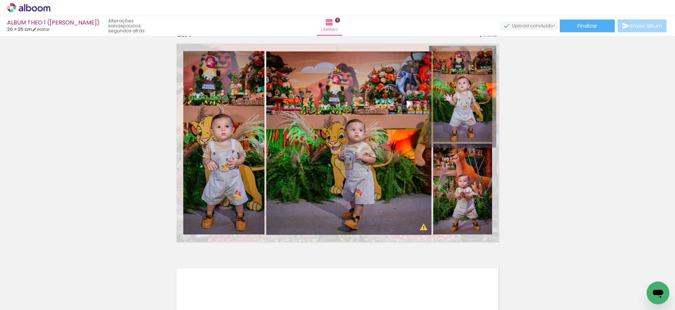
type paper-slider "113"
drag, startPoint x: 450, startPoint y: 59, endPoint x: 469, endPoint y: 77, distance: 26.1
click at [453, 59] on div at bounding box center [453, 59] width 6 height 6
click at [473, 115] on div at bounding box center [462, 95] width 67 height 102
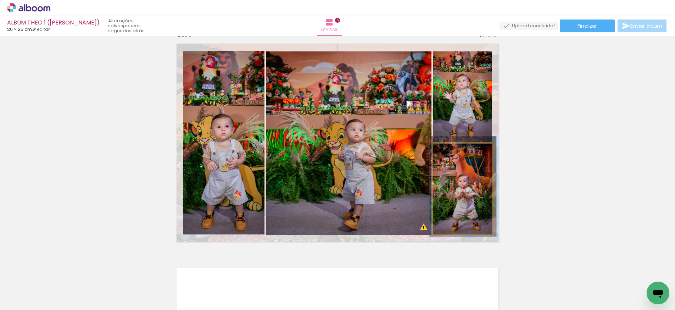
click at [466, 188] on quentale-photo at bounding box center [462, 189] width 59 height 91
type paper-slider "115"
drag, startPoint x: 453, startPoint y: 151, endPoint x: 457, endPoint y: 153, distance: 4.8
click at [454, 151] on div at bounding box center [453, 151] width 6 height 6
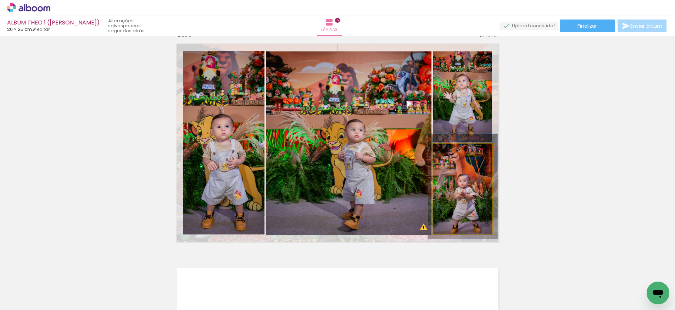
click at [460, 191] on quentale-photo at bounding box center [462, 189] width 59 height 91
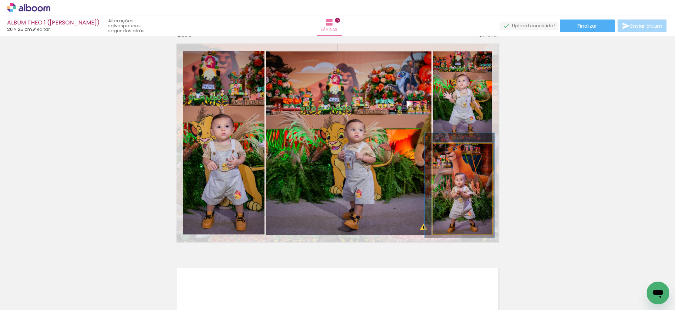
click at [459, 190] on div at bounding box center [460, 185] width 70 height 105
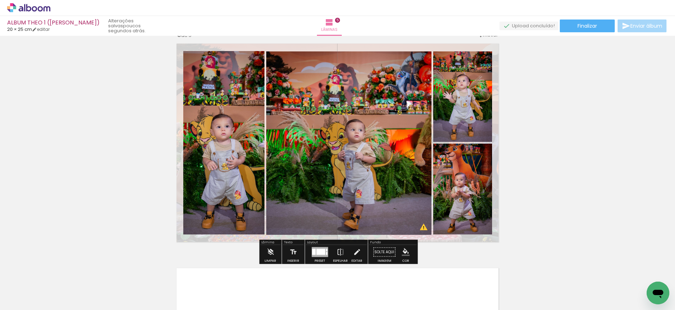
click at [336, 166] on quentale-photo at bounding box center [348, 142] width 165 height 183
click at [230, 139] on quentale-photo at bounding box center [223, 142] width 81 height 183
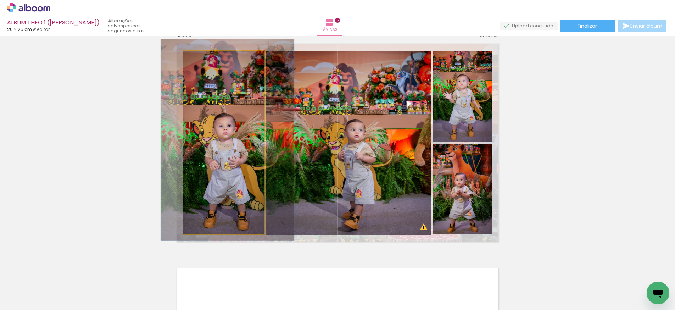
click at [232, 138] on div at bounding box center [227, 140] width 133 height 202
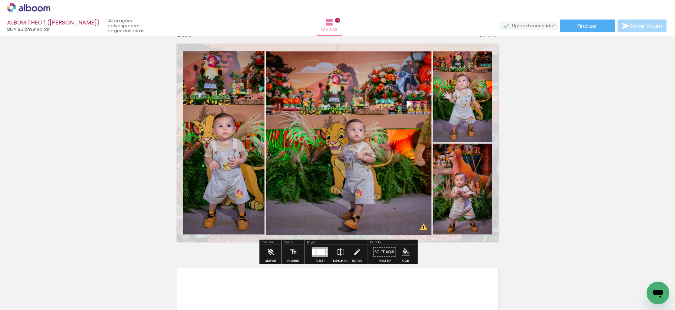
click at [214, 172] on quentale-photo at bounding box center [223, 142] width 81 height 183
click at [188, 138] on quentale-photo at bounding box center [223, 142] width 81 height 183
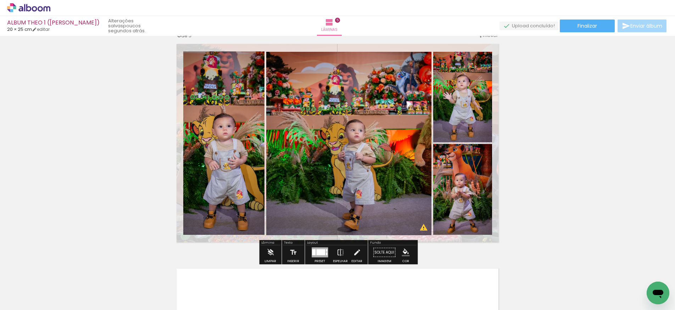
click at [220, 138] on quentale-photo at bounding box center [223, 142] width 81 height 183
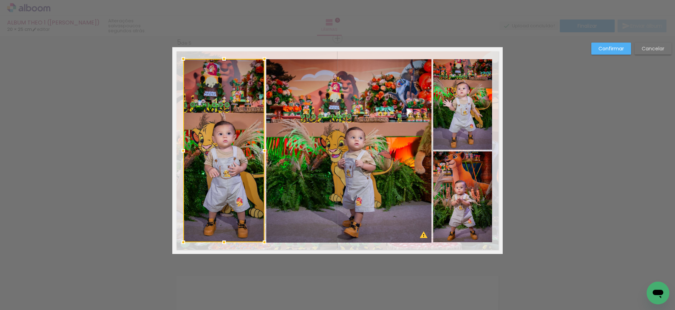
scroll to position [907, 0]
click at [184, 151] on div at bounding box center [184, 151] width 14 height 14
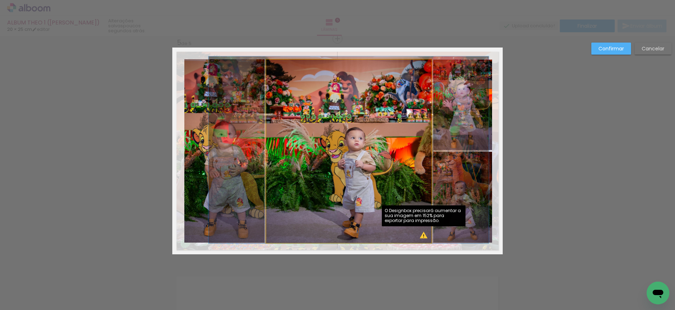
click at [365, 176] on quentale-photo at bounding box center [348, 151] width 165 height 183
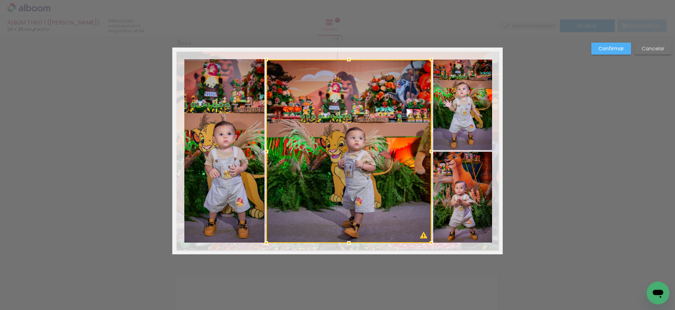
click at [364, 172] on div at bounding box center [348, 151] width 165 height 183
click at [382, 162] on div at bounding box center [348, 151] width 165 height 183
click at [375, 152] on div at bounding box center [348, 151] width 165 height 183
click at [375, 141] on div at bounding box center [348, 151] width 165 height 183
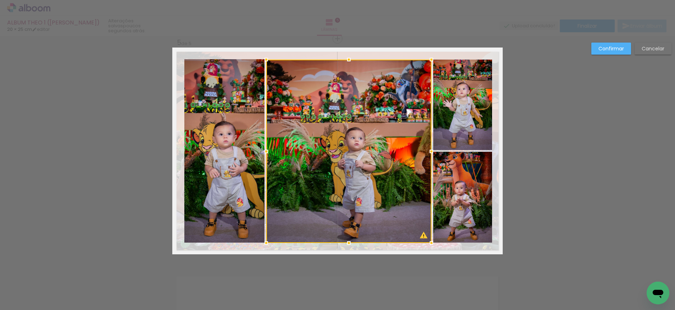
click at [230, 85] on quentale-photo at bounding box center [224, 150] width 80 height 183
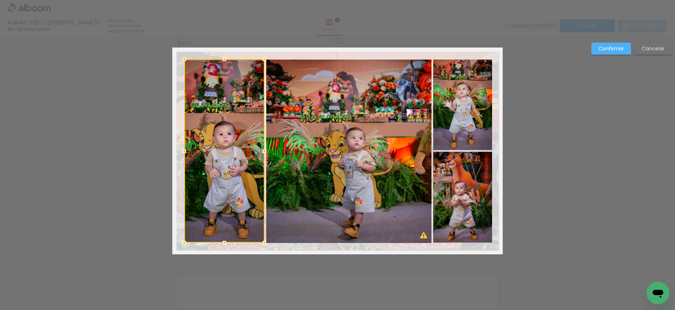
click at [336, 100] on quentale-photo at bounding box center [348, 151] width 165 height 183
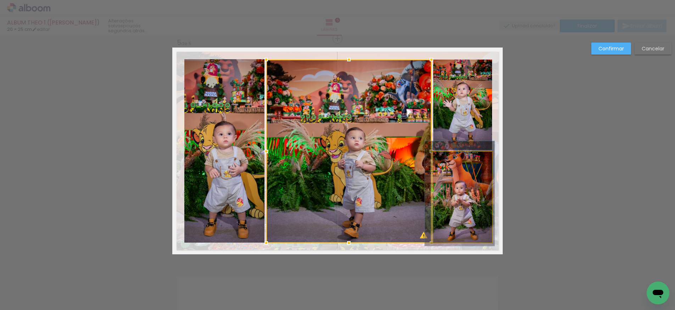
click at [467, 174] on quentale-photo at bounding box center [462, 197] width 59 height 91
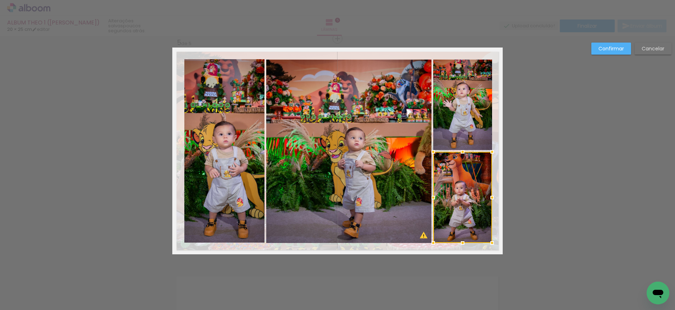
click at [370, 159] on quentale-photo at bounding box center [348, 151] width 165 height 183
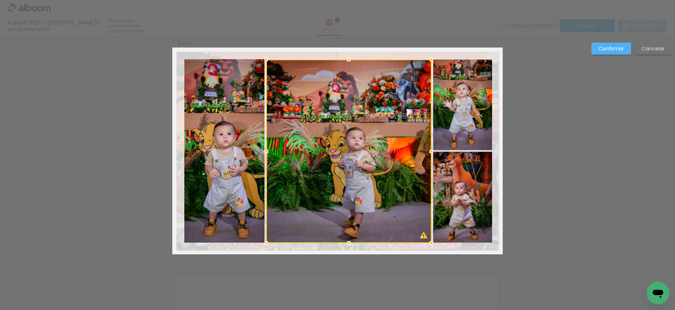
click at [423, 235] on div at bounding box center [348, 151] width 165 height 183
click at [372, 144] on div at bounding box center [348, 151] width 165 height 183
click at [0, 0] on slot "Confirmar" at bounding box center [0, 0] width 0 height 0
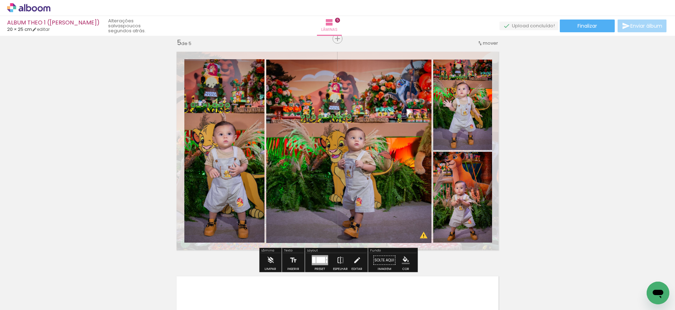
click at [342, 152] on quentale-photo at bounding box center [348, 151] width 165 height 183
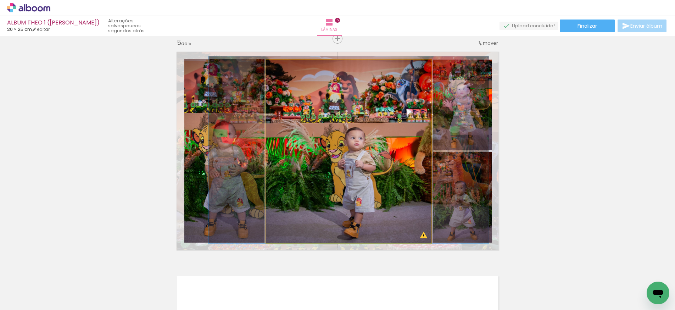
click at [342, 152] on quentale-photo at bounding box center [348, 151] width 165 height 183
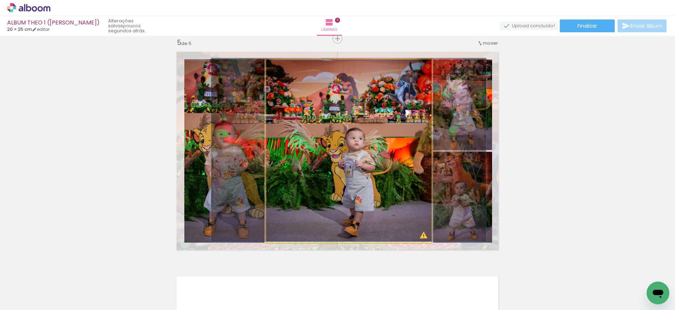
drag, startPoint x: 284, startPoint y: 68, endPoint x: 280, endPoint y: 69, distance: 4.0
click at [280, 68] on div at bounding box center [282, 67] width 6 height 6
click at [350, 202] on quentale-photo at bounding box center [348, 151] width 165 height 183
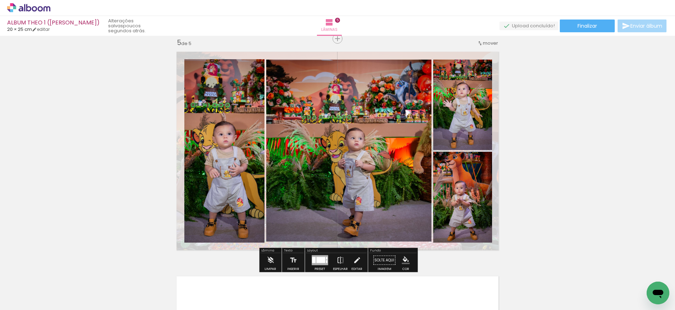
click at [332, 101] on quentale-photo at bounding box center [348, 151] width 165 height 183
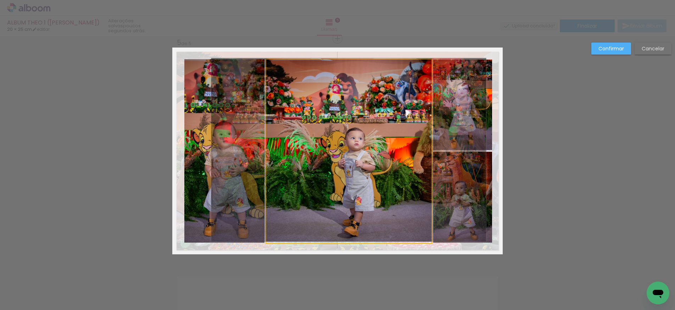
click at [294, 225] on quentale-photo at bounding box center [348, 151] width 165 height 183
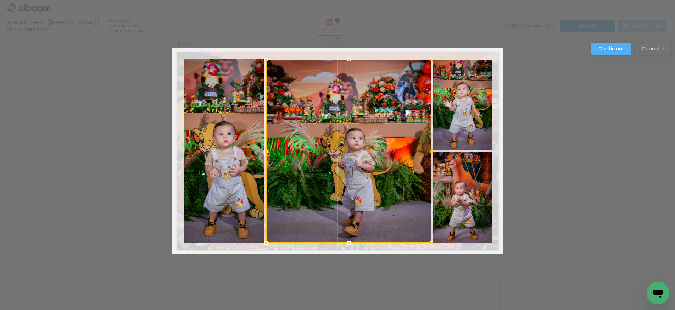
click at [334, 172] on div at bounding box center [348, 151] width 165 height 183
click at [0, 0] on slot "Confirmar" at bounding box center [0, 0] width 0 height 0
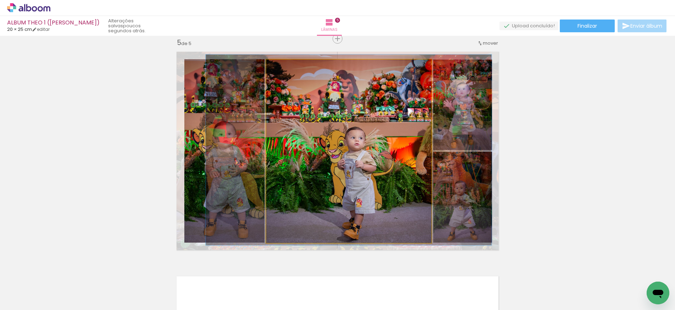
click at [284, 67] on div at bounding box center [283, 67] width 6 height 6
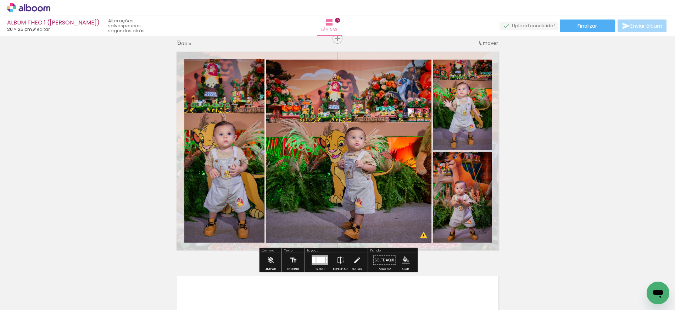
click at [212, 102] on quentale-photo at bounding box center [224, 150] width 80 height 183
click at [335, 145] on quentale-photo at bounding box center [348, 151] width 165 height 183
click at [457, 195] on quentale-photo at bounding box center [462, 197] width 59 height 91
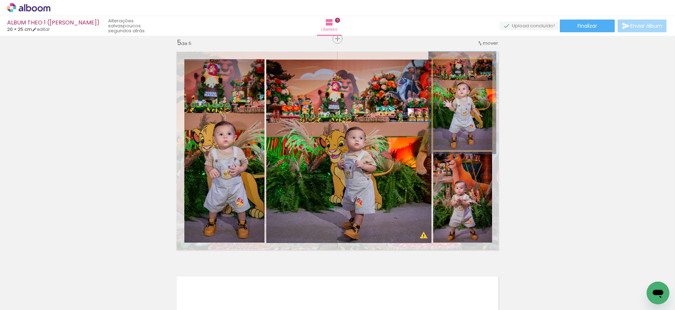
click at [451, 134] on quentale-photo at bounding box center [462, 105] width 59 height 90
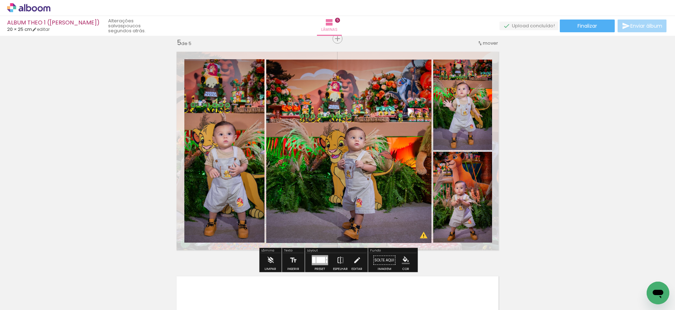
click at [458, 132] on quentale-photo at bounding box center [462, 105] width 59 height 90
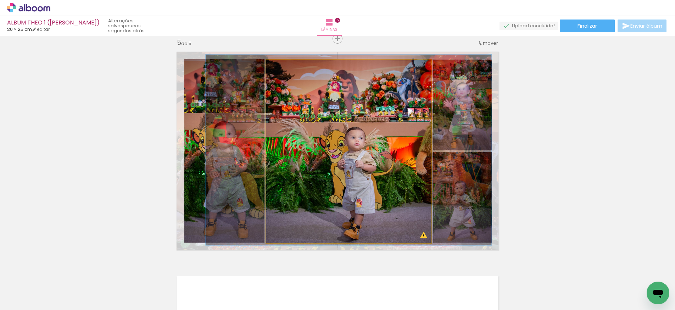
click at [386, 124] on quentale-photo at bounding box center [348, 151] width 165 height 183
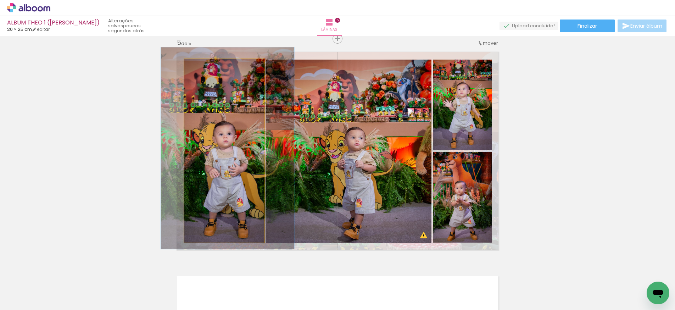
click at [220, 122] on quentale-photo at bounding box center [224, 150] width 80 height 183
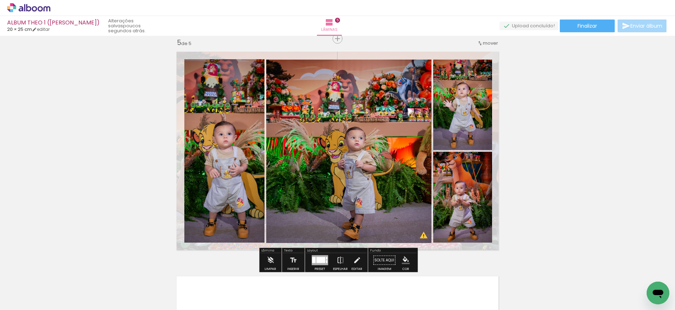
click at [344, 135] on quentale-photo at bounding box center [348, 151] width 165 height 183
click at [448, 137] on quentale-photo at bounding box center [462, 105] width 59 height 90
click at [0, 0] on paper-listbox at bounding box center [0, 0] width 0 height 0
click at [445, 182] on quentale-photo at bounding box center [462, 197] width 59 height 91
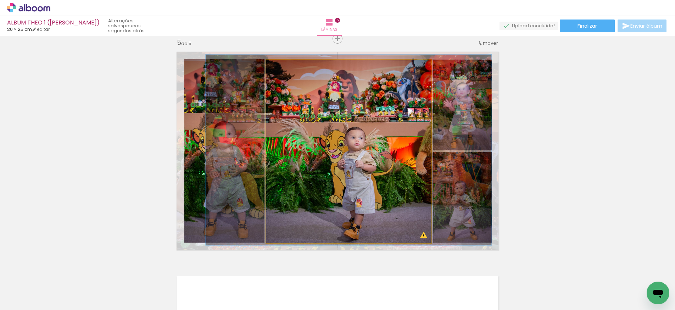
click at [363, 159] on quentale-photo at bounding box center [348, 151] width 165 height 183
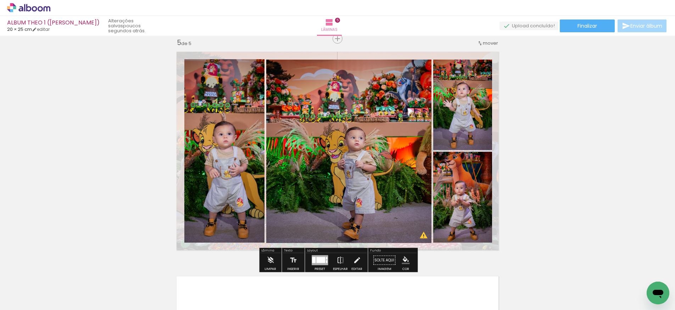
click at [228, 120] on quentale-photo at bounding box center [224, 150] width 80 height 183
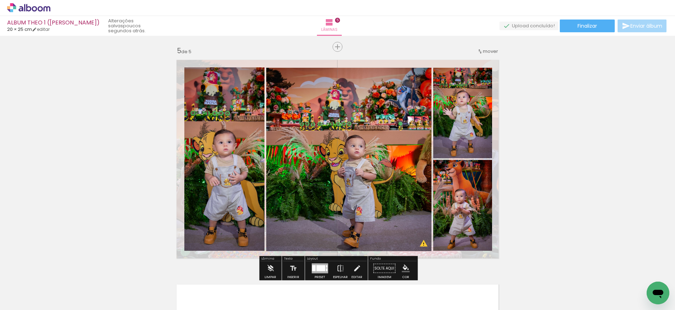
scroll to position [898, 0]
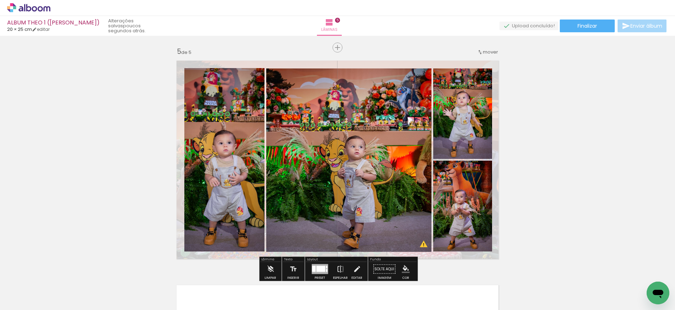
click at [460, 217] on quentale-photo at bounding box center [462, 206] width 59 height 91
click at [314, 192] on quentale-photo at bounding box center [348, 159] width 165 height 183
click at [356, 186] on quentale-photo at bounding box center [348, 159] width 165 height 183
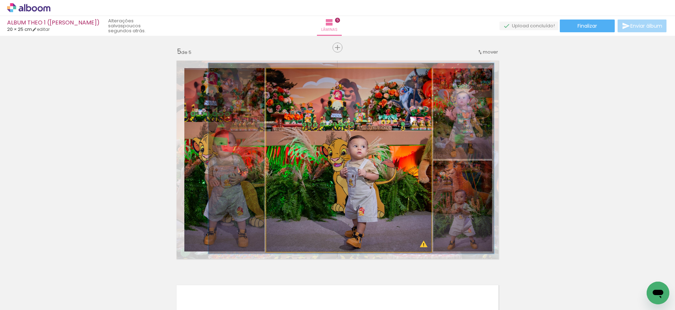
click at [355, 184] on div at bounding box center [351, 158] width 286 height 191
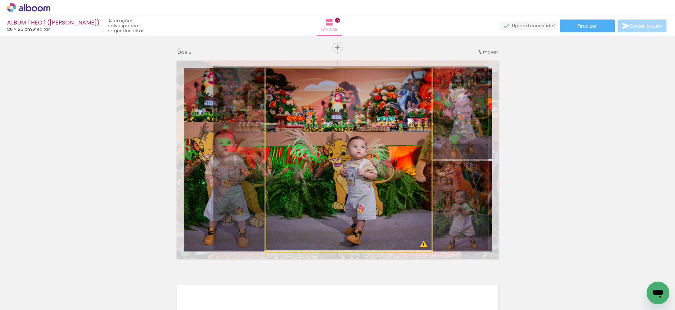
type paper-slider "100"
click at [281, 76] on div at bounding box center [282, 76] width 6 height 6
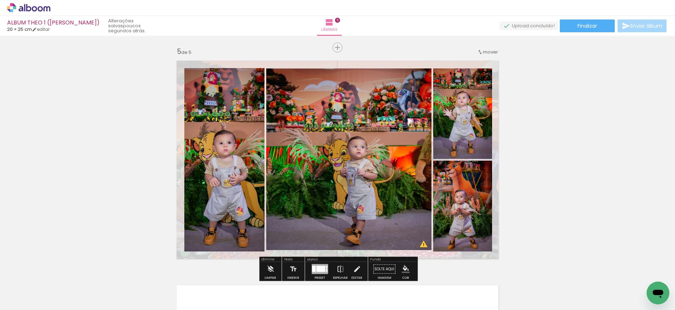
click at [386, 103] on quentale-photo at bounding box center [348, 159] width 165 height 183
click at [226, 142] on quentale-photo at bounding box center [224, 159] width 80 height 183
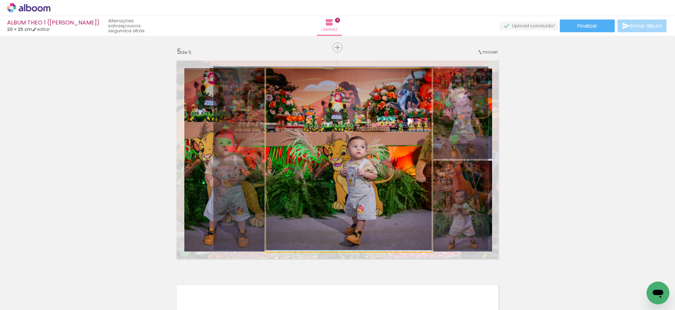
click at [339, 150] on quentale-photo at bounding box center [348, 159] width 165 height 183
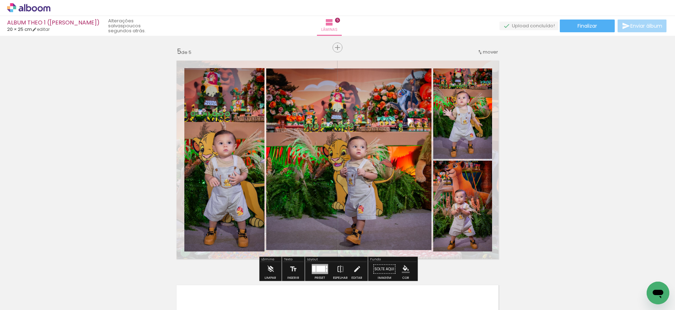
click at [347, 150] on quentale-photo at bounding box center [348, 159] width 165 height 183
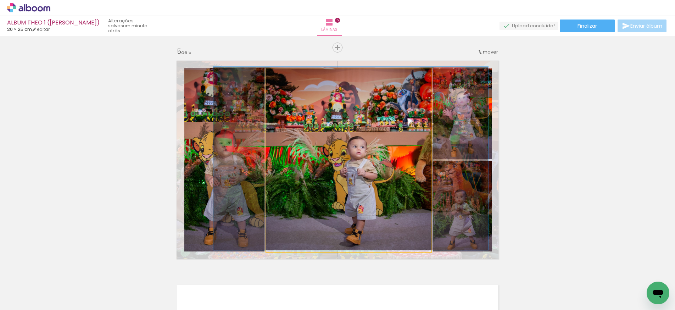
click at [347, 150] on quentale-photo at bounding box center [348, 159] width 165 height 183
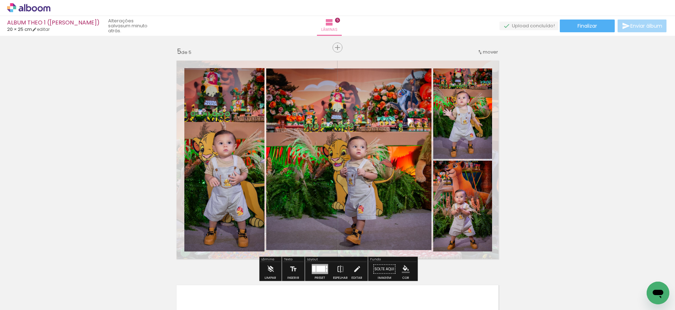
click at [338, 208] on quentale-photo at bounding box center [348, 159] width 165 height 183
click at [332, 202] on quentale-photo at bounding box center [348, 159] width 165 height 183
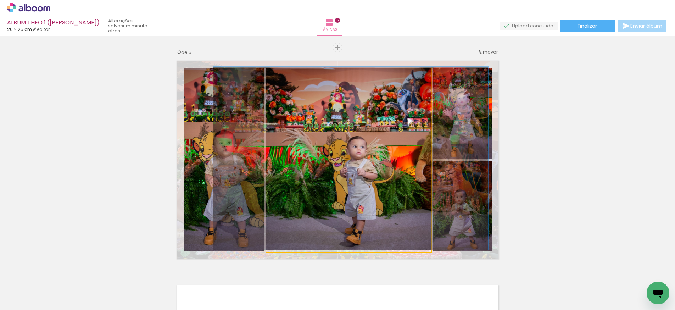
click at [325, 194] on quentale-photo at bounding box center [348, 159] width 165 height 183
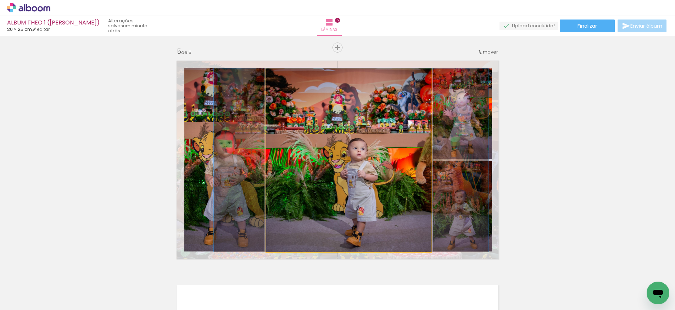
click at [318, 186] on div at bounding box center [351, 159] width 275 height 183
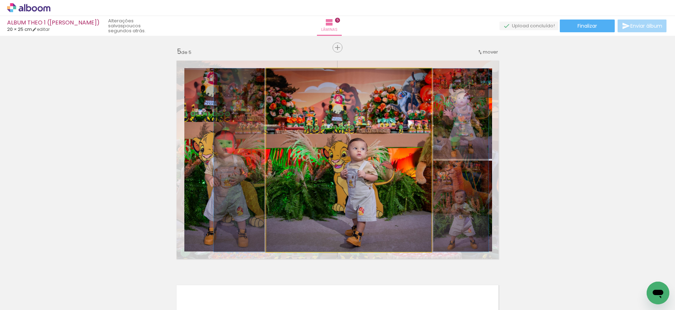
click at [387, 118] on quentale-photo at bounding box center [348, 159] width 165 height 183
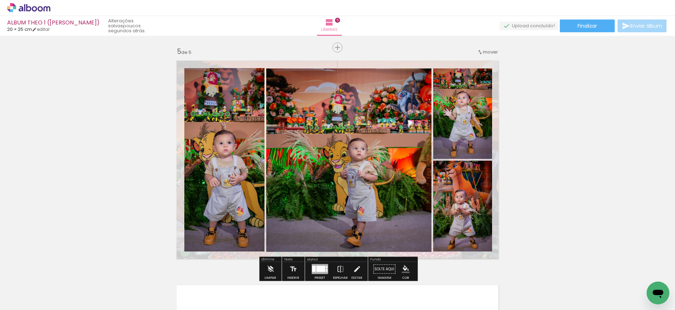
click at [352, 144] on quentale-photo at bounding box center [348, 159] width 165 height 183
drag, startPoint x: 519, startPoint y: 138, endPoint x: 513, endPoint y: 134, distance: 7.6
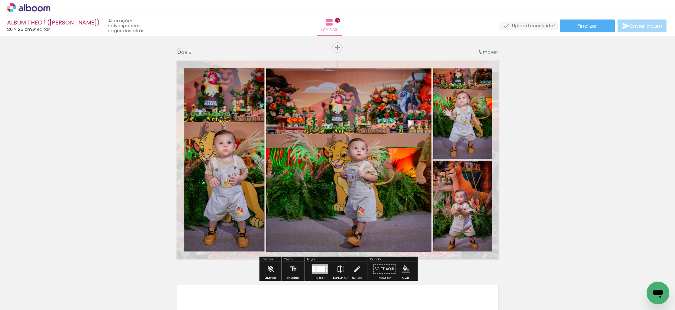
click at [274, 149] on quentale-photo at bounding box center [348, 159] width 165 height 183
click at [206, 202] on quentale-photo at bounding box center [224, 159] width 80 height 183
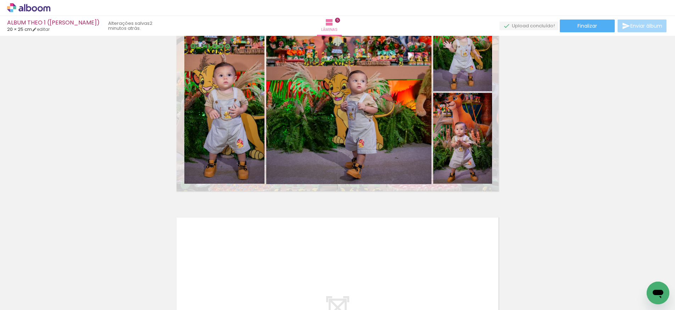
scroll to position [970, 0]
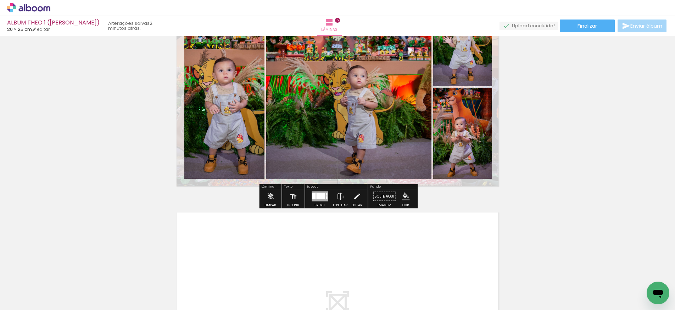
click at [496, 155] on quentale-layouter at bounding box center [337, 87] width 330 height 207
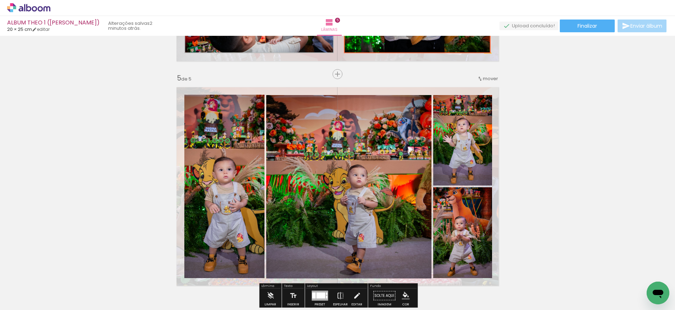
scroll to position [870, 0]
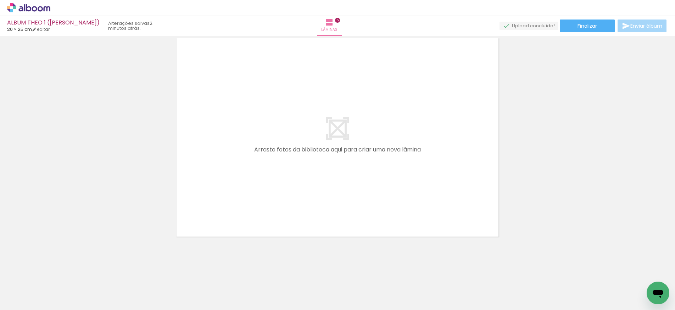
scroll to position [1144, 0]
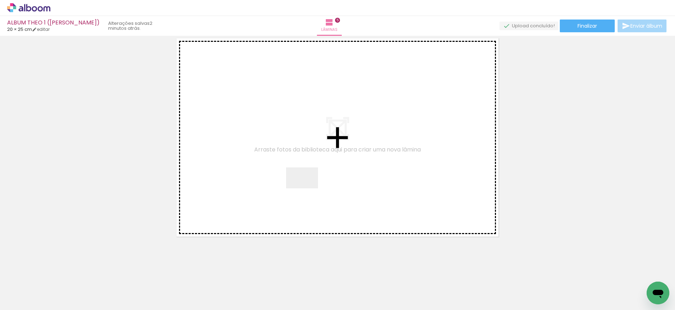
drag, startPoint x: 373, startPoint y: 243, endPoint x: 303, endPoint y: 186, distance: 90.5
click at [303, 186] on quentale-workspace at bounding box center [337, 155] width 675 height 310
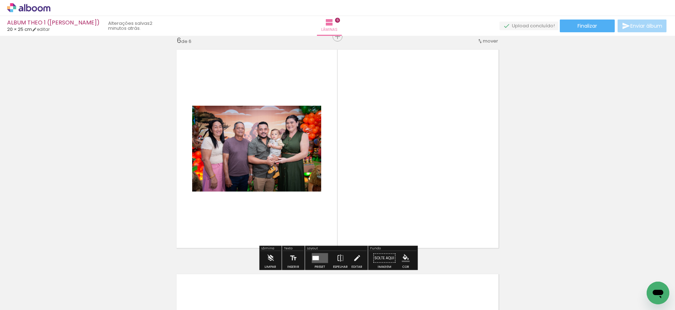
scroll to position [1131, 0]
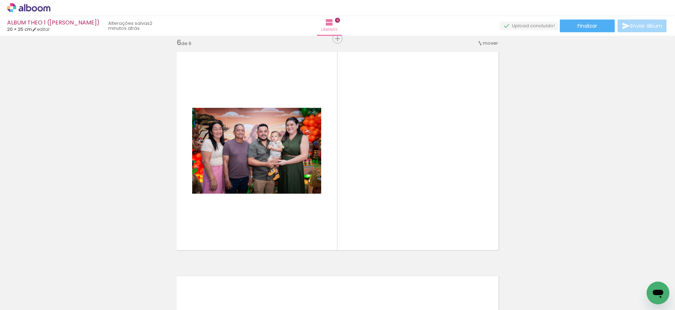
scroll to position [0, 73]
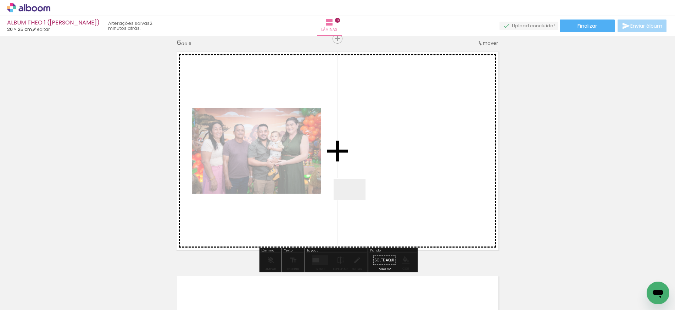
click at [355, 199] on quentale-workspace at bounding box center [337, 155] width 675 height 310
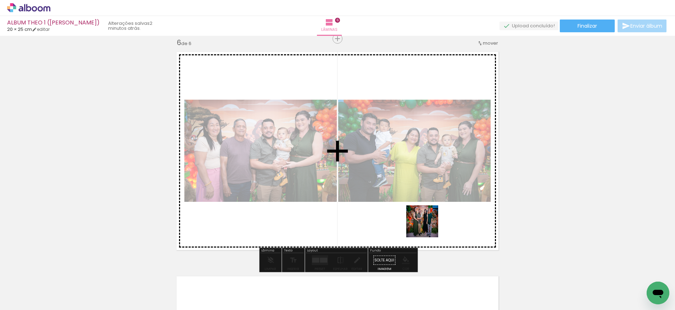
drag, startPoint x: 572, startPoint y: 279, endPoint x: 427, endPoint y: 227, distance: 154.1
click at [427, 227] on quentale-workspace at bounding box center [337, 155] width 675 height 310
